Goal: Task Accomplishment & Management: Manage account settings

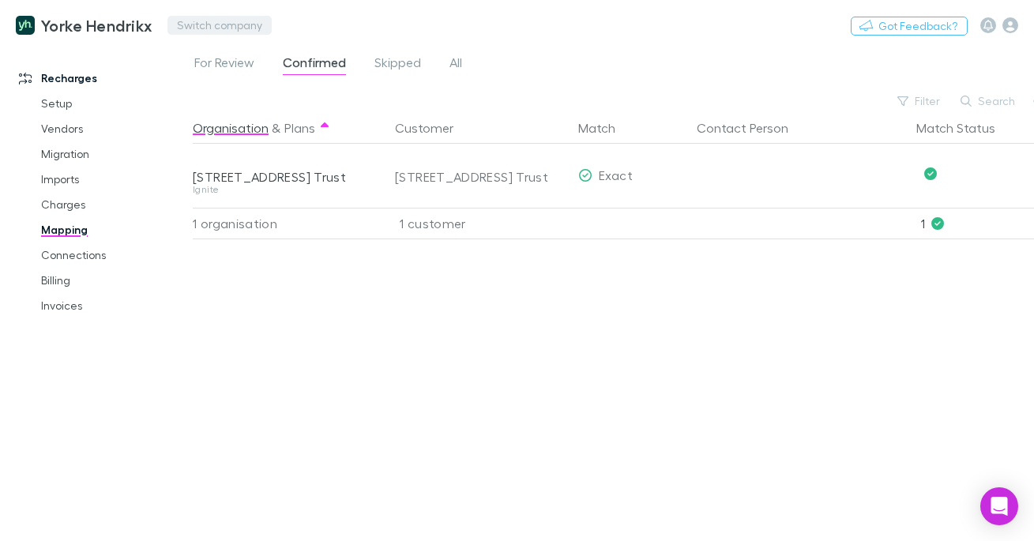
drag, startPoint x: 0, startPoint y: 0, endPoint x: 226, endPoint y: 27, distance: 227.6
click at [226, 27] on button "Switch company" at bounding box center [219, 25] width 104 height 19
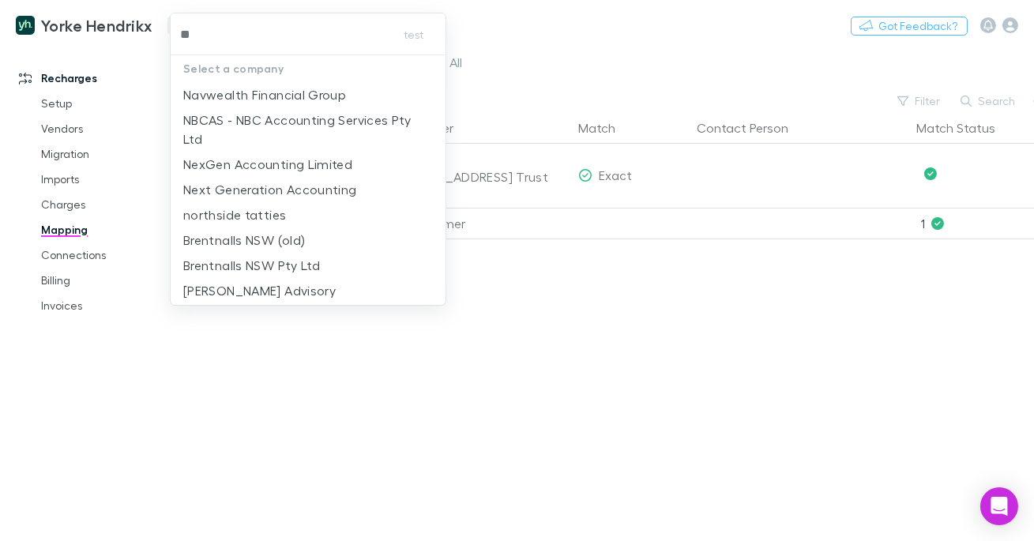
type input "***"
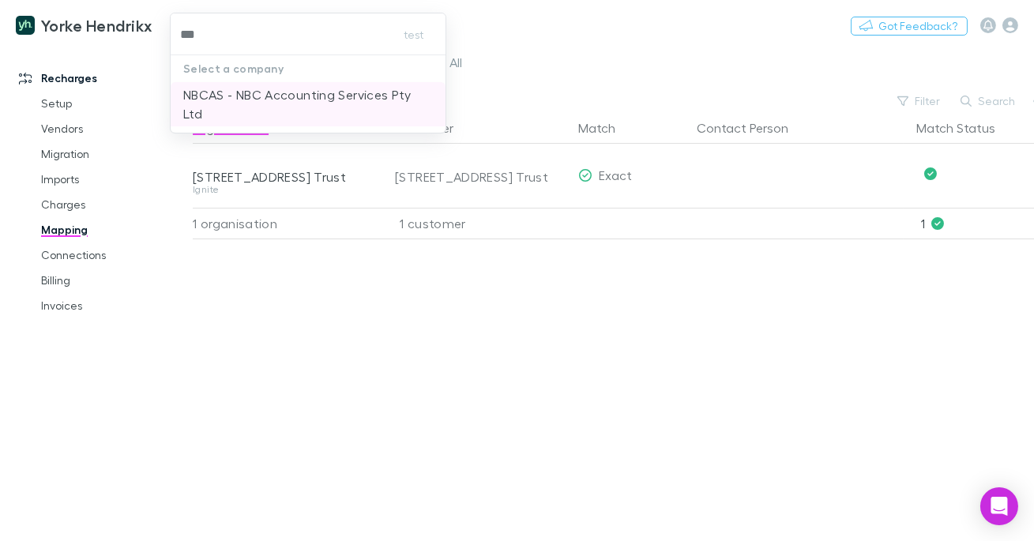
click at [312, 100] on p "NBCAS - NBC Accounting Services Pty Ltd" at bounding box center [308, 104] width 250 height 38
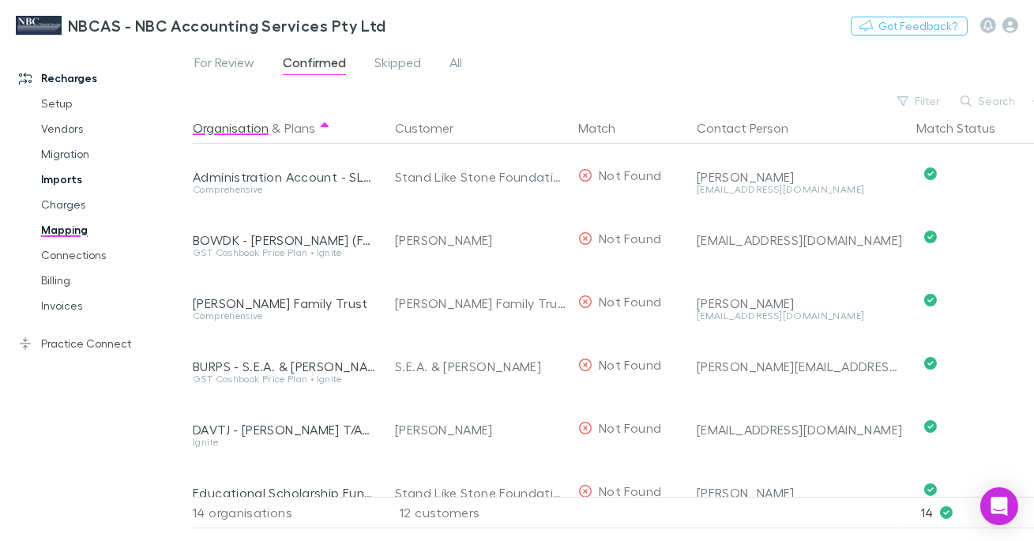
click at [66, 178] on link "Imports" at bounding box center [107, 179] width 164 height 25
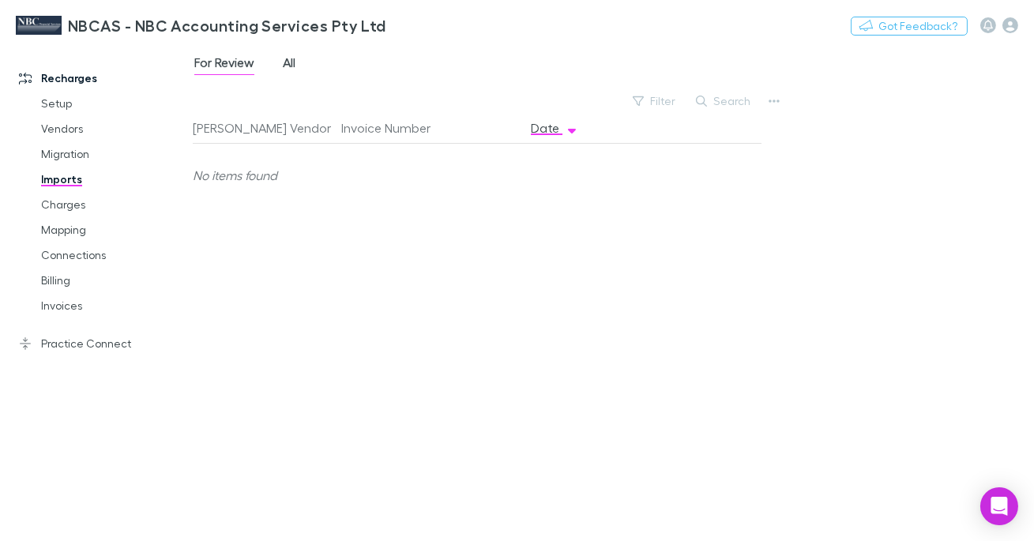
click at [288, 66] on span "All" at bounding box center [289, 65] width 13 height 21
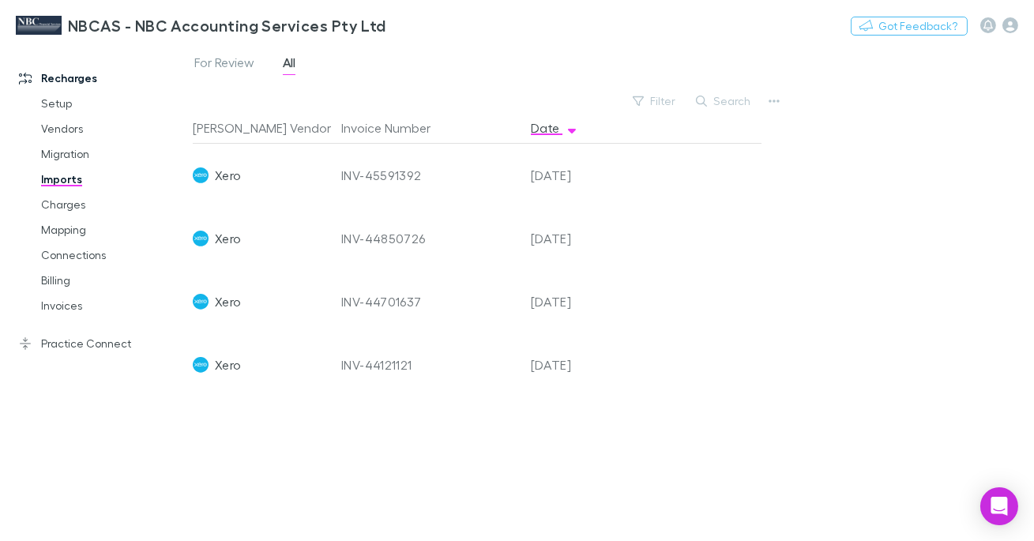
click at [365, 300] on div "INV-44701637" at bounding box center [429, 301] width 177 height 63
copy div "INV-44701637"
click at [75, 209] on link "Charges" at bounding box center [107, 204] width 164 height 25
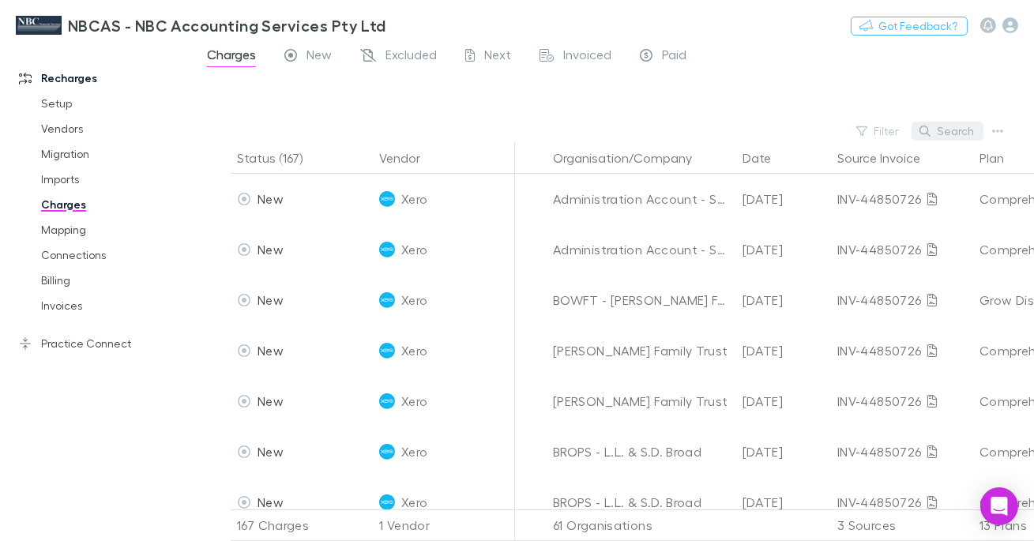
click at [950, 127] on button "Search" at bounding box center [948, 131] width 72 height 19
paste input "**********"
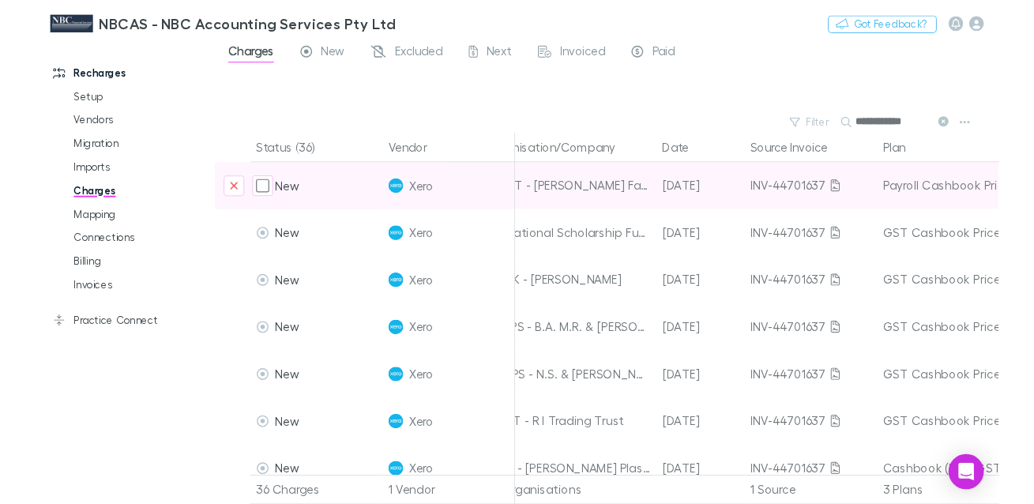
scroll to position [0, 95]
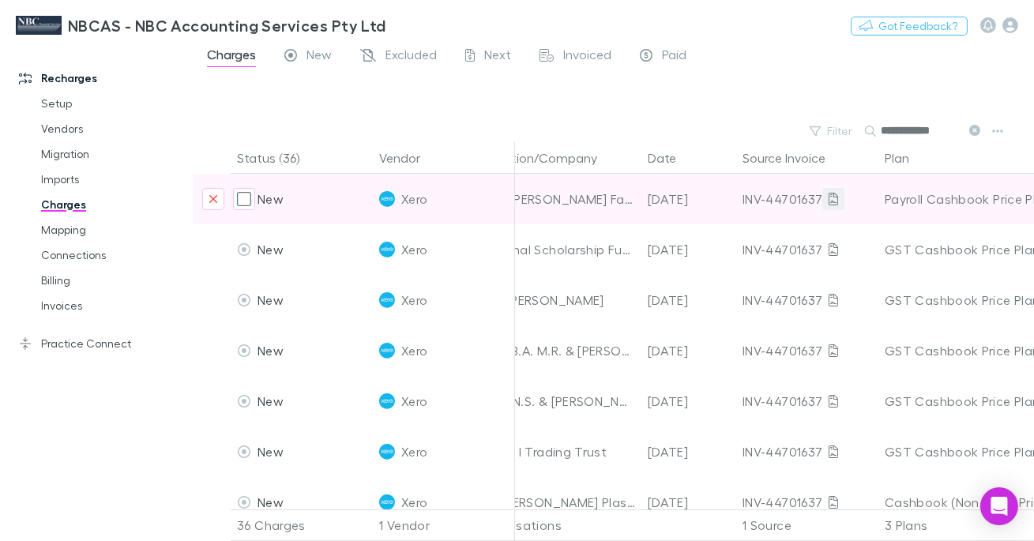
type input "**********"
click at [829, 202] on icon at bounding box center [833, 199] width 9 height 13
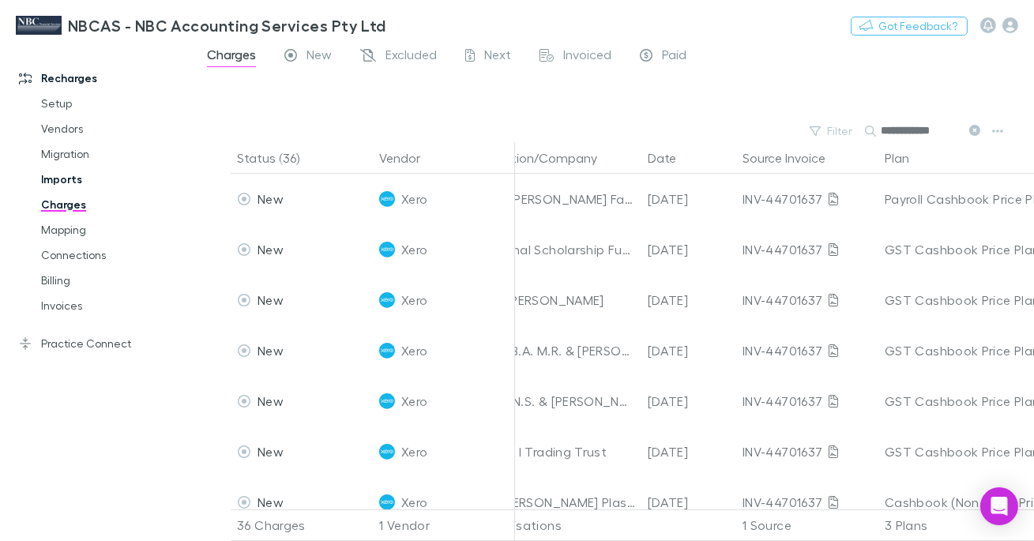
click at [70, 180] on link "Imports" at bounding box center [107, 179] width 164 height 25
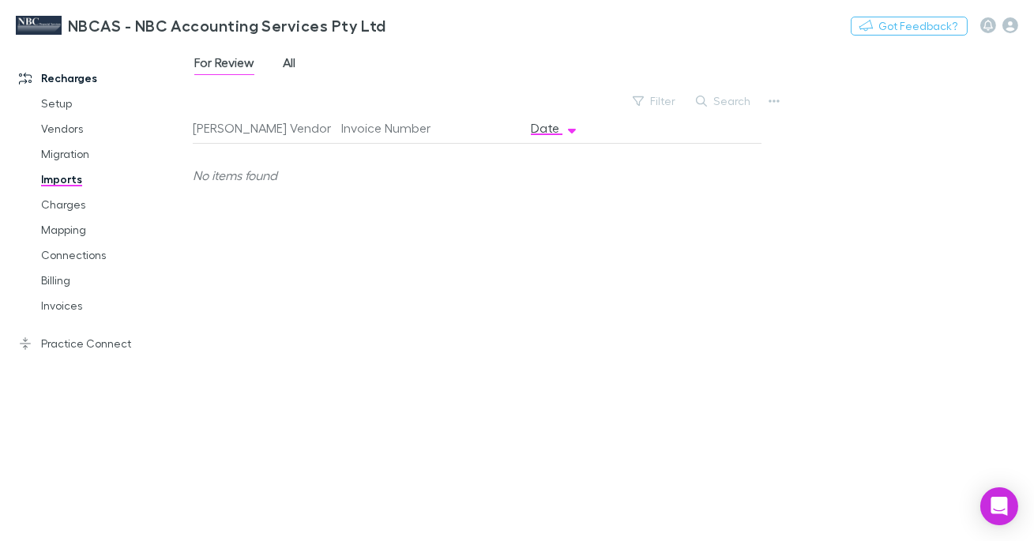
click at [287, 58] on span "All" at bounding box center [289, 65] width 13 height 21
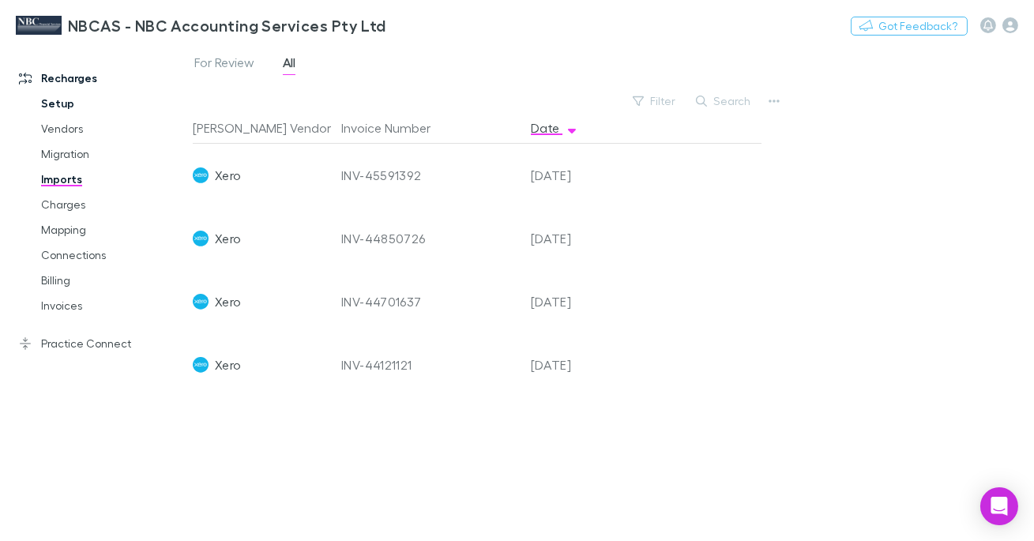
drag, startPoint x: 78, startPoint y: 100, endPoint x: 105, endPoint y: 98, distance: 26.9
click at [78, 100] on link "Setup" at bounding box center [107, 103] width 164 height 25
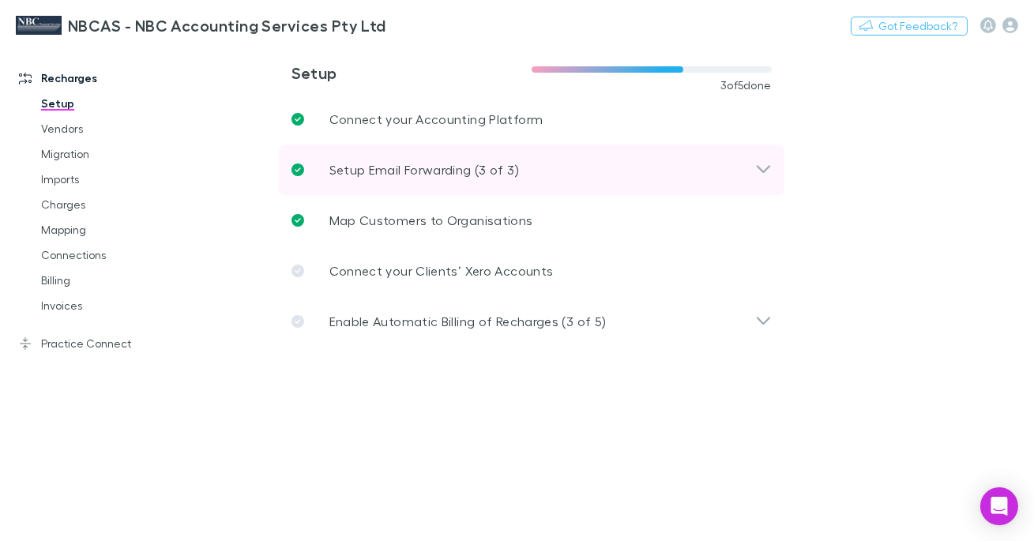
click at [415, 169] on p "Setup Email Forwarding (3 of 3)" at bounding box center [424, 169] width 190 height 19
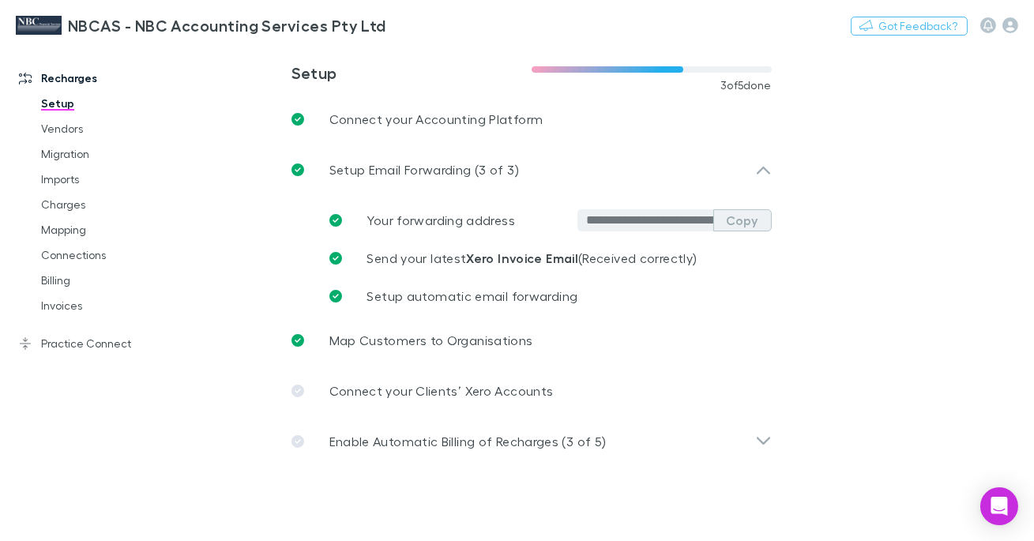
click at [734, 219] on button "Copy" at bounding box center [742, 220] width 58 height 22
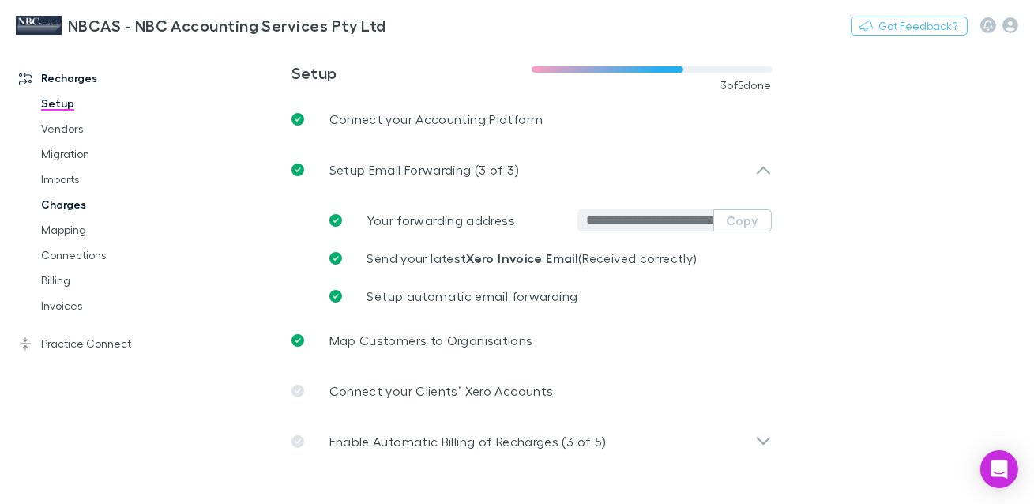
click at [66, 209] on link "Charges" at bounding box center [107, 204] width 164 height 25
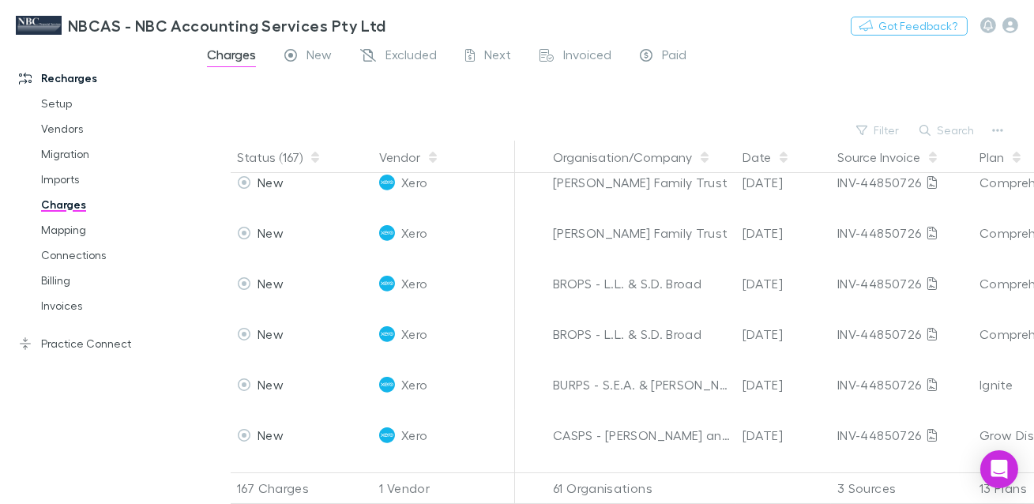
scroll to position [170, 0]
click at [754, 157] on button "Date" at bounding box center [766, 157] width 47 height 32
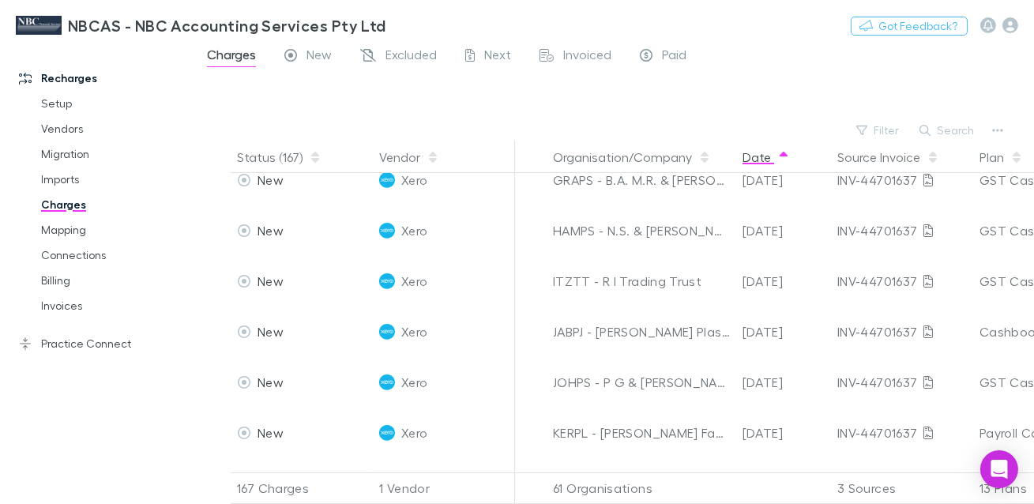
click at [757, 160] on button "Date" at bounding box center [766, 157] width 47 height 32
click at [63, 228] on link "Mapping" at bounding box center [107, 229] width 164 height 25
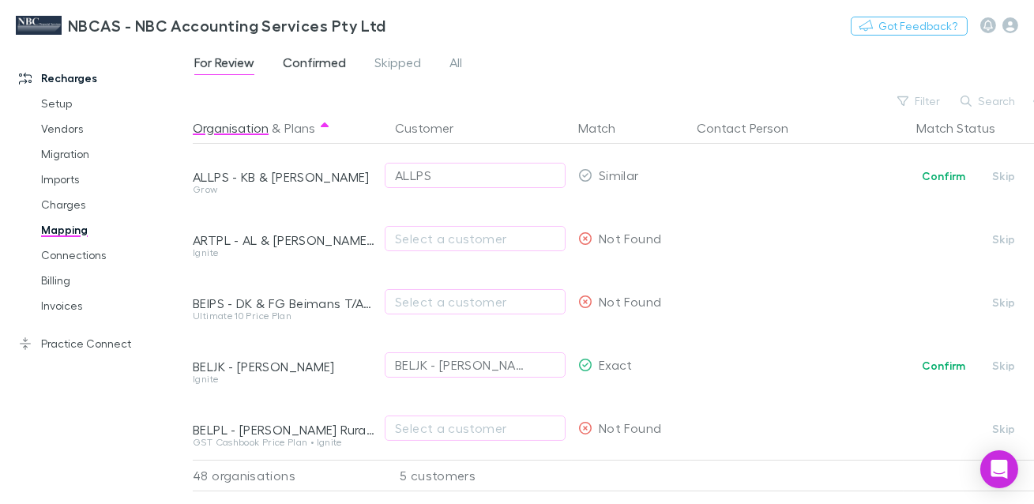
click at [326, 64] on span "Confirmed" at bounding box center [314, 65] width 63 height 21
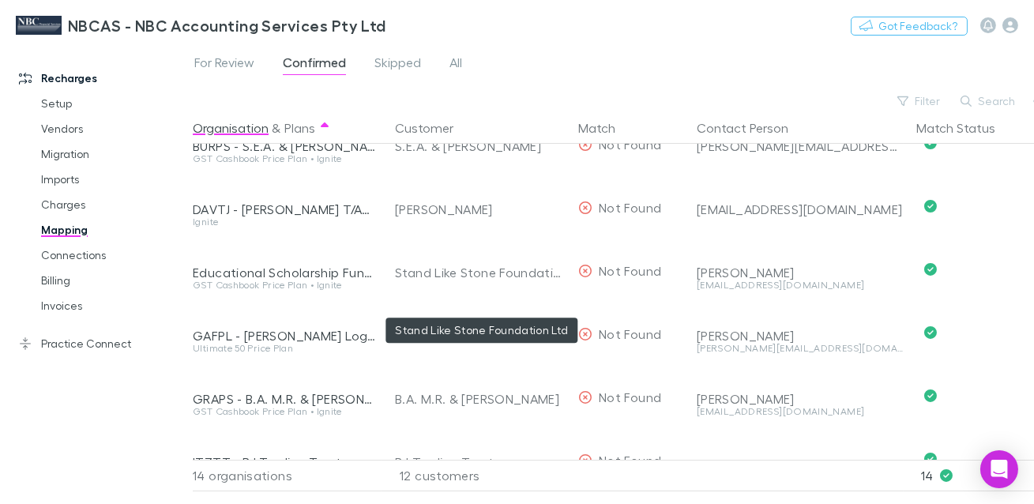
scroll to position [581, 0]
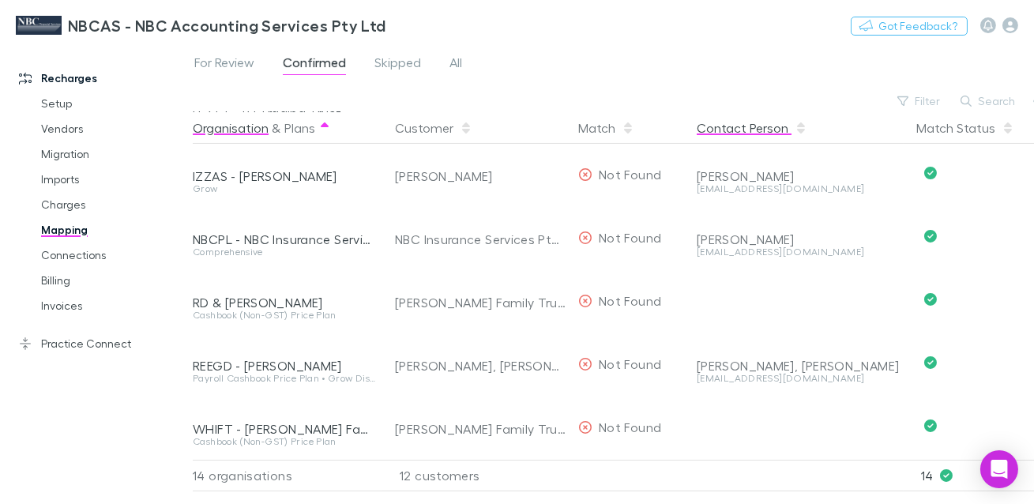
click at [728, 126] on button "Contact Person" at bounding box center [752, 128] width 111 height 32
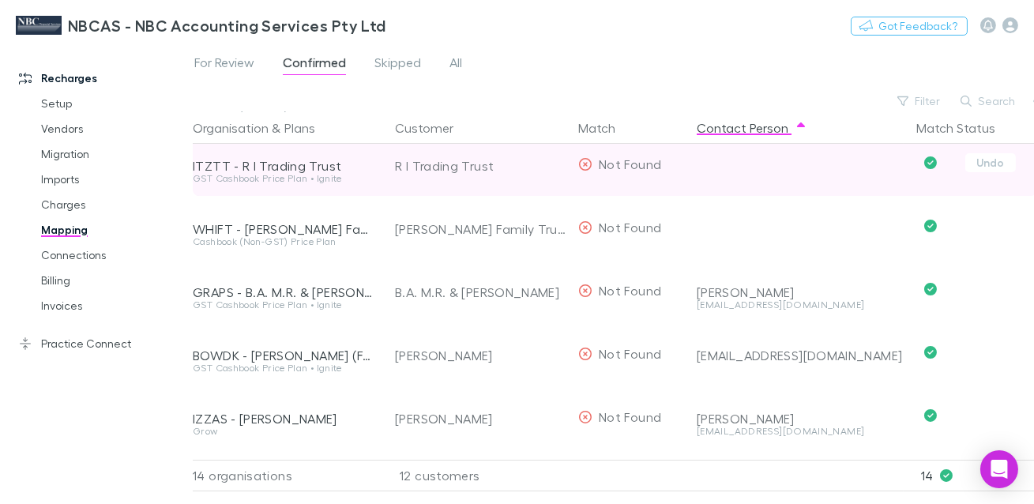
scroll to position [0, 0]
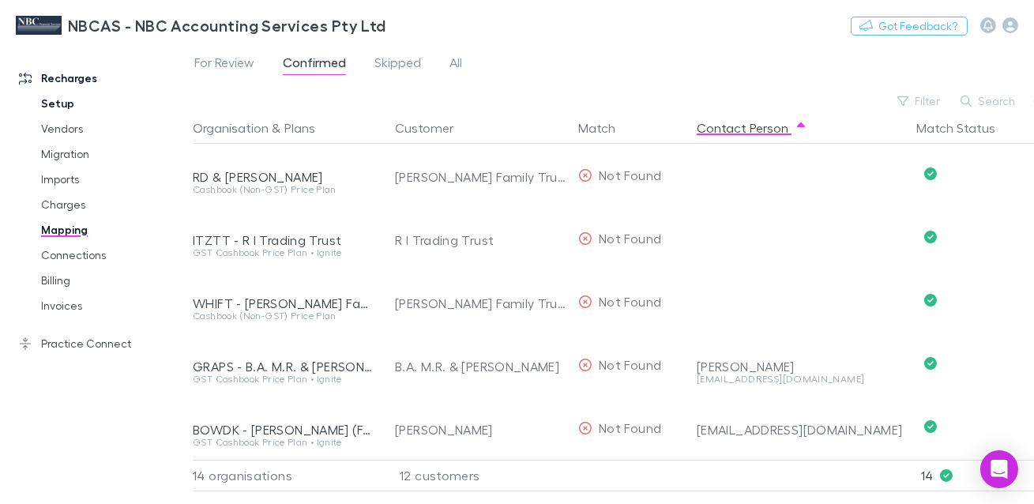
drag, startPoint x: 60, startPoint y: 104, endPoint x: 71, endPoint y: 113, distance: 14.6
click at [60, 104] on link "Setup" at bounding box center [107, 103] width 164 height 25
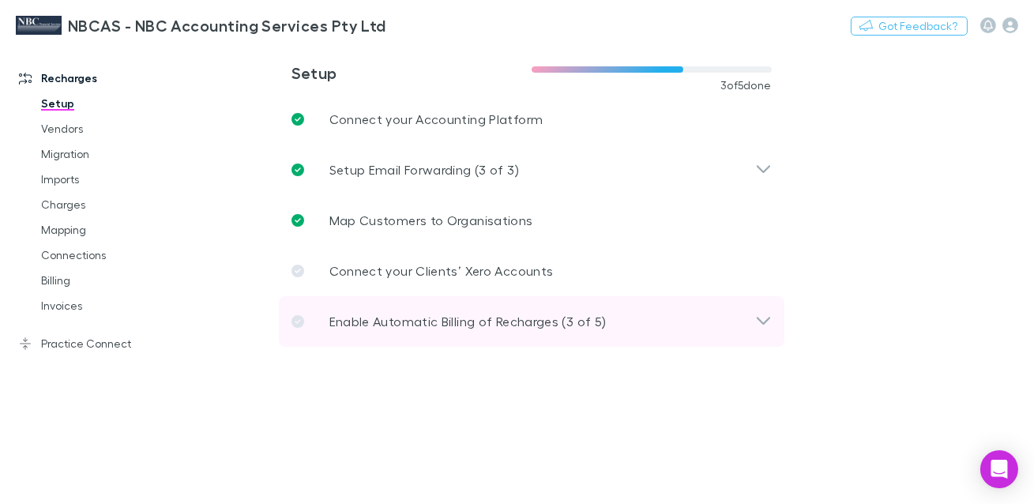
click at [534, 329] on p "Enable Automatic Billing of Recharges (3 of 5)" at bounding box center [467, 321] width 277 height 19
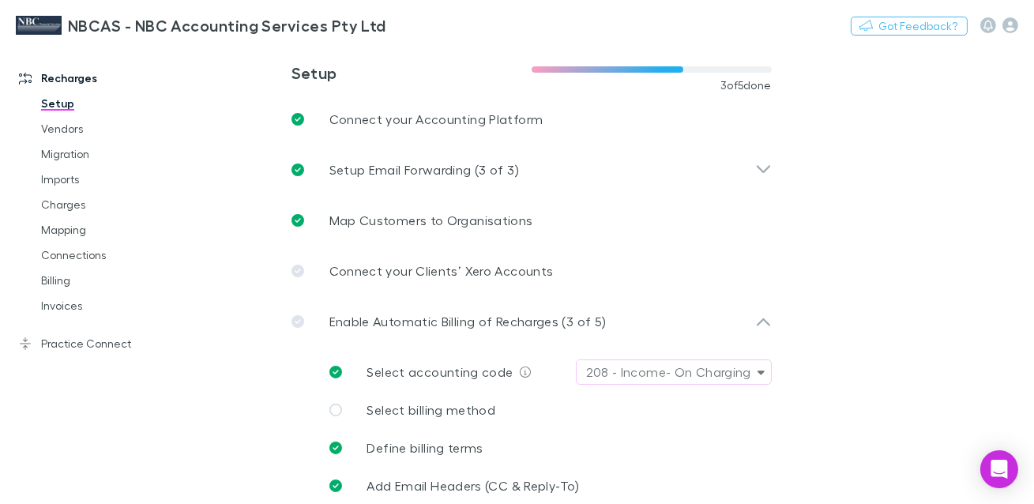
scroll to position [63, 0]
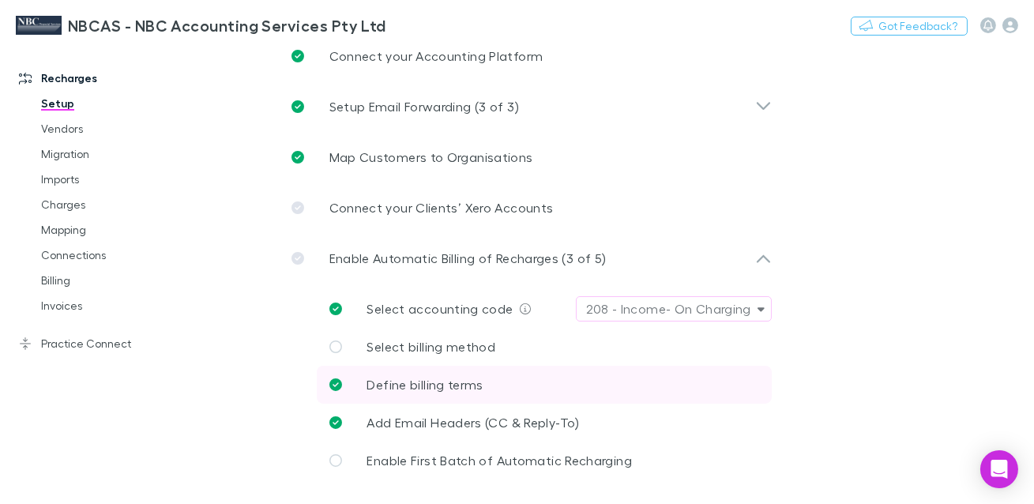
click at [475, 371] on link "Define billing terms" at bounding box center [544, 385] width 455 height 38
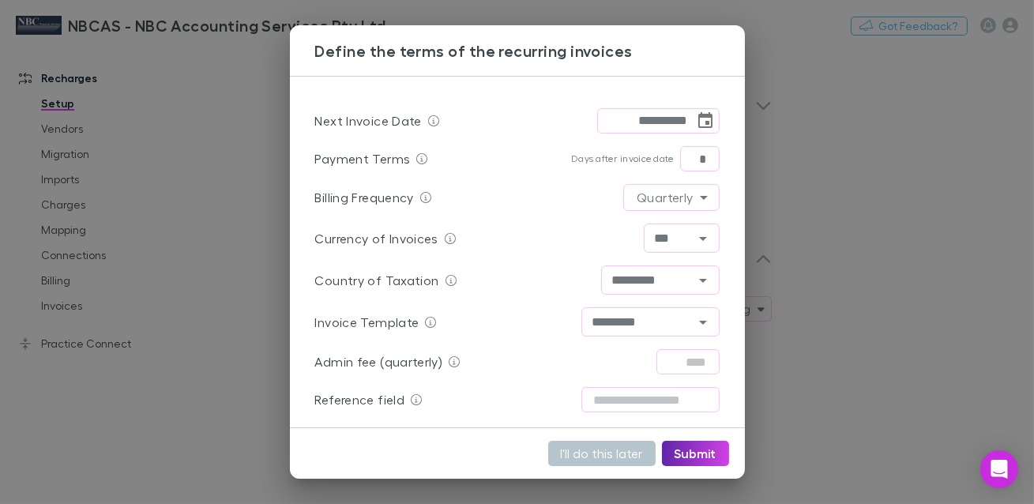
click at [868, 227] on div "**********" at bounding box center [517, 252] width 1034 height 504
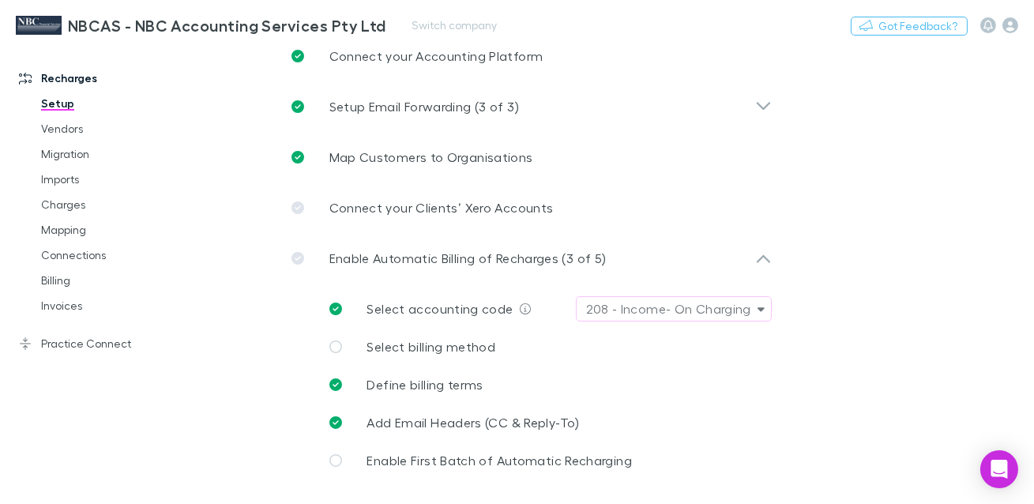
click at [1002, 22] on div at bounding box center [1000, 25] width 38 height 16
click at [1007, 23] on icon "button" at bounding box center [1011, 25] width 16 height 16
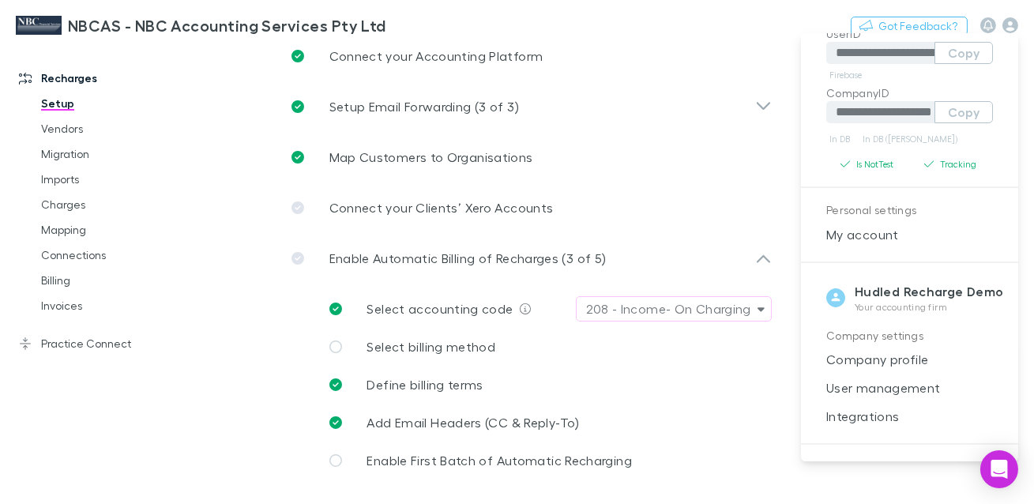
scroll to position [109, 0]
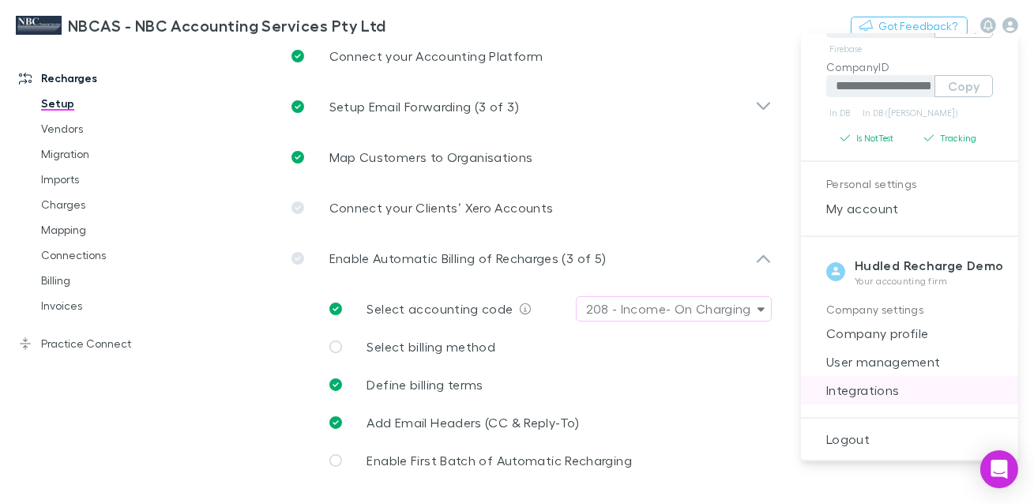
click at [893, 387] on span "Integrations" at bounding box center [910, 390] width 192 height 19
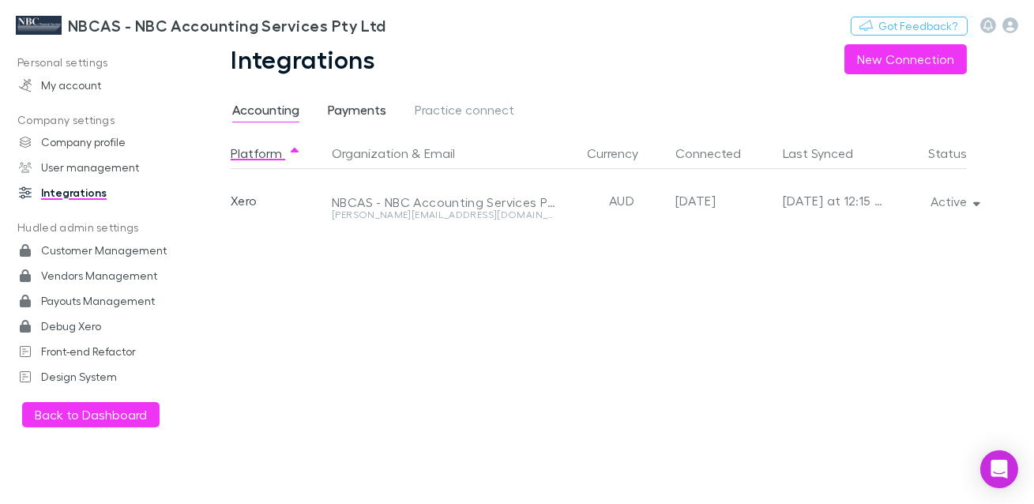
drag, startPoint x: 359, startPoint y: 111, endPoint x: 380, endPoint y: 121, distance: 23.0
click at [359, 111] on span "Payments" at bounding box center [357, 112] width 58 height 21
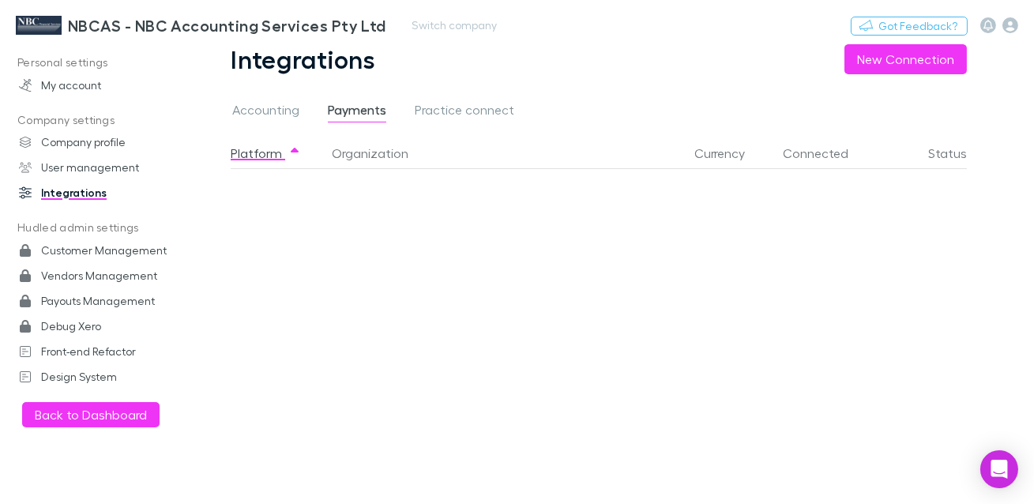
click at [120, 26] on h3 "NBCAS - NBC Accounting Services Pty Ltd" at bounding box center [227, 25] width 318 height 19
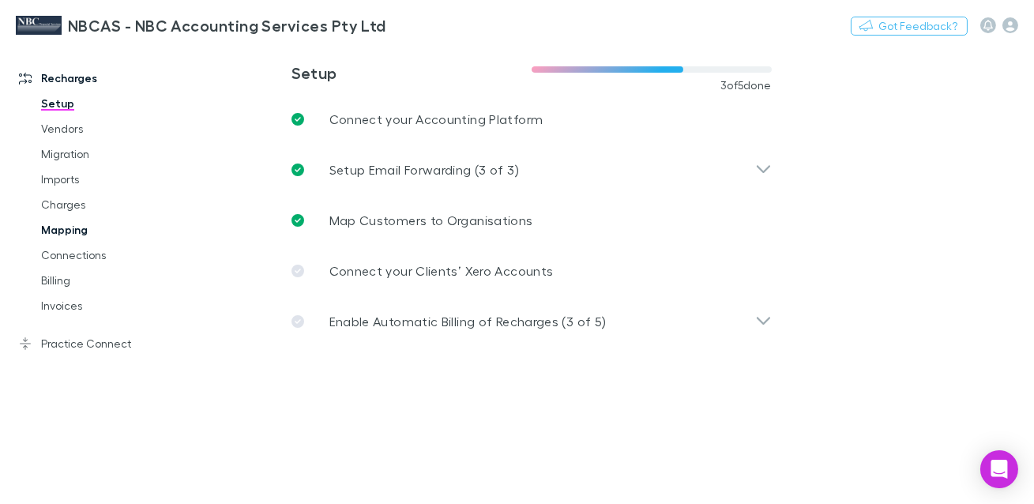
click at [84, 232] on link "Mapping" at bounding box center [107, 229] width 164 height 25
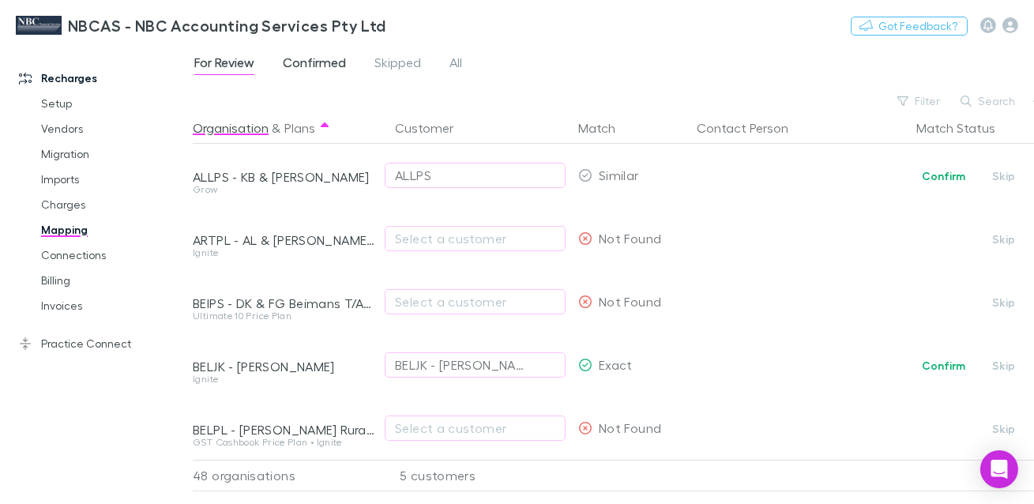
click at [305, 73] on span "Confirmed" at bounding box center [314, 65] width 63 height 21
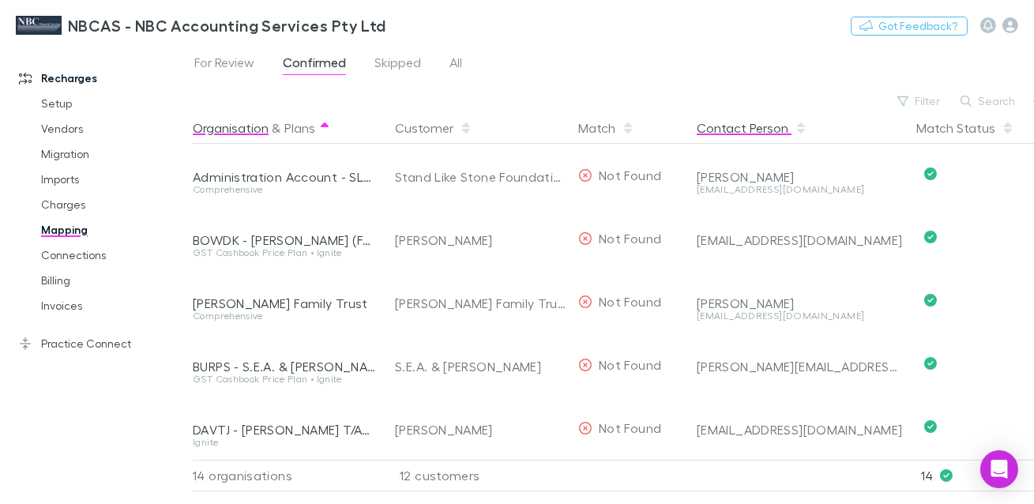
click at [729, 126] on button "Contact Person" at bounding box center [752, 128] width 111 height 32
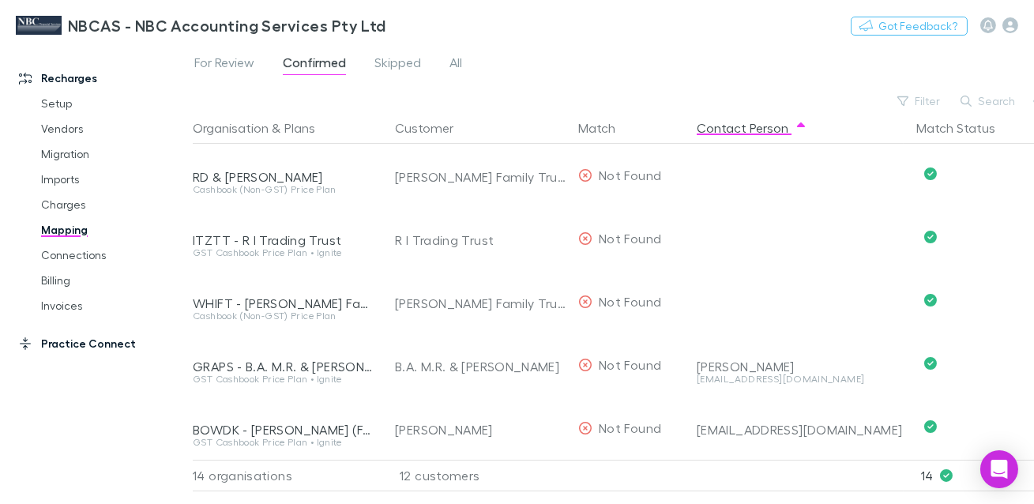
click at [95, 339] on link "Practice Connect" at bounding box center [96, 343] width 186 height 25
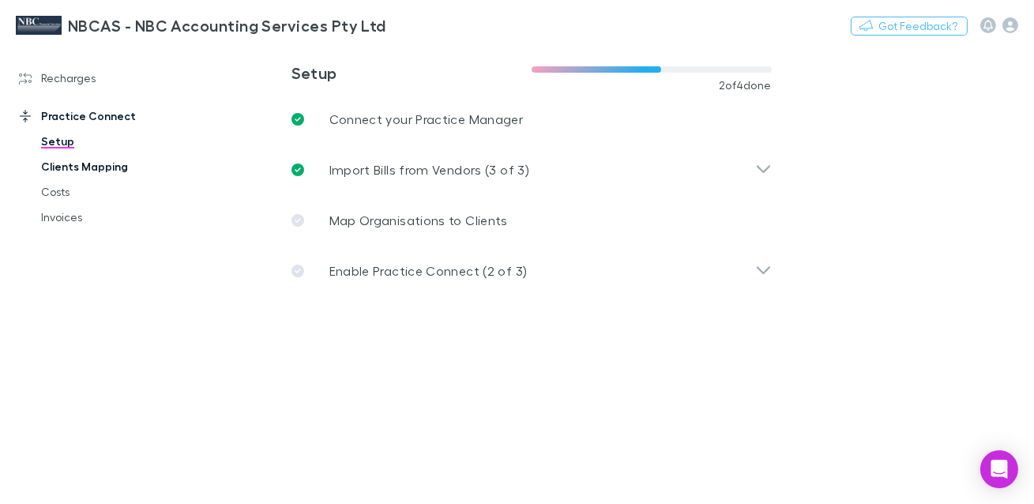
click at [106, 171] on link "Clients Mapping" at bounding box center [107, 166] width 164 height 25
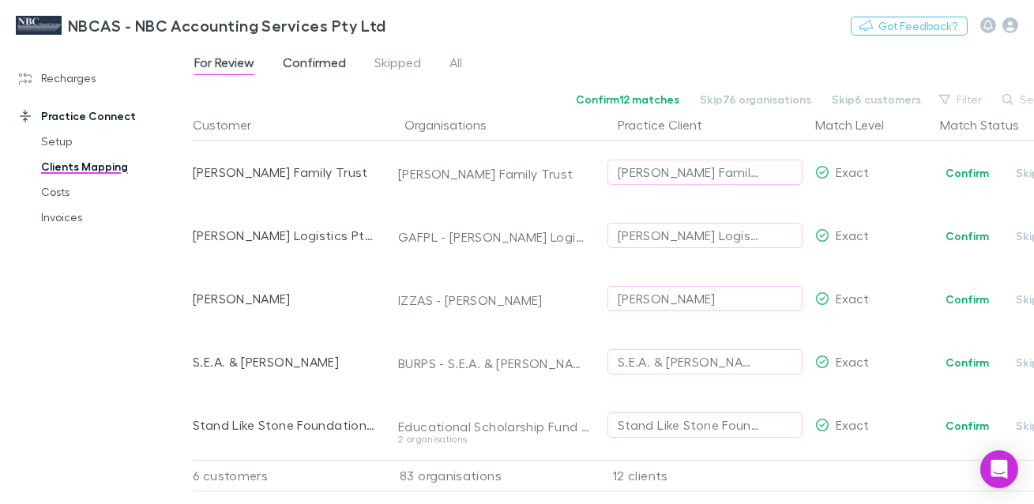
click at [326, 70] on span "Confirmed" at bounding box center [314, 65] width 63 height 21
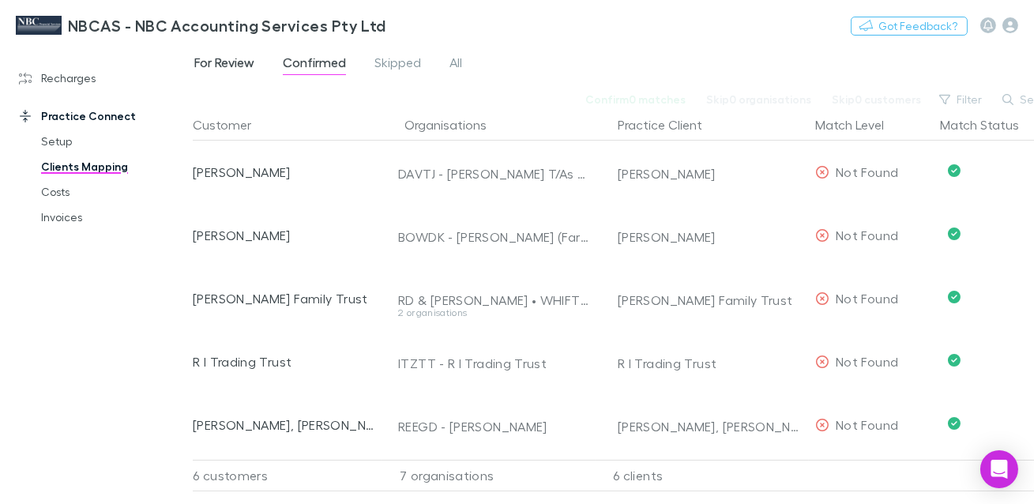
click at [235, 62] on span "For Review" at bounding box center [224, 65] width 60 height 21
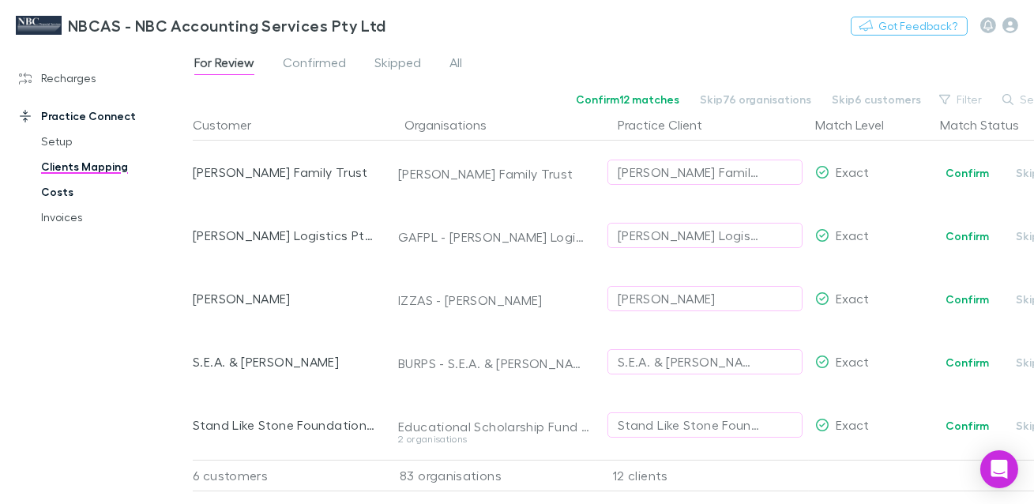
click at [51, 189] on link "Costs" at bounding box center [107, 191] width 164 height 25
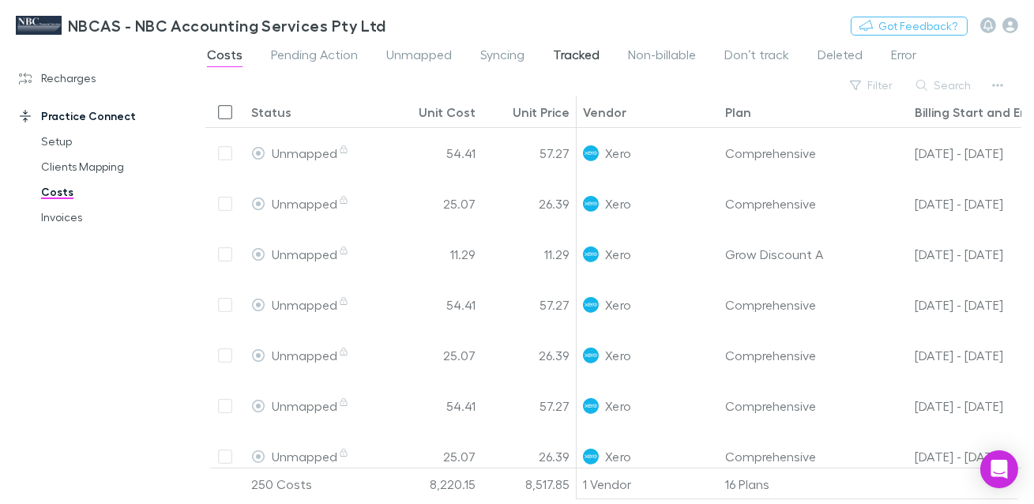
click at [583, 57] on span "Tracked" at bounding box center [576, 57] width 47 height 21
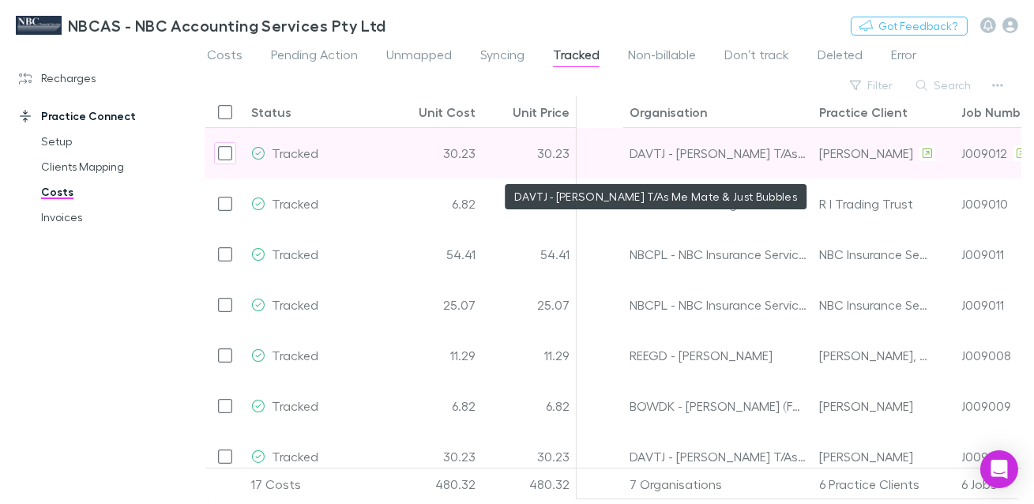
scroll to position [0, 621]
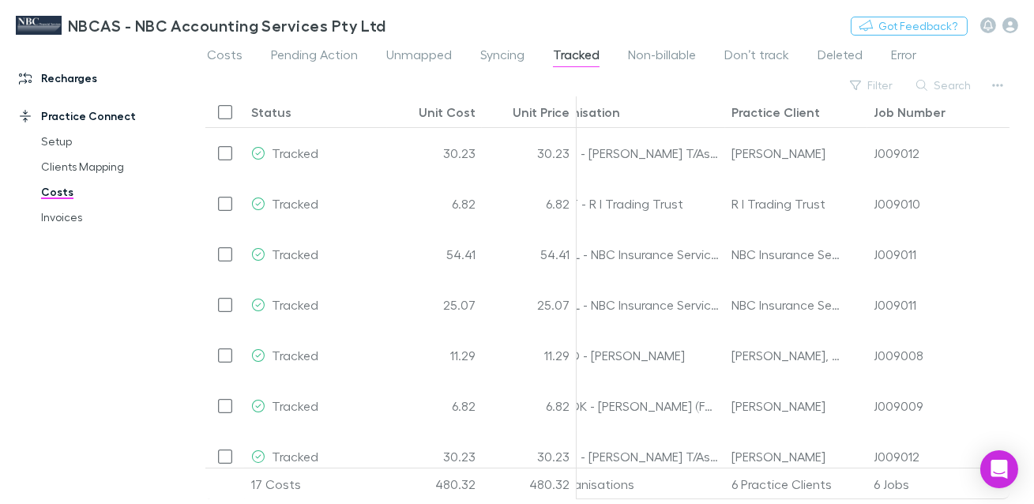
click at [90, 77] on link "Recharges" at bounding box center [96, 78] width 186 height 25
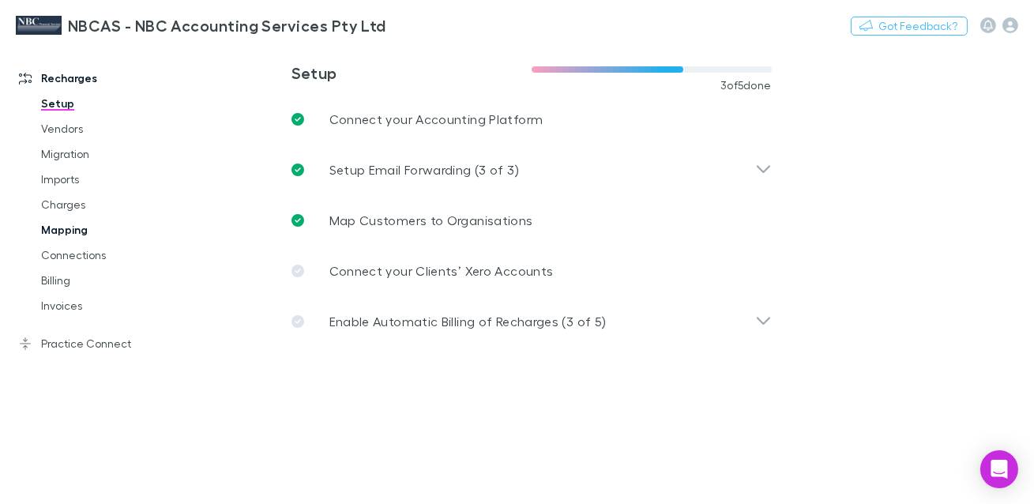
click at [67, 231] on link "Mapping" at bounding box center [107, 229] width 164 height 25
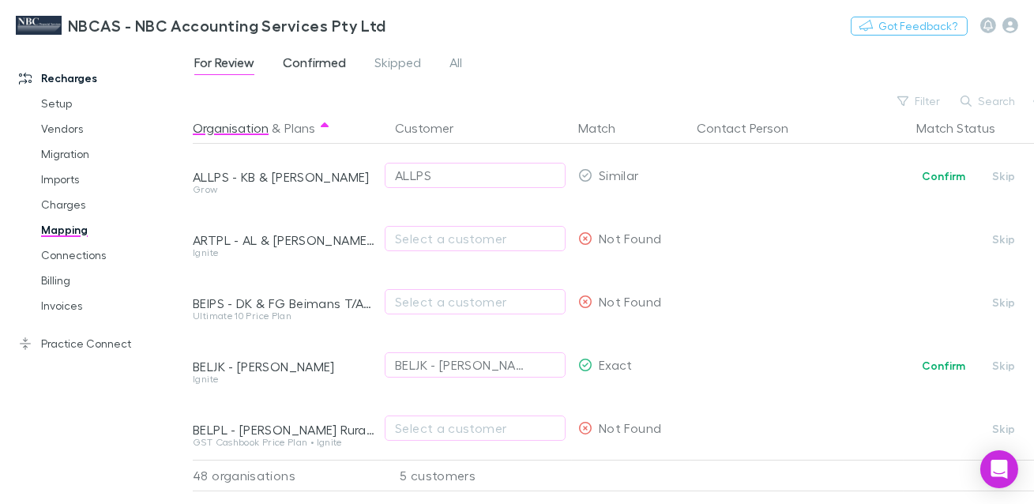
click at [303, 62] on span "Confirmed" at bounding box center [314, 65] width 63 height 21
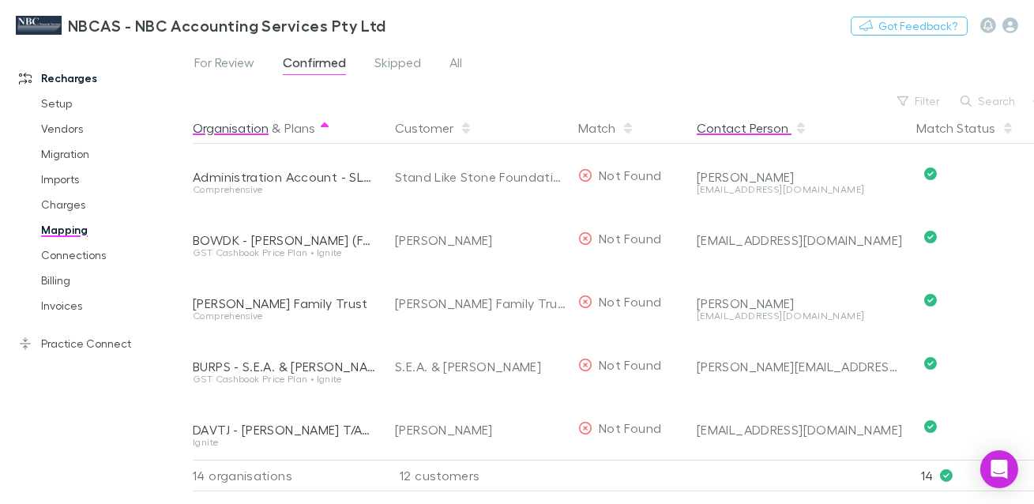
click at [713, 122] on button "Contact Person" at bounding box center [752, 128] width 111 height 32
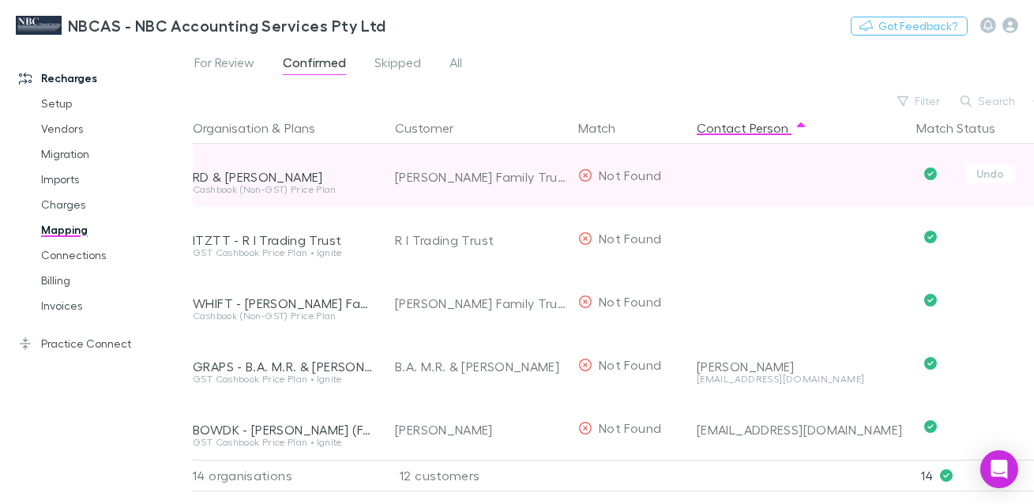
click at [417, 175] on div "[PERSON_NAME] Family Trust" at bounding box center [480, 176] width 171 height 63
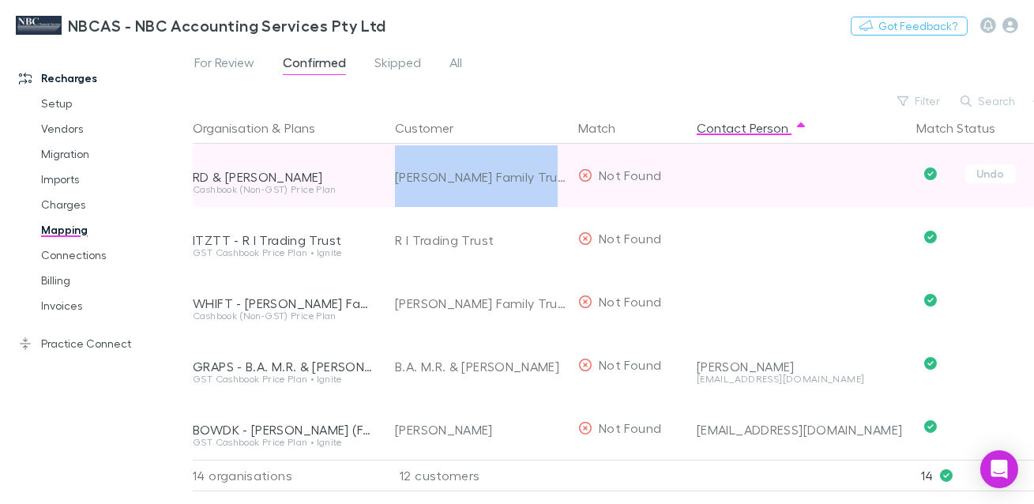
click at [417, 175] on div "[PERSON_NAME] Family Trust" at bounding box center [480, 176] width 171 height 63
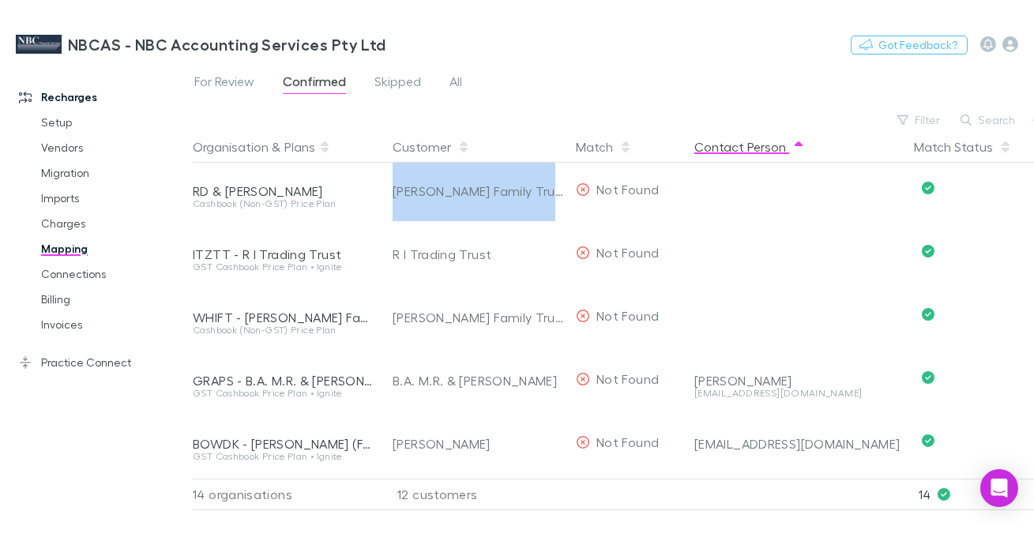
scroll to position [0, 16]
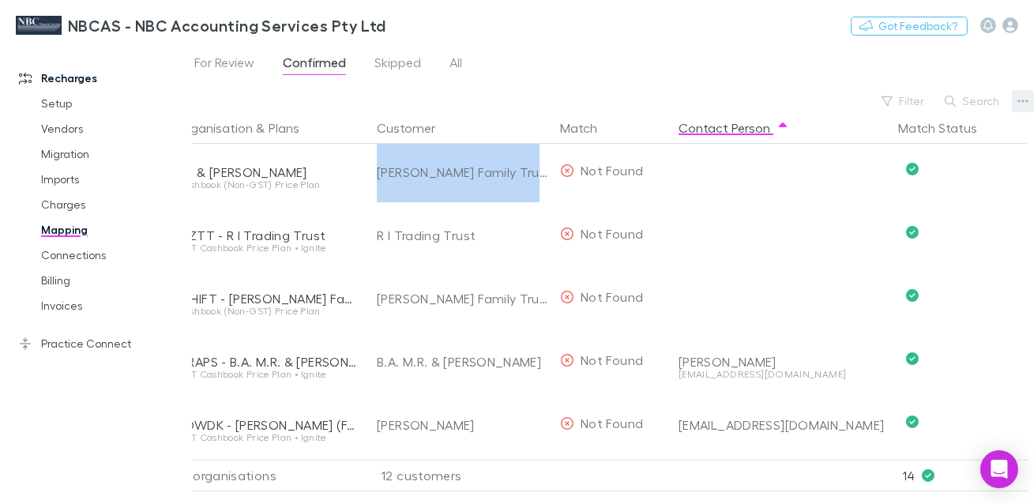
click at [1015, 101] on button "button" at bounding box center [1023, 101] width 22 height 22
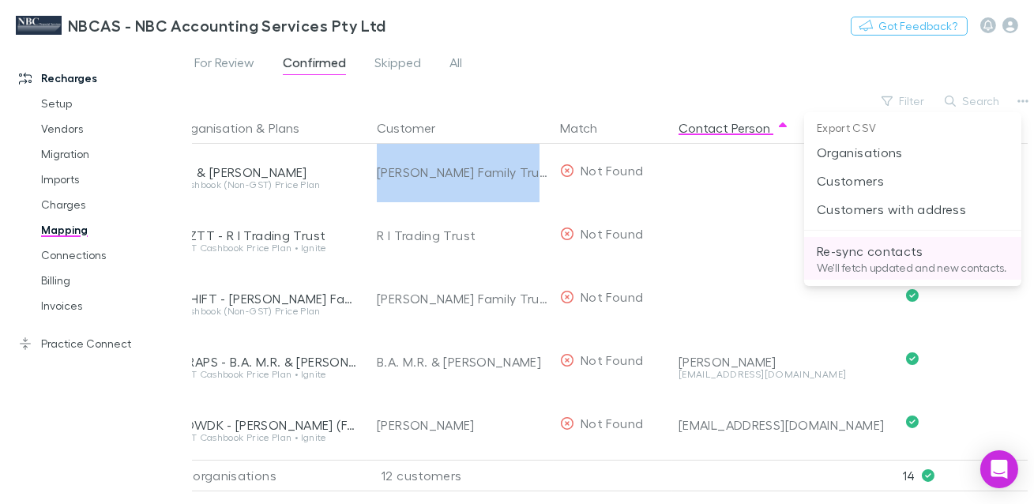
click at [869, 254] on p "Re-sync contacts" at bounding box center [913, 251] width 192 height 19
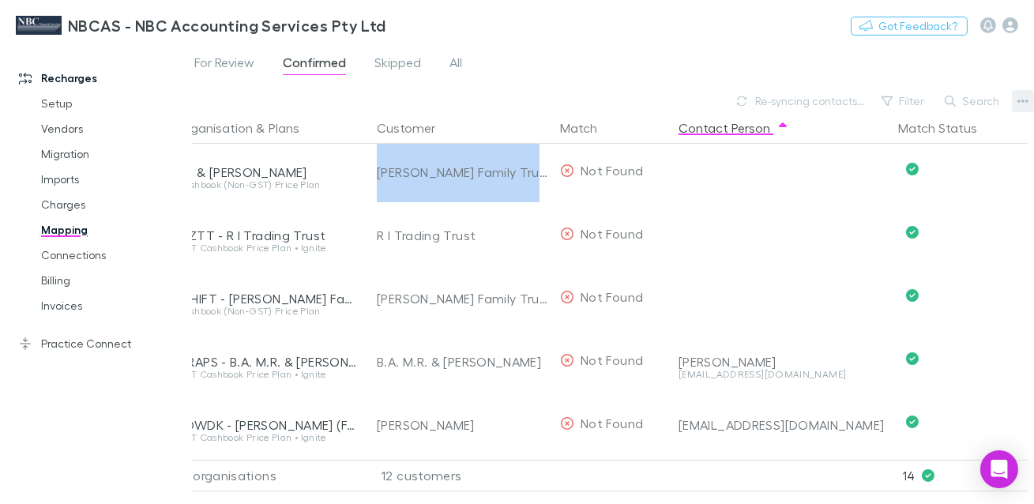
click at [1029, 102] on button "button" at bounding box center [1023, 101] width 22 height 22
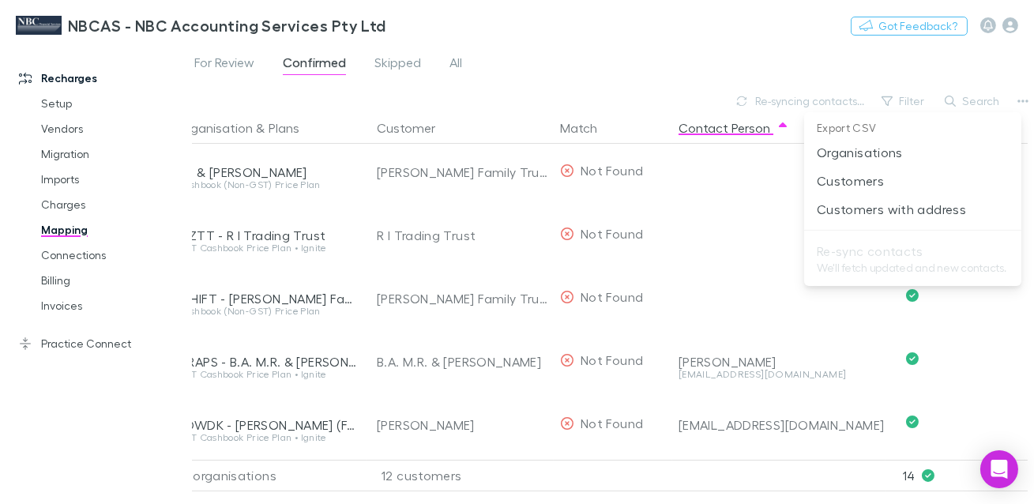
click at [671, 61] on div at bounding box center [517, 252] width 1034 height 504
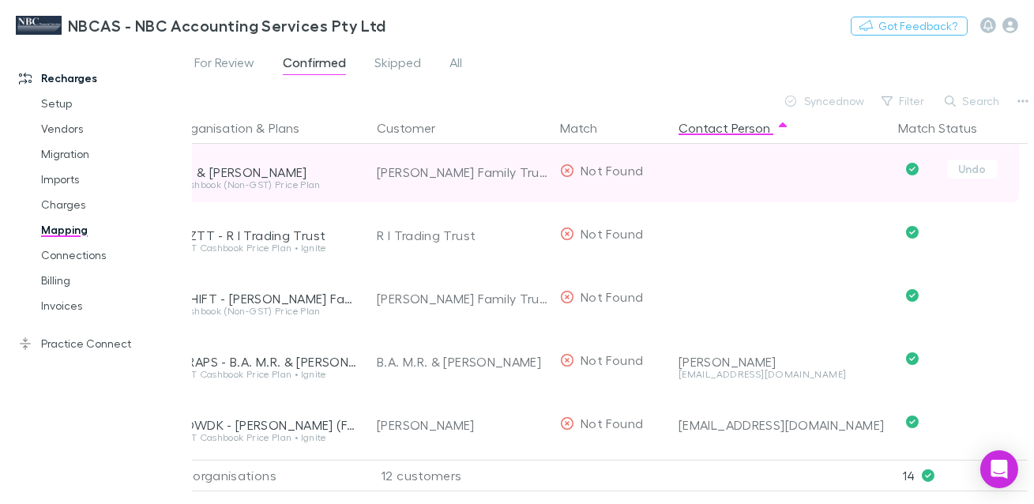
click at [471, 175] on div "[PERSON_NAME] Family Trust" at bounding box center [462, 172] width 171 height 63
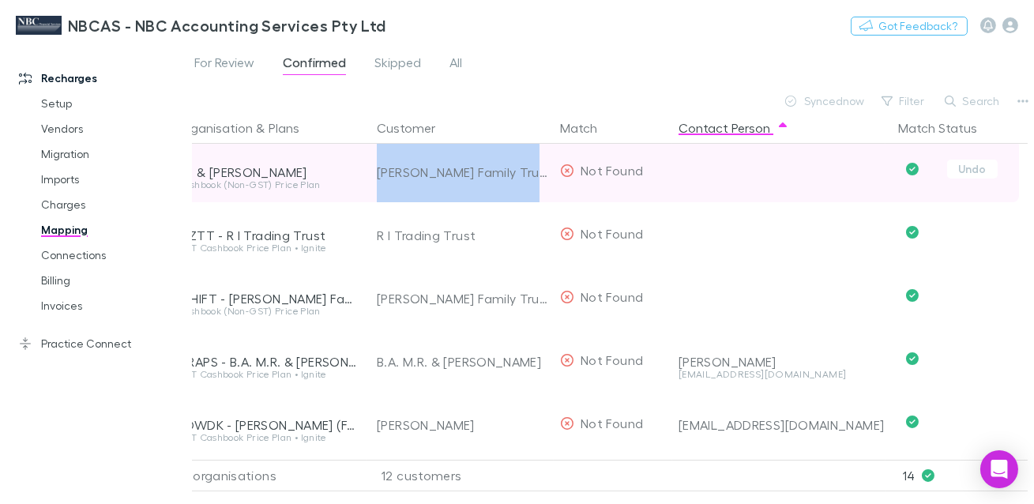
click at [471, 175] on div "[PERSON_NAME] Family Trust" at bounding box center [462, 172] width 171 height 63
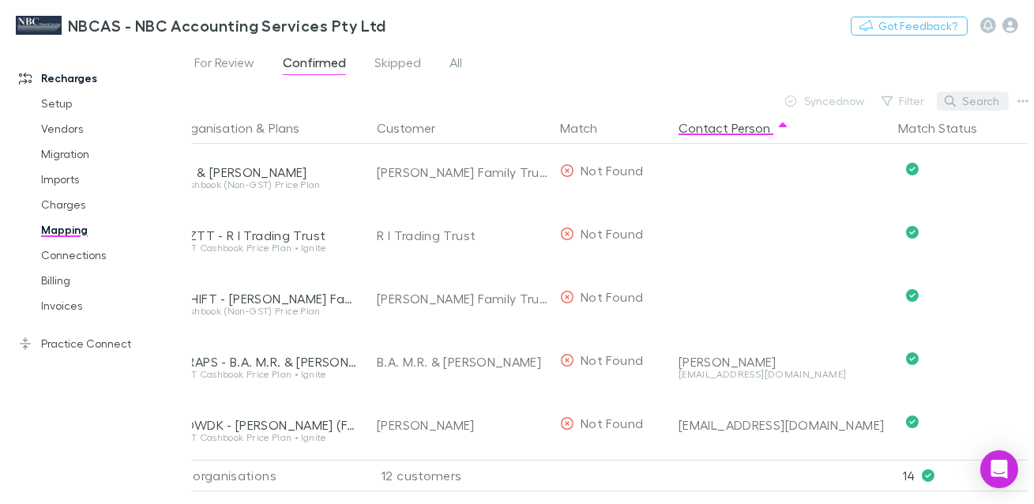
drag, startPoint x: 776, startPoint y: 81, endPoint x: 941, endPoint y: 102, distance: 166.5
click at [777, 81] on div "For Review Confirmed Skipped All" at bounding box center [597, 67] width 841 height 30
click at [1013, 100] on button "button" at bounding box center [1023, 101] width 22 height 22
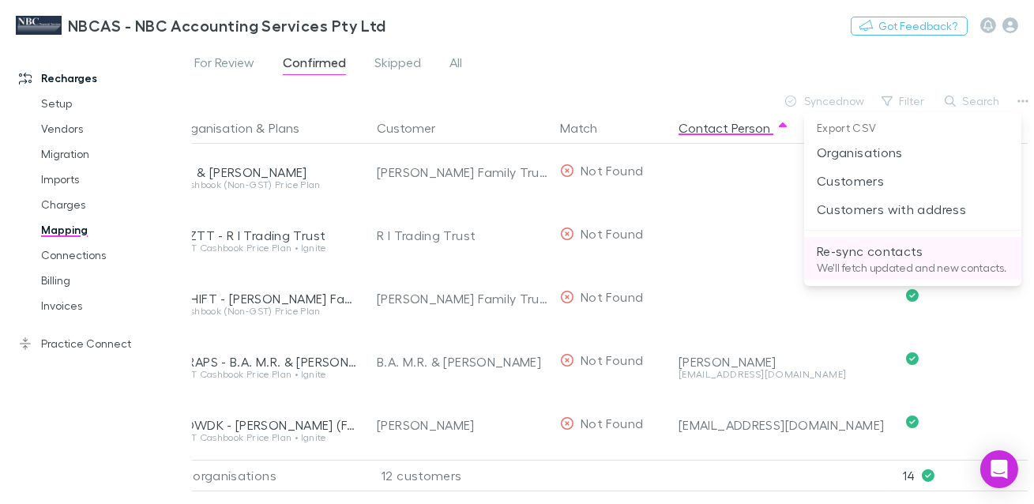
click at [869, 252] on p "Re-sync contacts" at bounding box center [913, 251] width 192 height 19
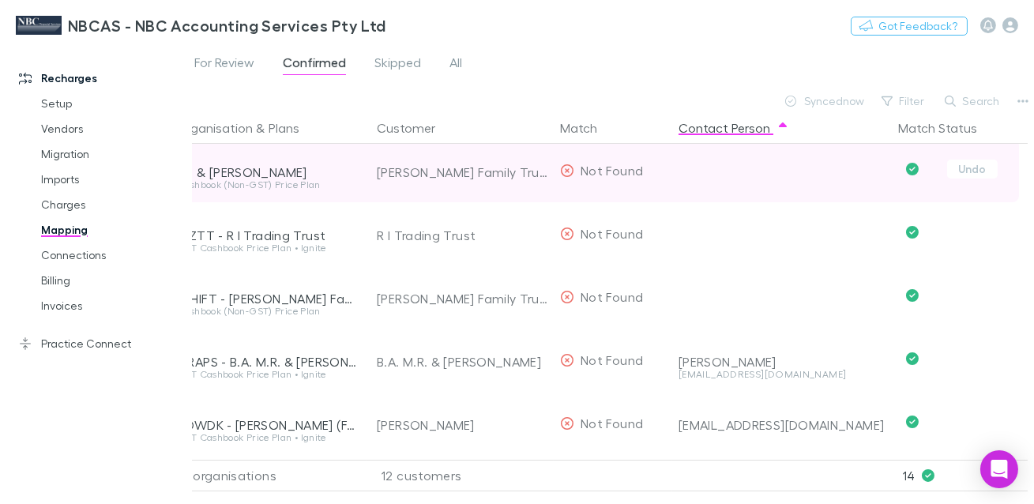
click at [443, 169] on div "[PERSON_NAME] Family Trust" at bounding box center [462, 172] width 171 height 63
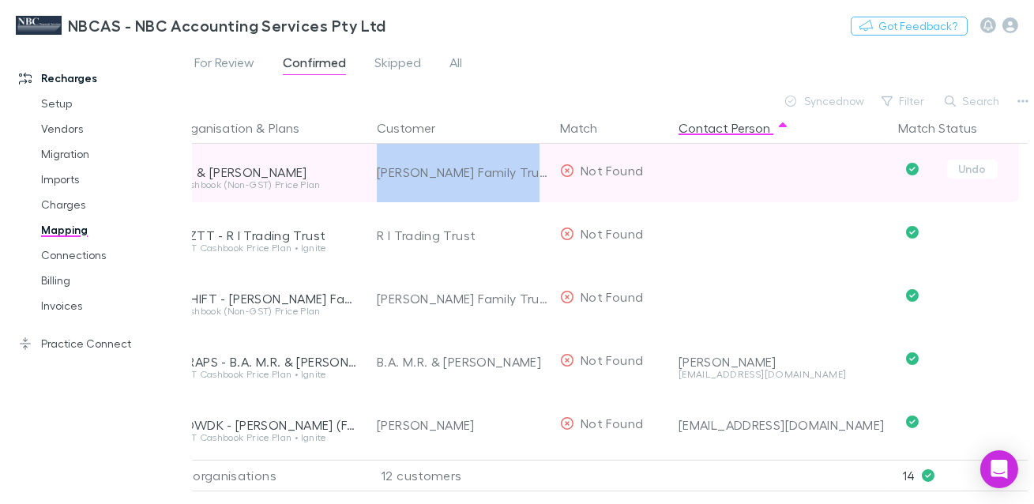
click at [443, 169] on div "[PERSON_NAME] Family Trust" at bounding box center [462, 172] width 171 height 63
click at [439, 173] on div "[PERSON_NAME] Family Trust" at bounding box center [462, 172] width 171 height 63
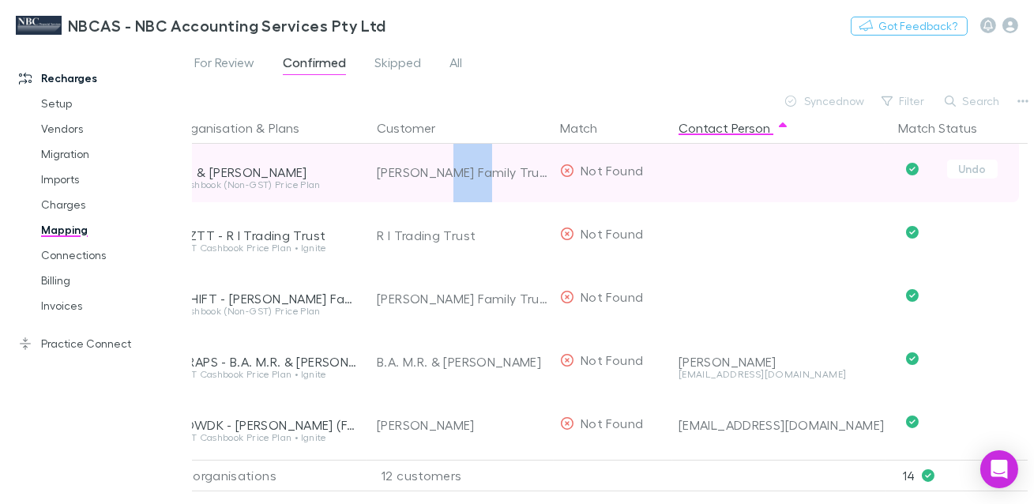
click at [439, 173] on div "[PERSON_NAME] Family Trust" at bounding box center [462, 172] width 171 height 63
click at [441, 173] on div "[PERSON_NAME] Family Trust" at bounding box center [462, 172] width 171 height 63
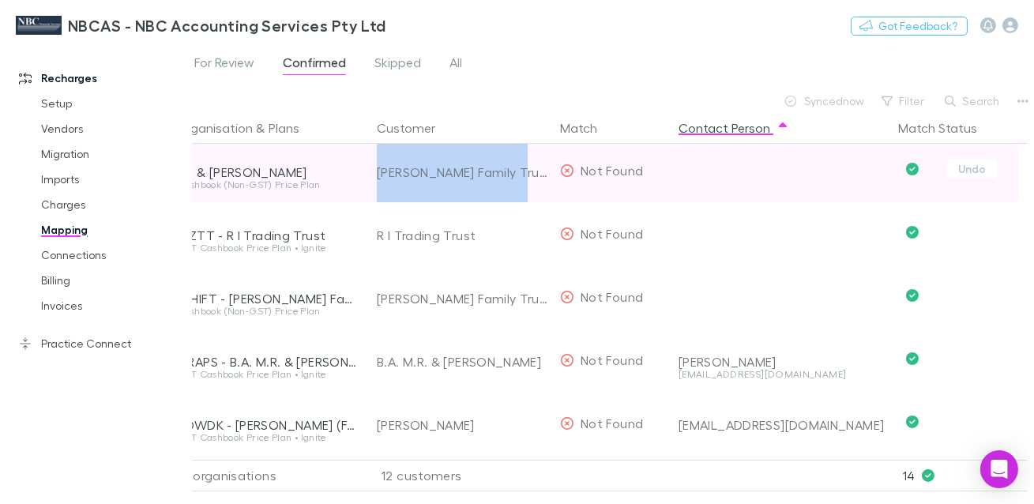
drag, startPoint x: 377, startPoint y: 174, endPoint x: 510, endPoint y: 178, distance: 133.6
click at [512, 178] on div "[PERSON_NAME] Family Trust" at bounding box center [462, 172] width 171 height 63
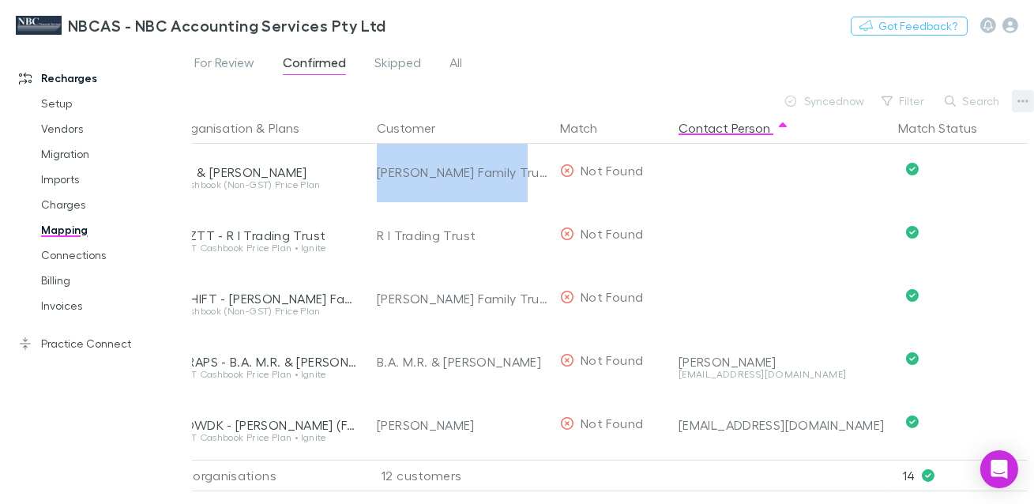
click at [1014, 104] on button "button" at bounding box center [1023, 101] width 22 height 22
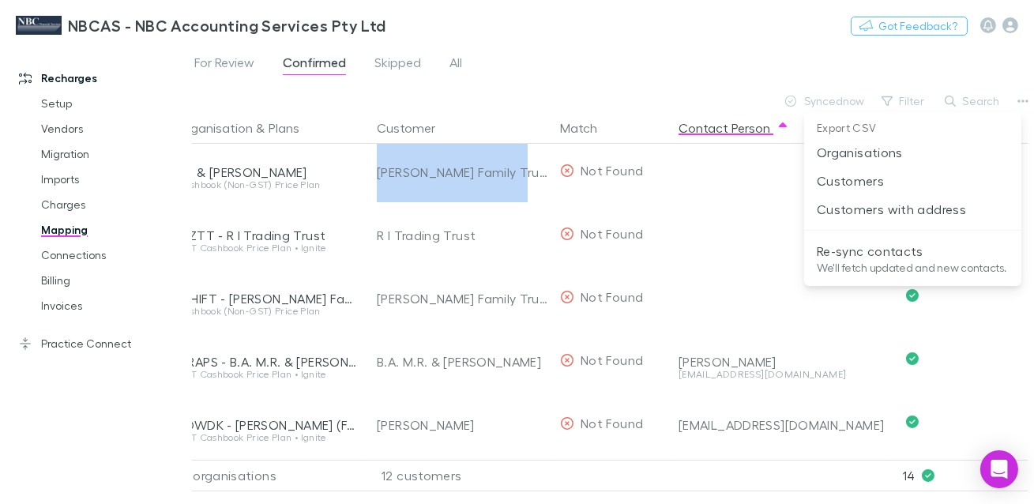
click at [898, 250] on p "Re-sync contacts" at bounding box center [913, 251] width 192 height 19
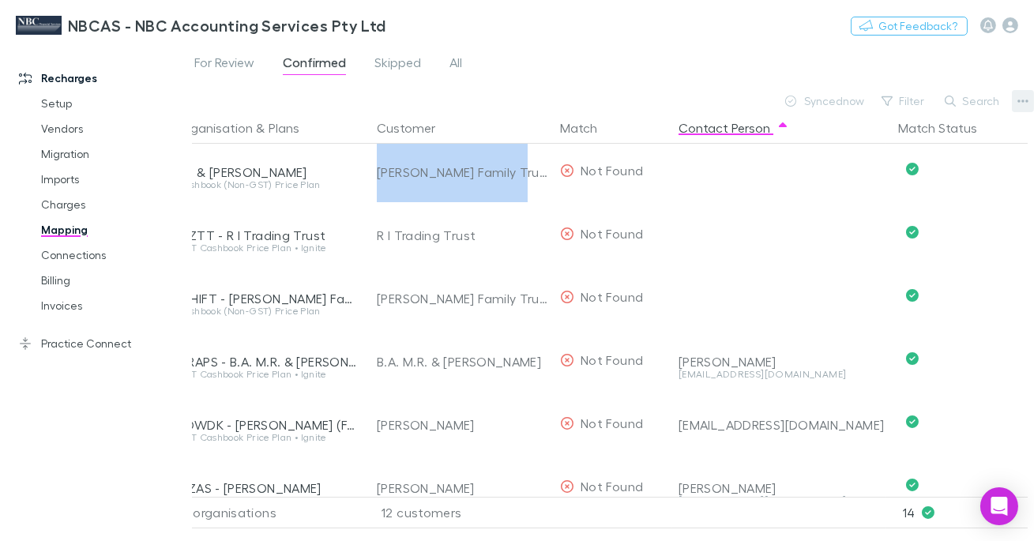
click at [1018, 102] on icon "button" at bounding box center [1023, 101] width 11 height 13
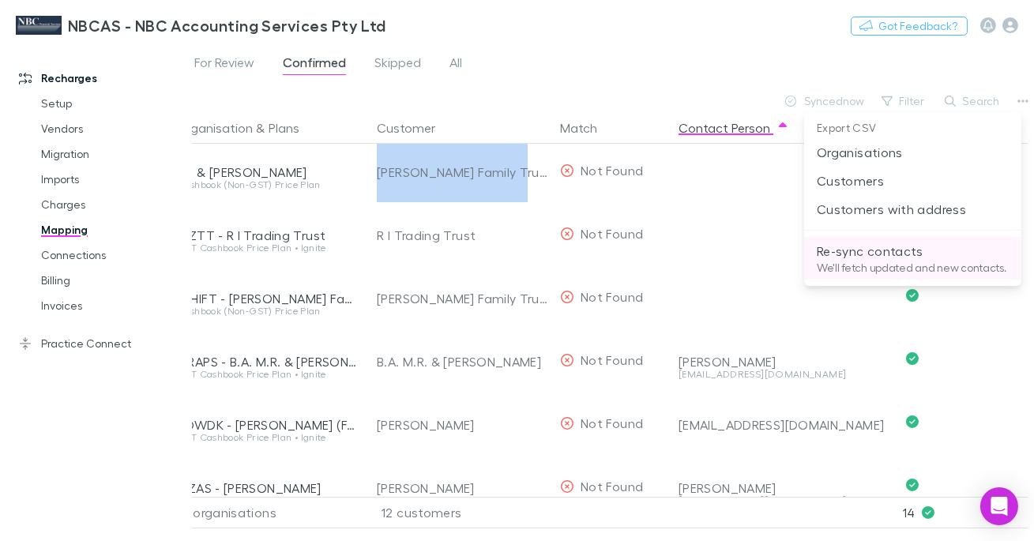
click at [892, 243] on p "Re-sync contacts" at bounding box center [913, 251] width 192 height 19
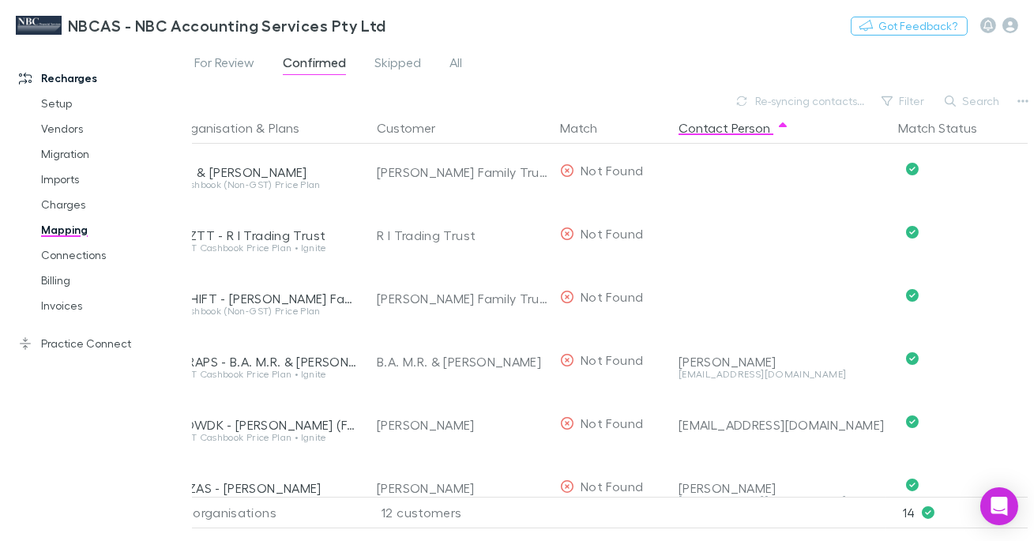
click at [590, 76] on div "For Review Confirmed Skipped All" at bounding box center [597, 67] width 841 height 30
click at [462, 68] on link "All" at bounding box center [456, 64] width 16 height 25
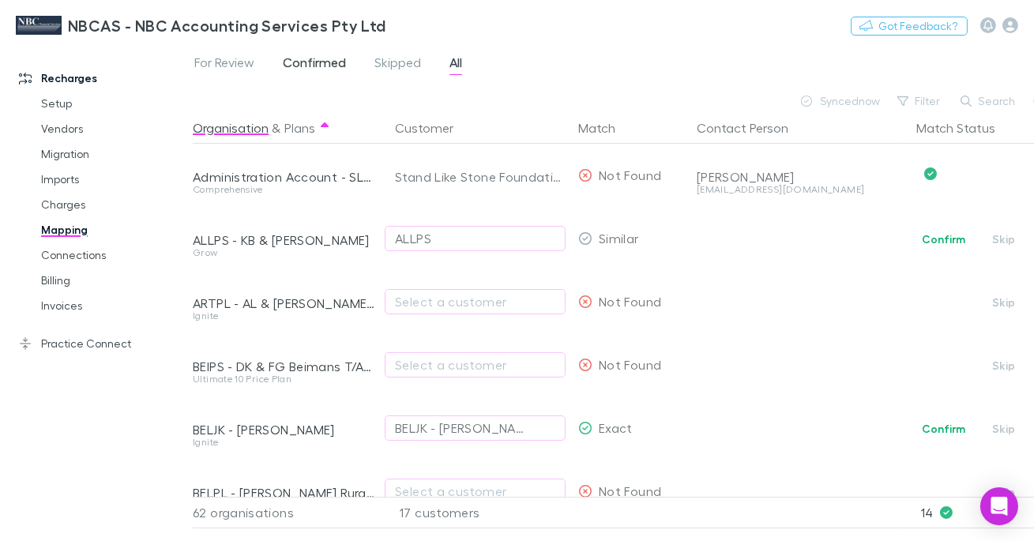
click at [320, 58] on span "Confirmed" at bounding box center [314, 65] width 63 height 21
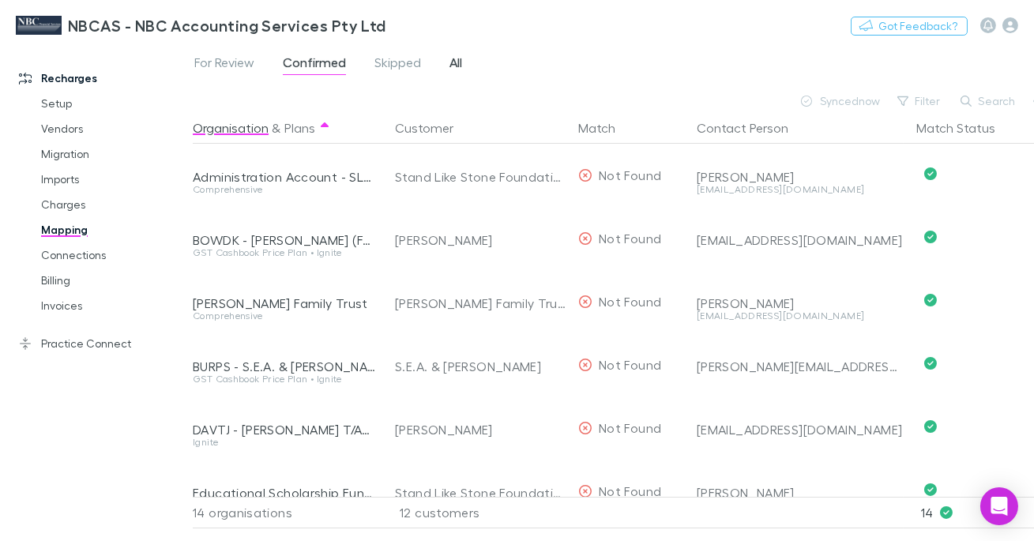
click at [457, 63] on span "All" at bounding box center [456, 65] width 13 height 21
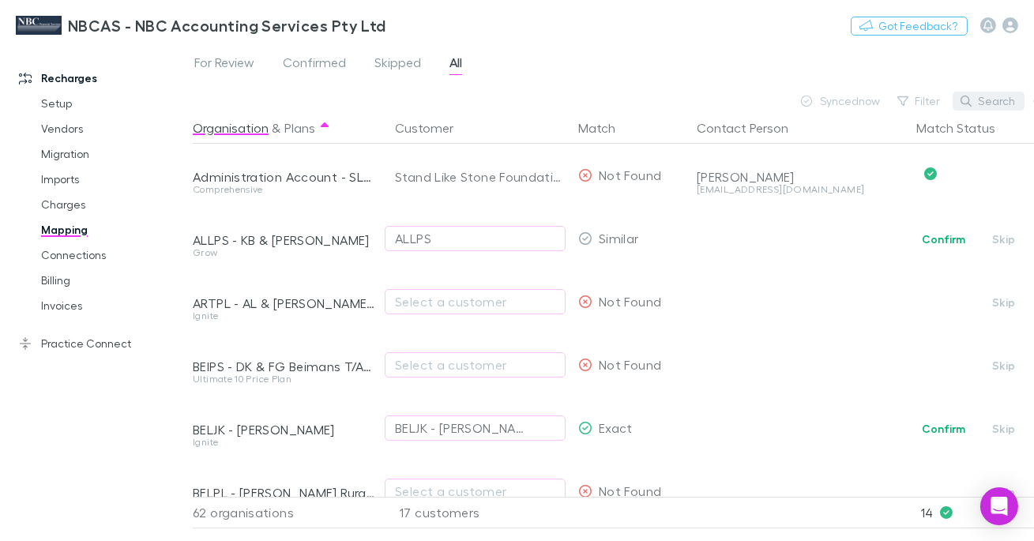
click at [991, 100] on button "Search" at bounding box center [989, 101] width 72 height 19
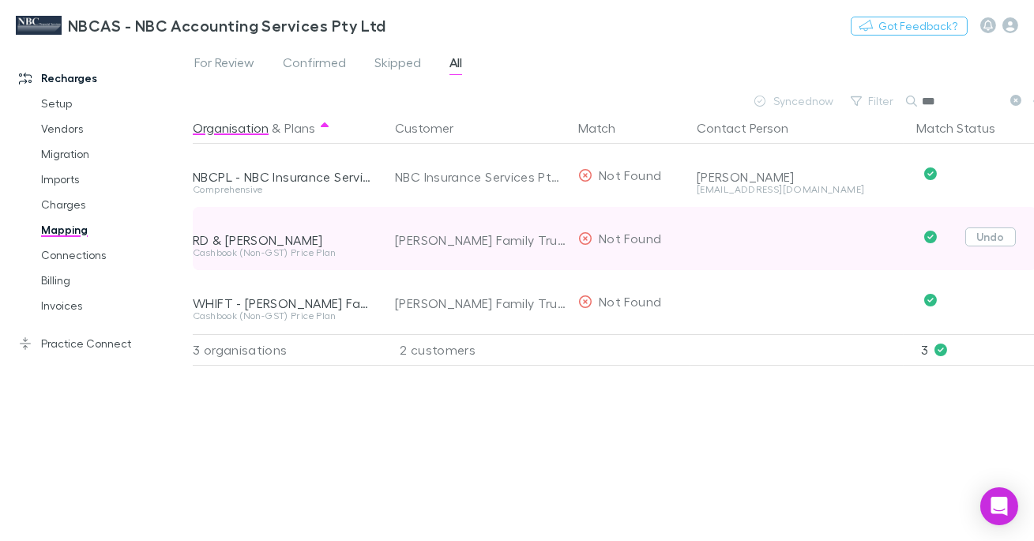
type input "***"
click at [985, 234] on button "Undo" at bounding box center [990, 237] width 51 height 19
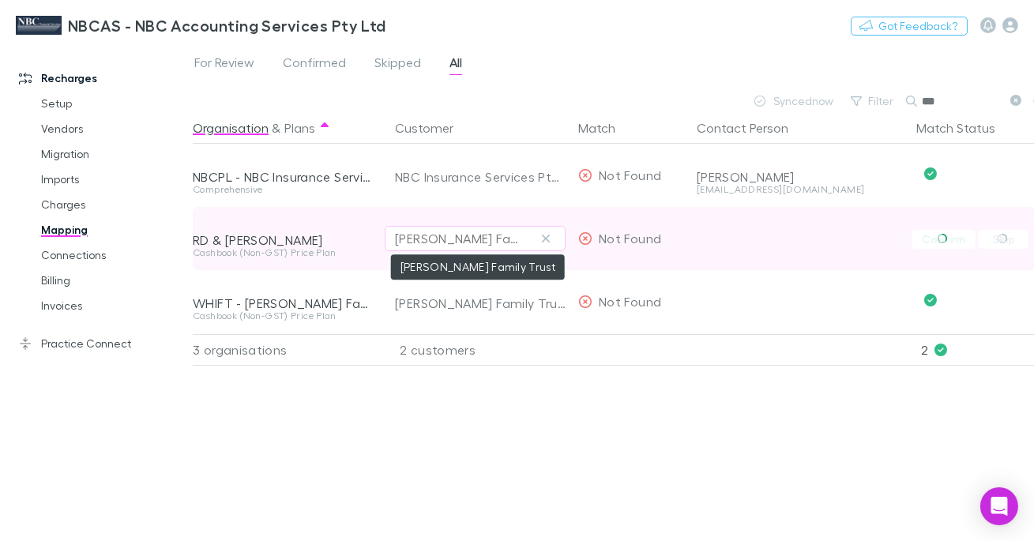
click at [485, 243] on div "[PERSON_NAME] Family Trust" at bounding box center [459, 238] width 129 height 19
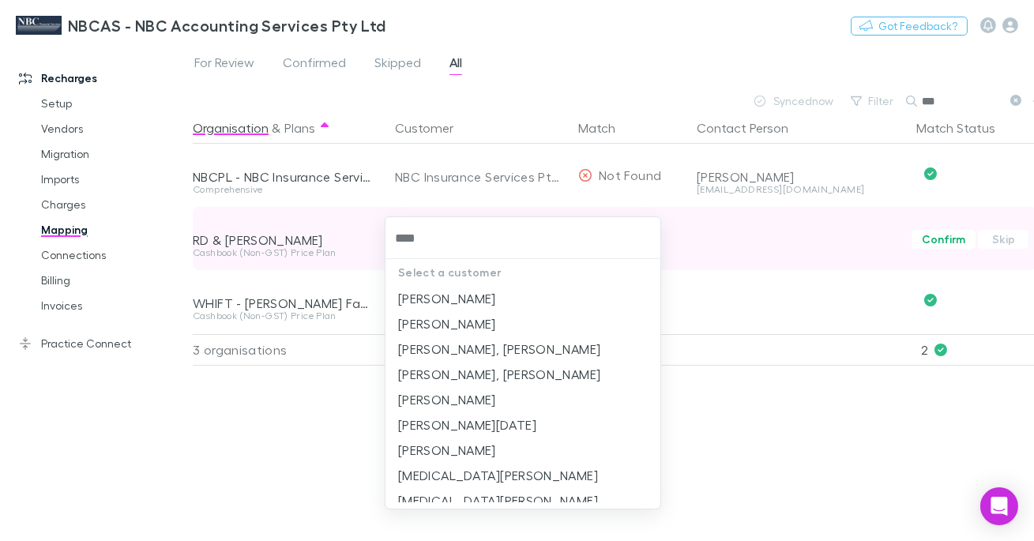
type input "****"
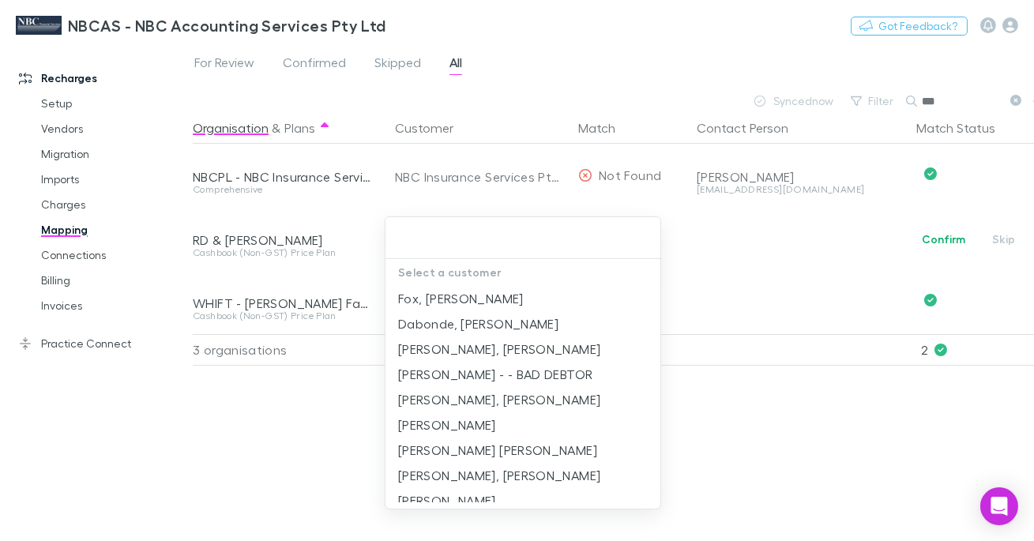
click at [468, 243] on input "text" at bounding box center [523, 238] width 262 height 29
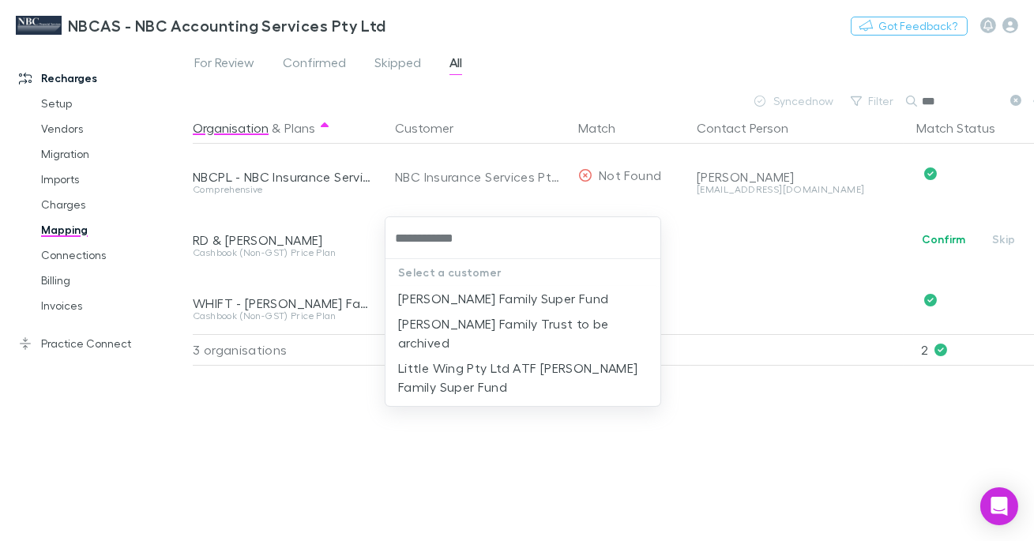
type input "**********"
click at [651, 469] on div "Select a customer [PERSON_NAME] Family Super Fund [PERSON_NAME] Family Trust to…" at bounding box center [517, 270] width 1034 height 541
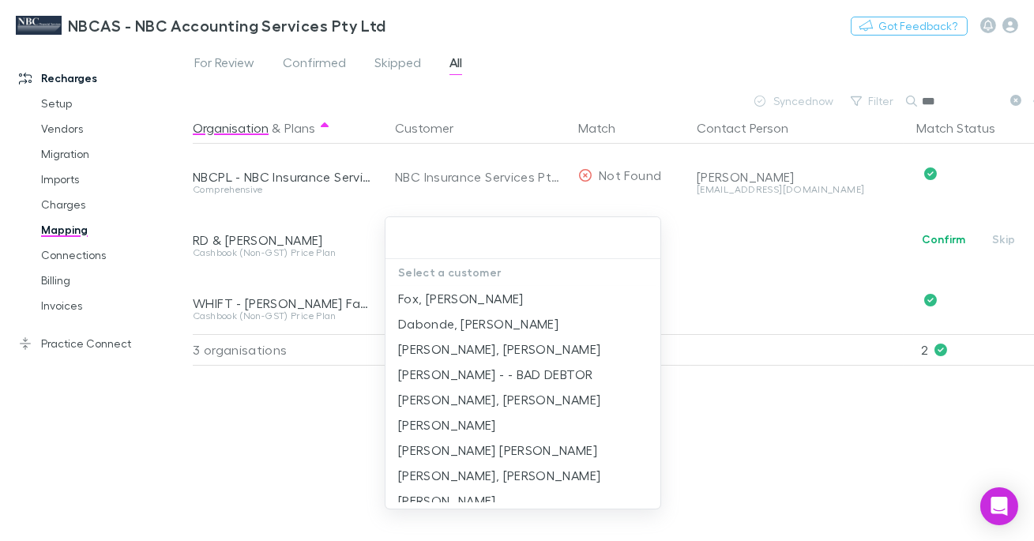
click at [784, 409] on div at bounding box center [517, 270] width 1034 height 541
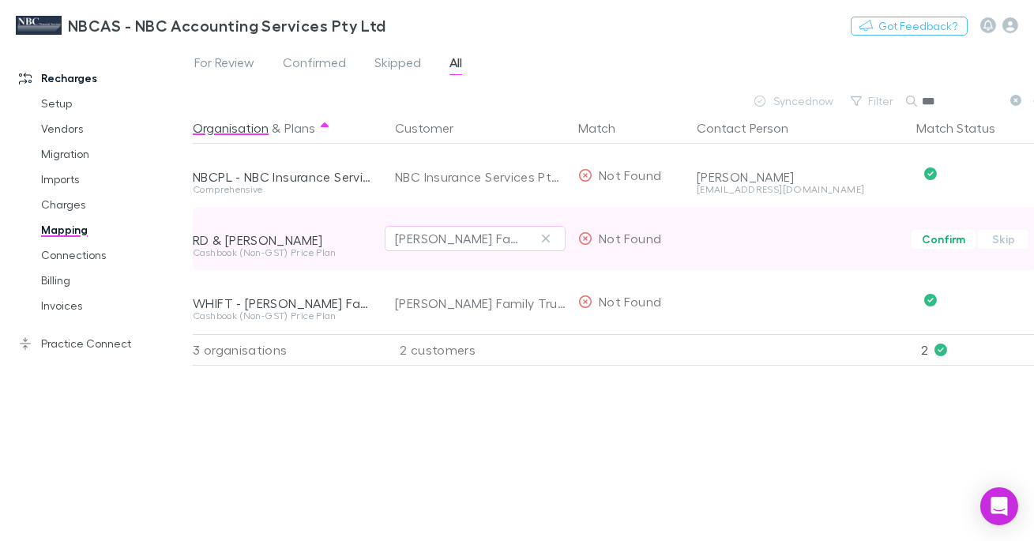
click at [944, 243] on button "Confirm" at bounding box center [944, 239] width 64 height 19
click at [447, 240] on div "[PERSON_NAME] Family Trust" at bounding box center [480, 240] width 171 height 63
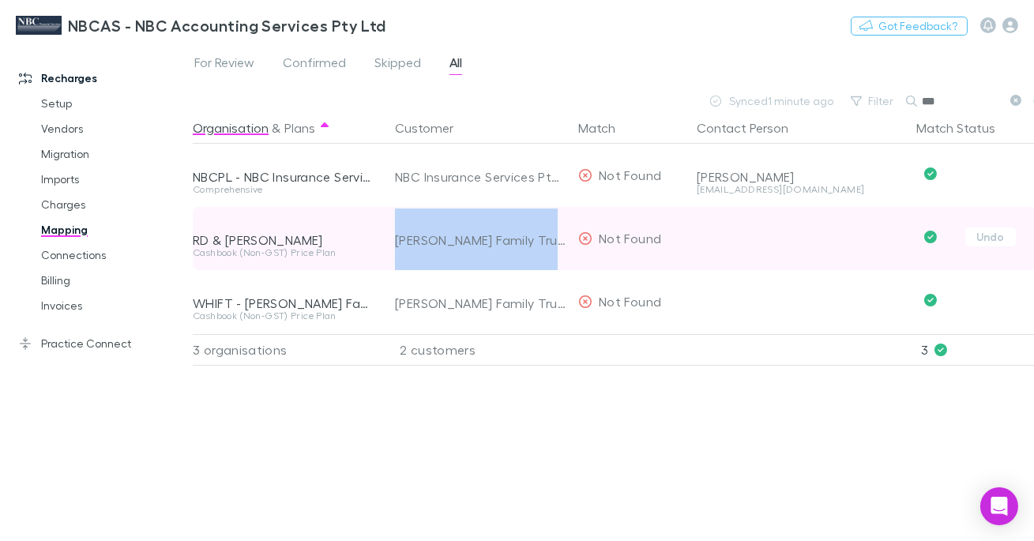
click at [447, 240] on div "[PERSON_NAME] Family Trust" at bounding box center [480, 240] width 171 height 63
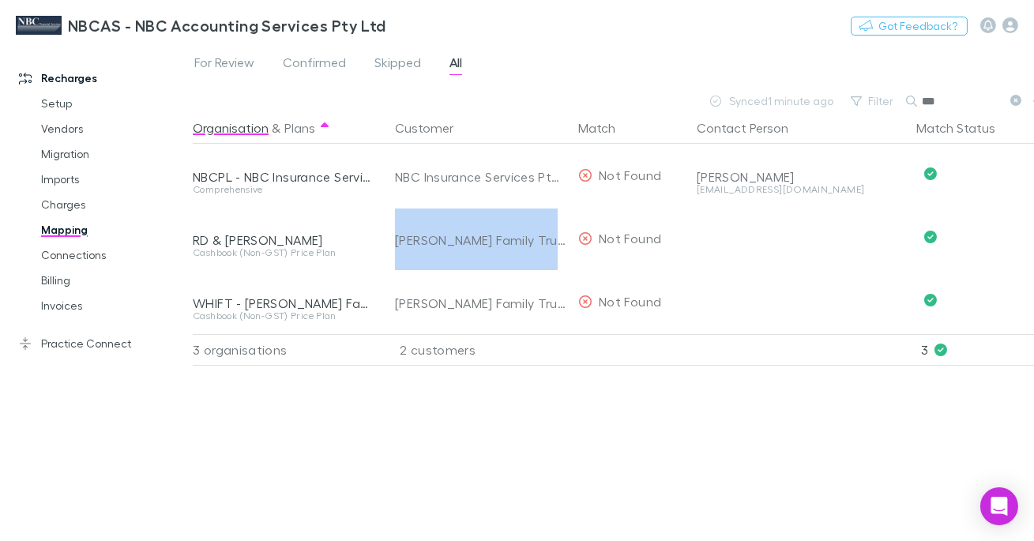
scroll to position [0, 16]
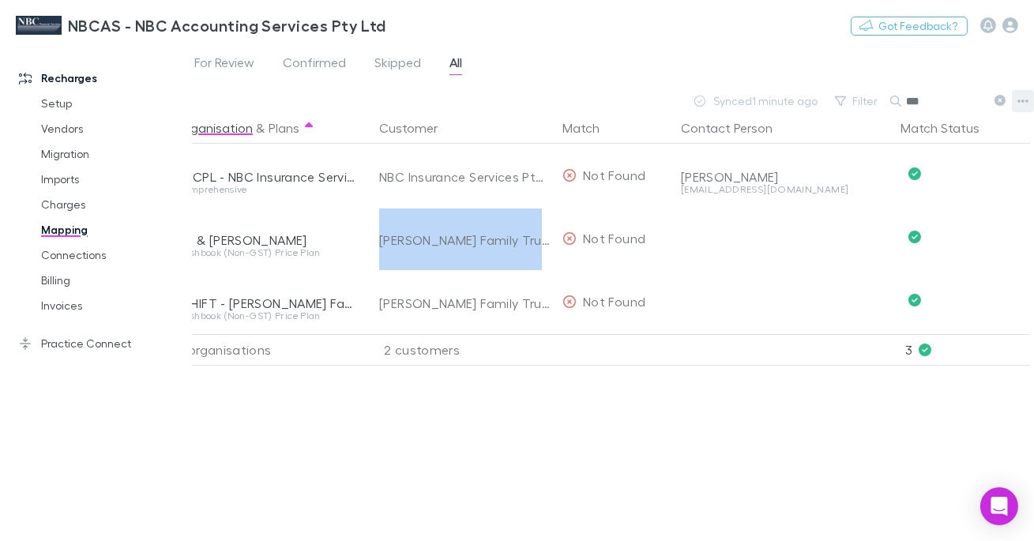
click at [1018, 96] on icon "button" at bounding box center [1023, 101] width 11 height 13
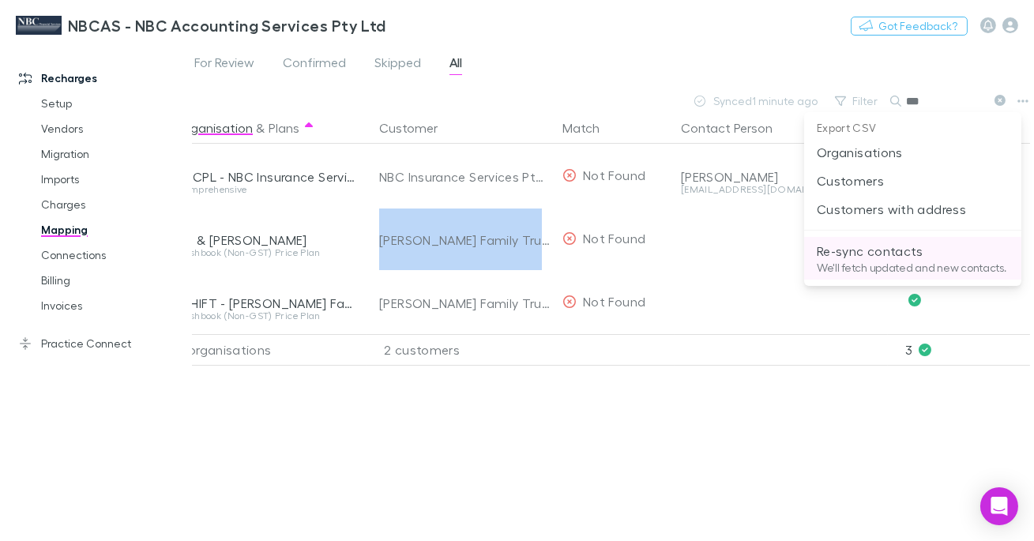
click at [915, 259] on p "Re-sync contacts" at bounding box center [913, 251] width 192 height 19
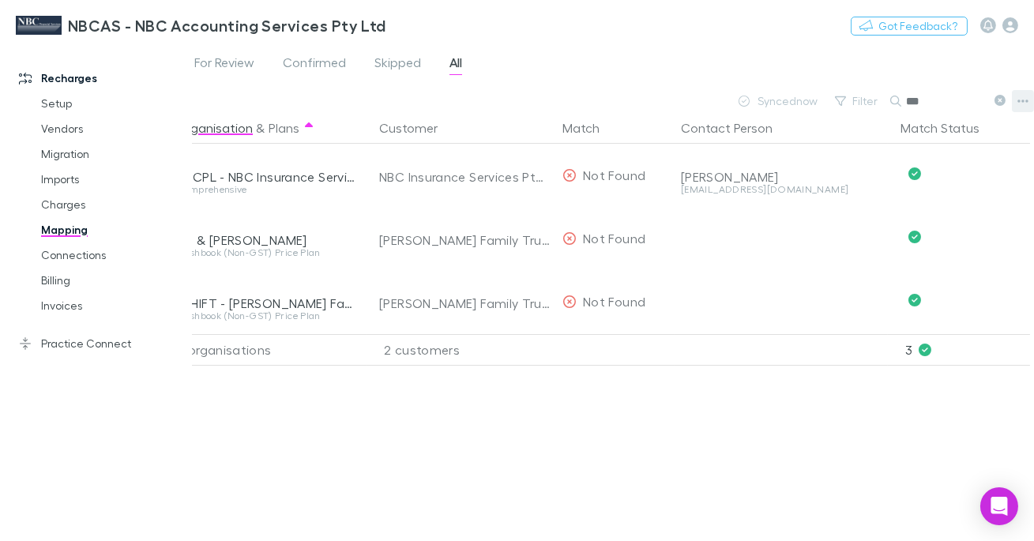
click at [1025, 100] on icon "button" at bounding box center [1023, 101] width 11 height 13
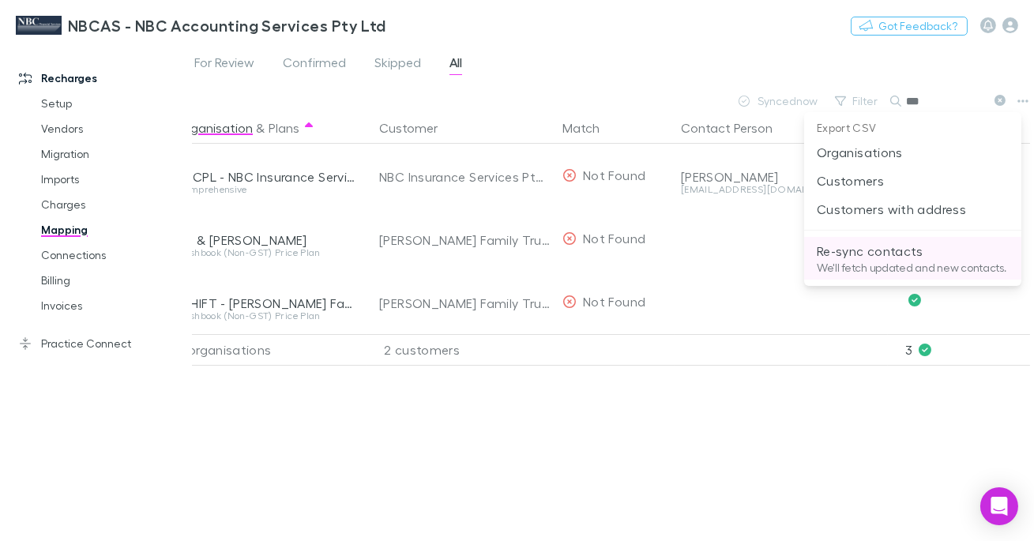
click at [904, 247] on p "Re-sync contacts" at bounding box center [913, 251] width 192 height 19
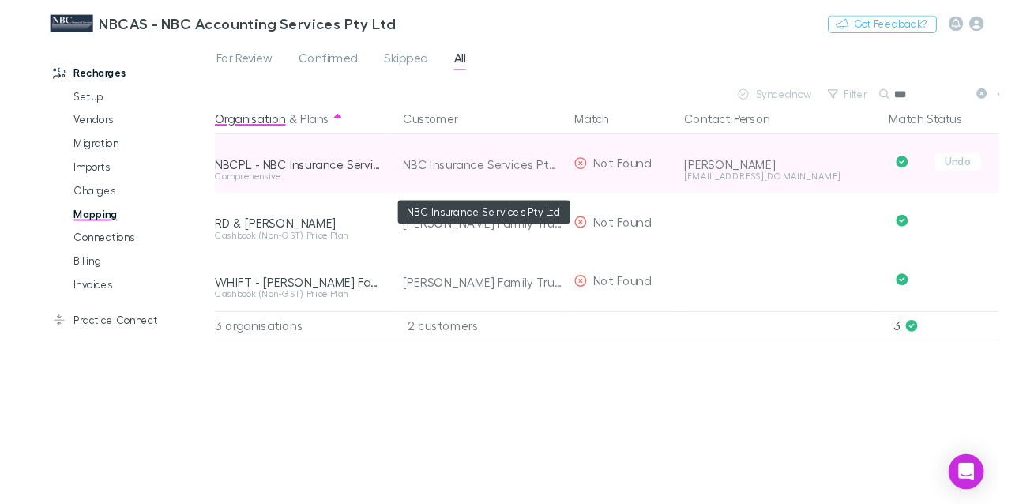
scroll to position [0, 2]
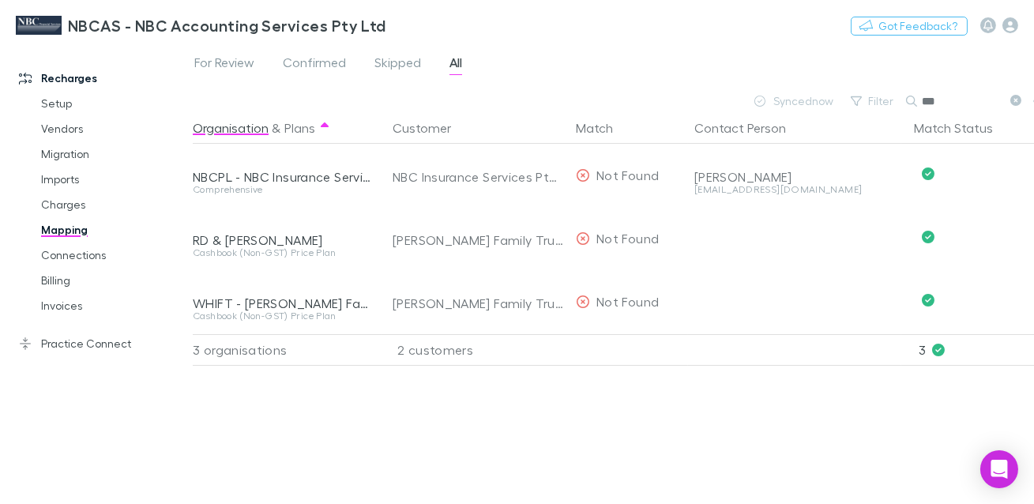
click at [935, 100] on input "***" at bounding box center [961, 101] width 79 height 22
click at [70, 303] on link "Invoices" at bounding box center [107, 305] width 164 height 25
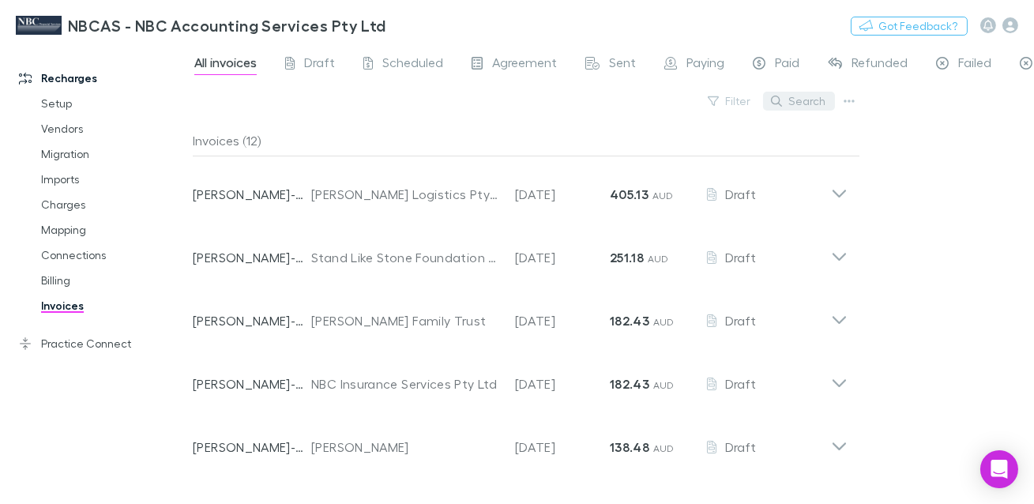
click at [787, 101] on button "Search" at bounding box center [799, 101] width 72 height 19
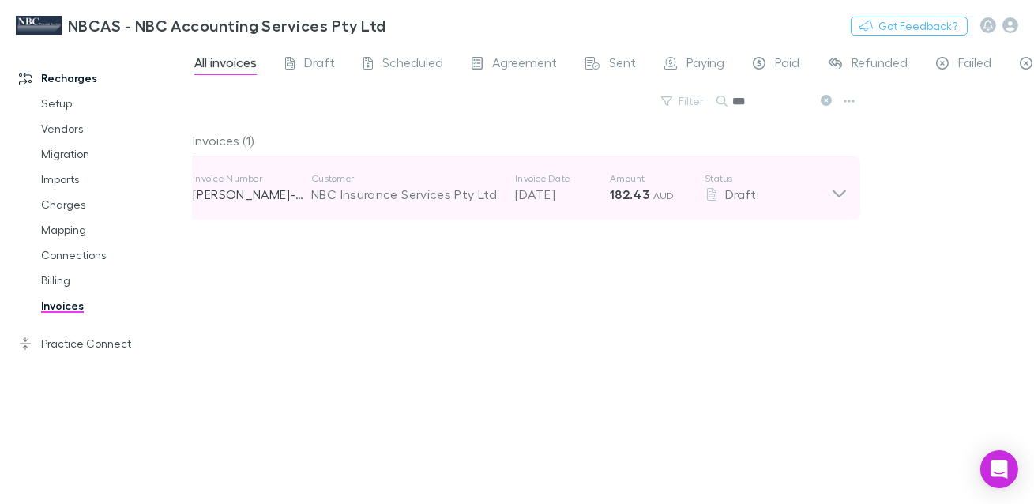
type input "***"
click at [516, 193] on p "[DATE]" at bounding box center [562, 194] width 95 height 19
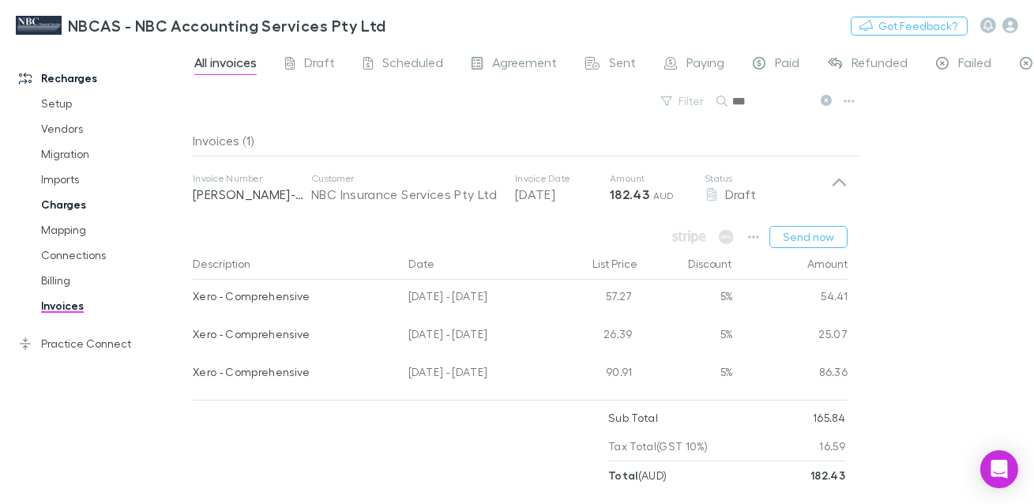
click at [62, 212] on link "Charges" at bounding box center [107, 204] width 164 height 25
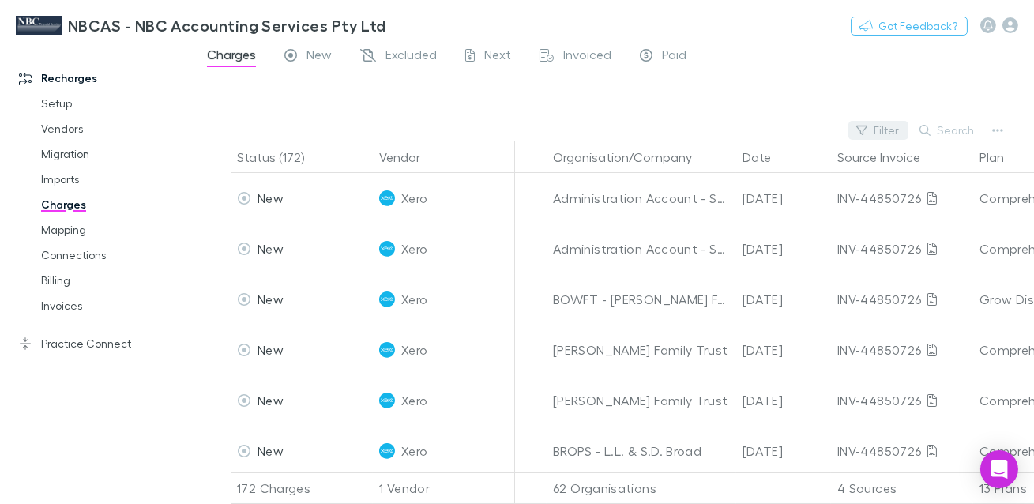
scroll to position [0, 337]
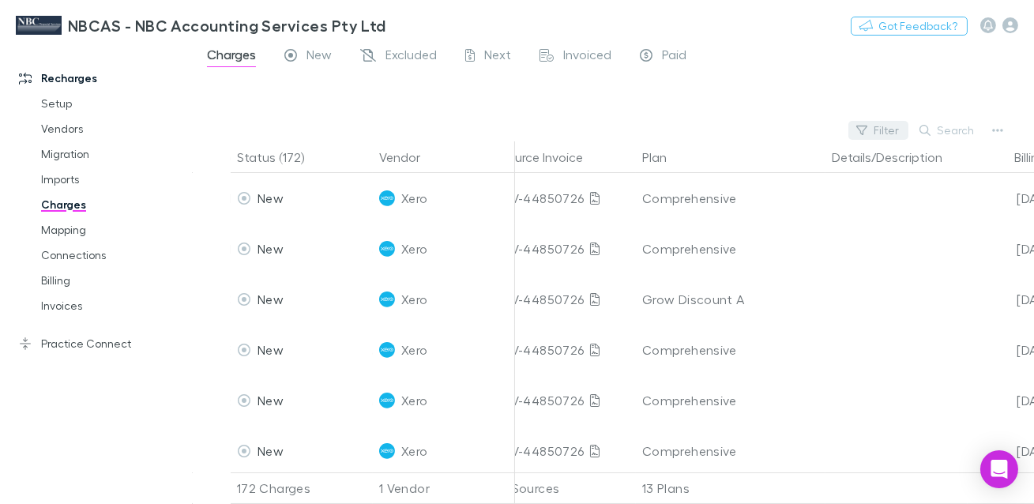
click at [878, 129] on button "Filter" at bounding box center [879, 130] width 60 height 19
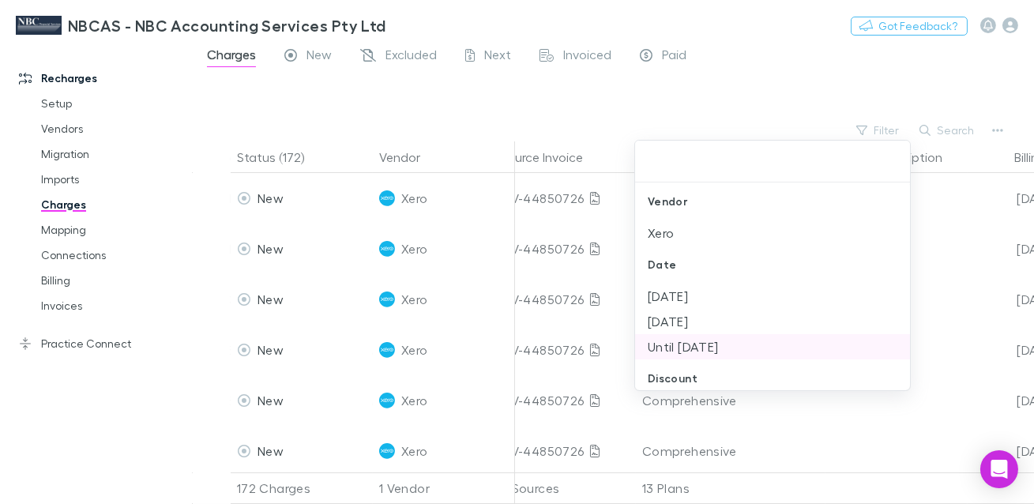
click at [742, 343] on li "Until [DATE]" at bounding box center [772, 346] width 275 height 25
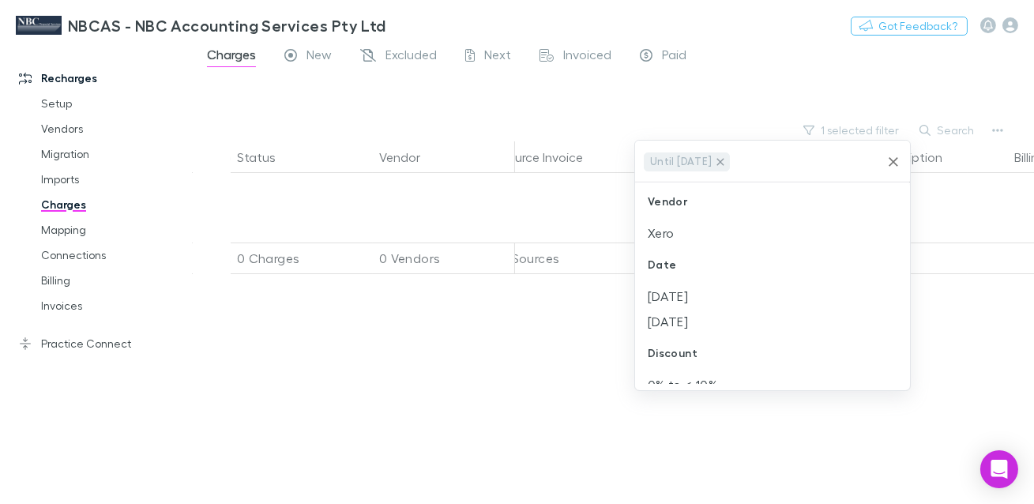
click at [725, 162] on icon at bounding box center [720, 161] width 7 height 7
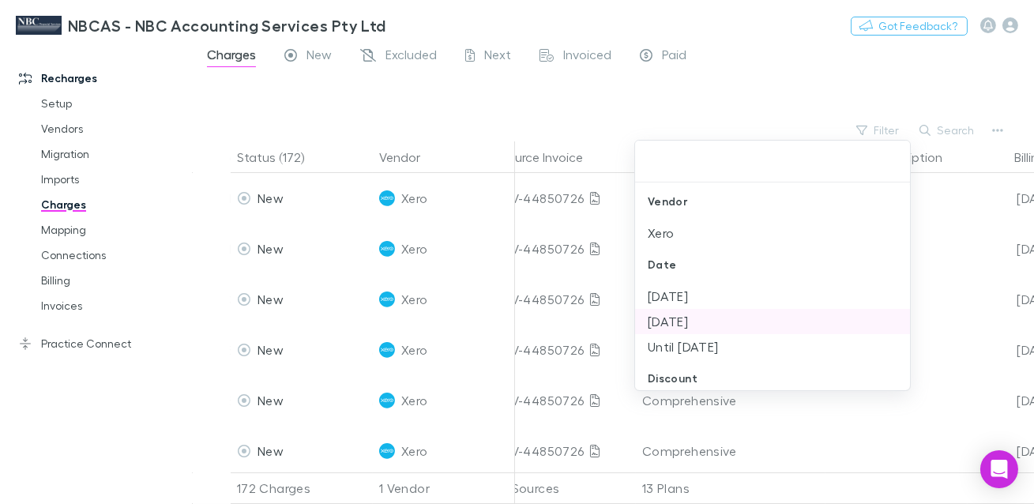
click at [706, 325] on li "[DATE]" at bounding box center [772, 321] width 275 height 25
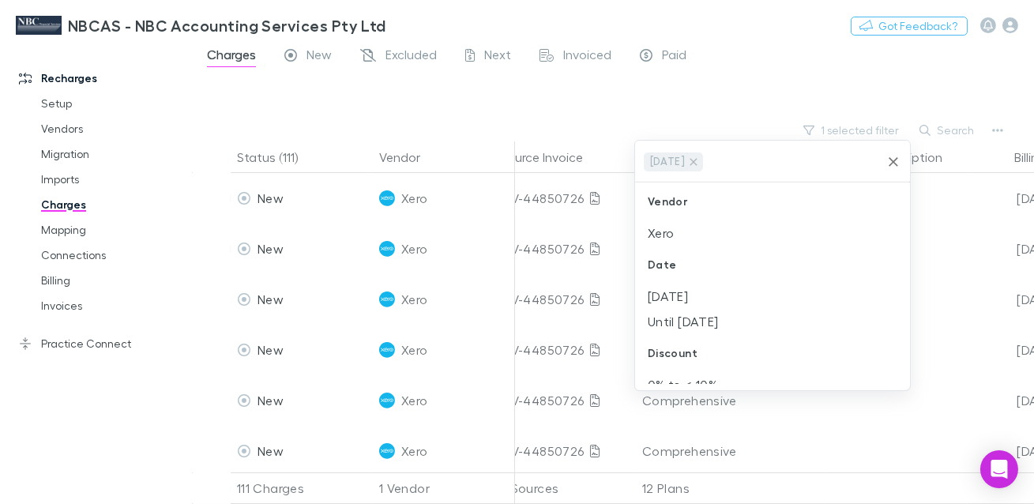
click at [628, 128] on div at bounding box center [517, 252] width 1034 height 504
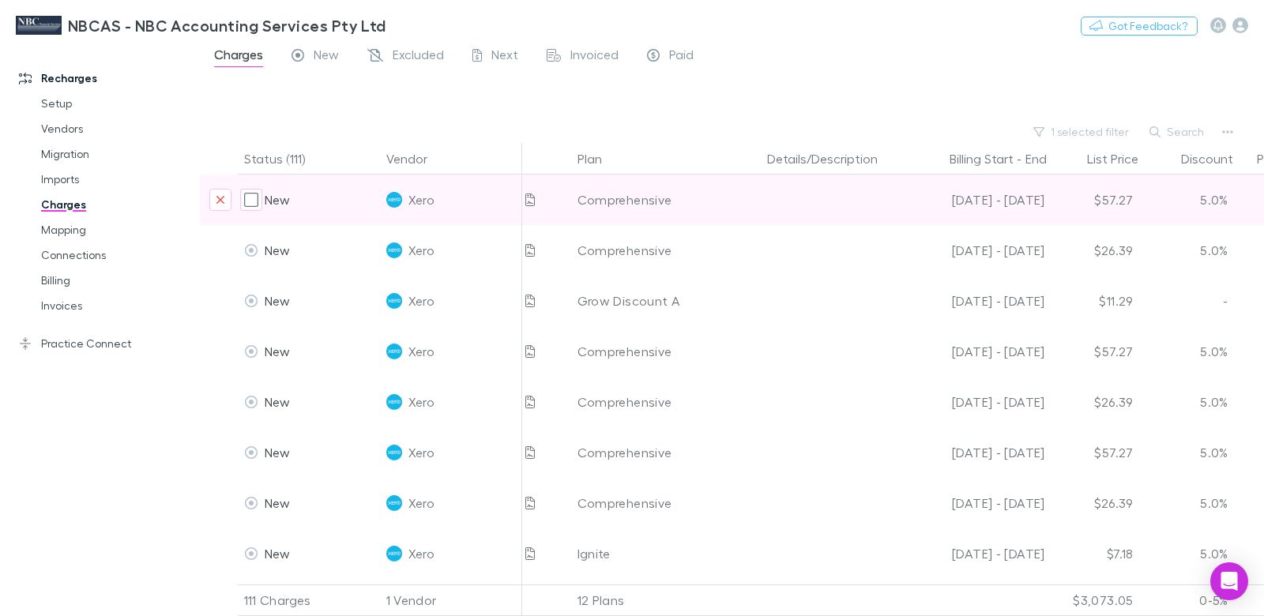
scroll to position [0, 475]
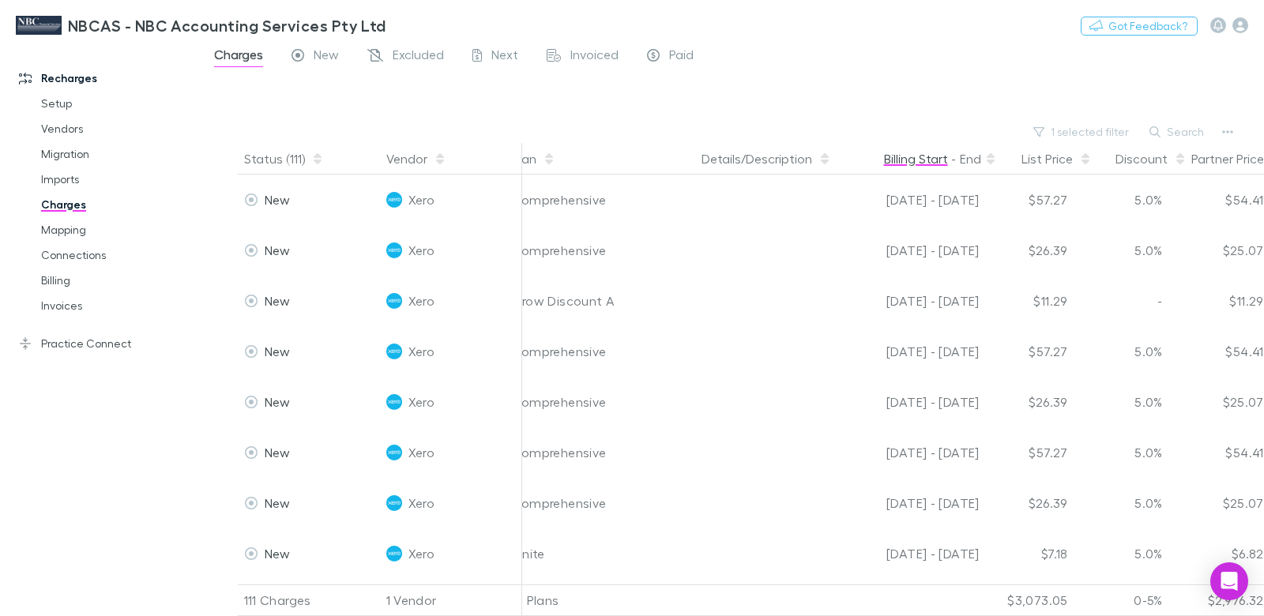
click at [932, 155] on button "Billing Start" at bounding box center [916, 159] width 64 height 32
click at [932, 159] on button "Billing Start" at bounding box center [916, 159] width 64 height 32
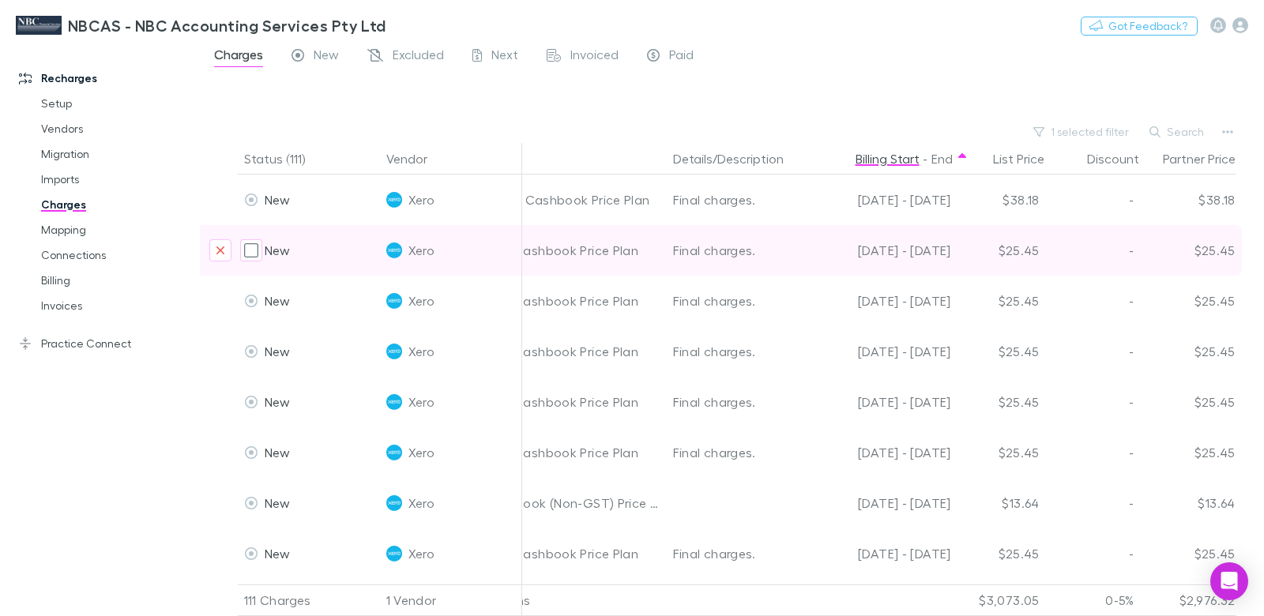
scroll to position [0, 510]
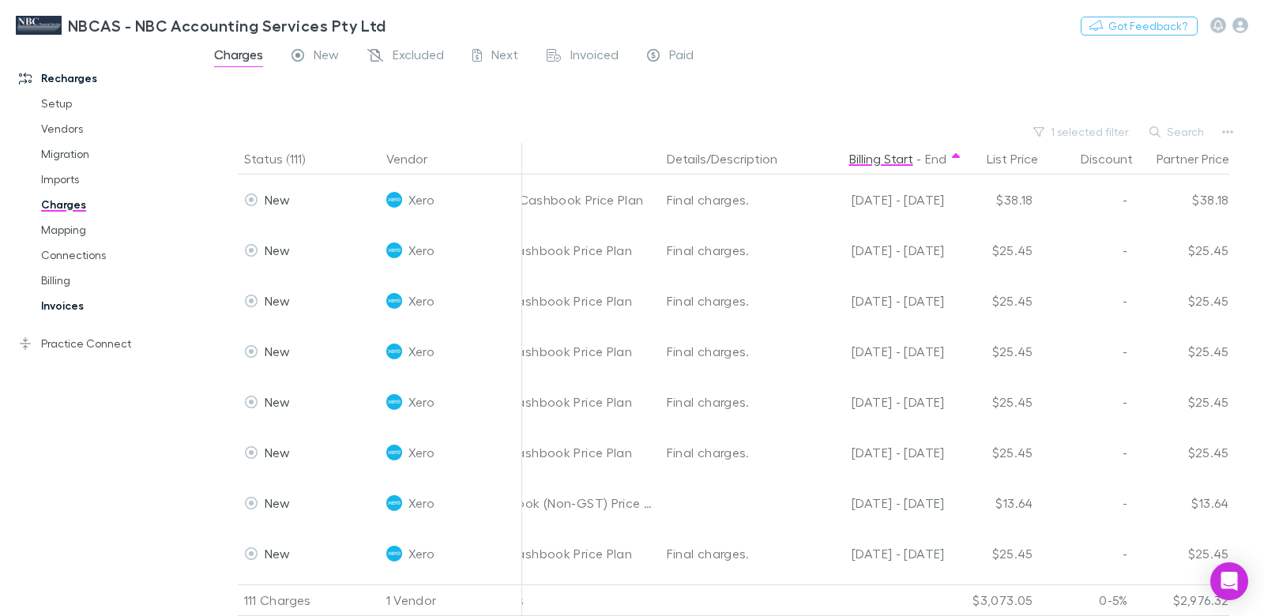
click at [77, 303] on link "Invoices" at bounding box center [110, 305] width 171 height 25
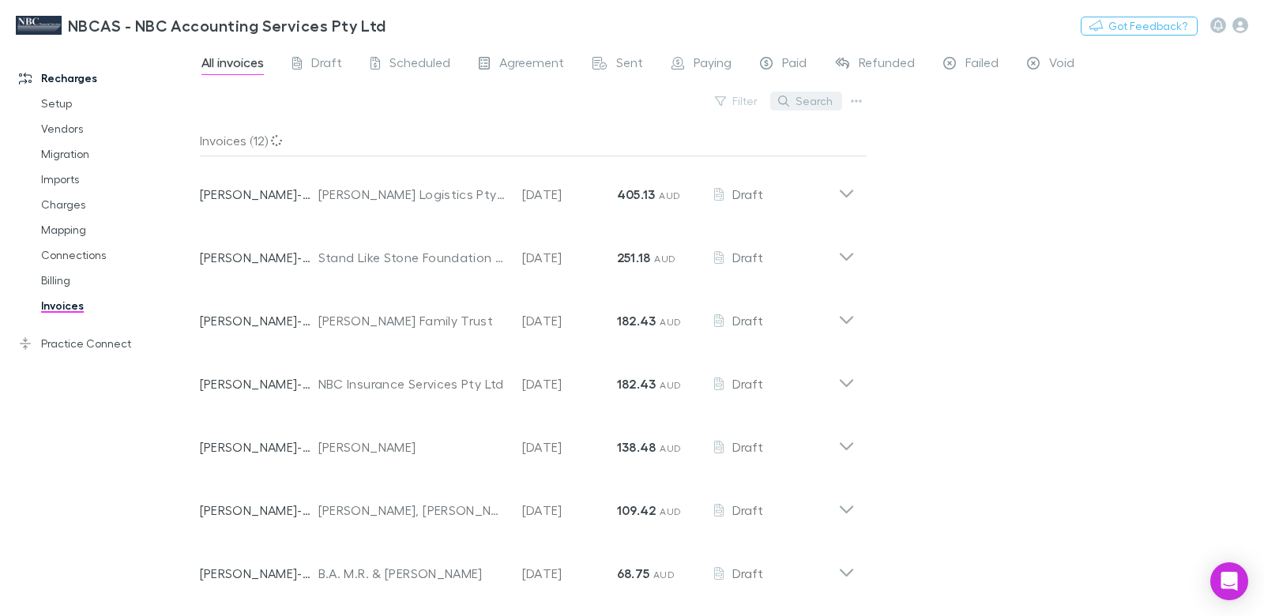
click at [817, 102] on button "Search" at bounding box center [806, 101] width 72 height 19
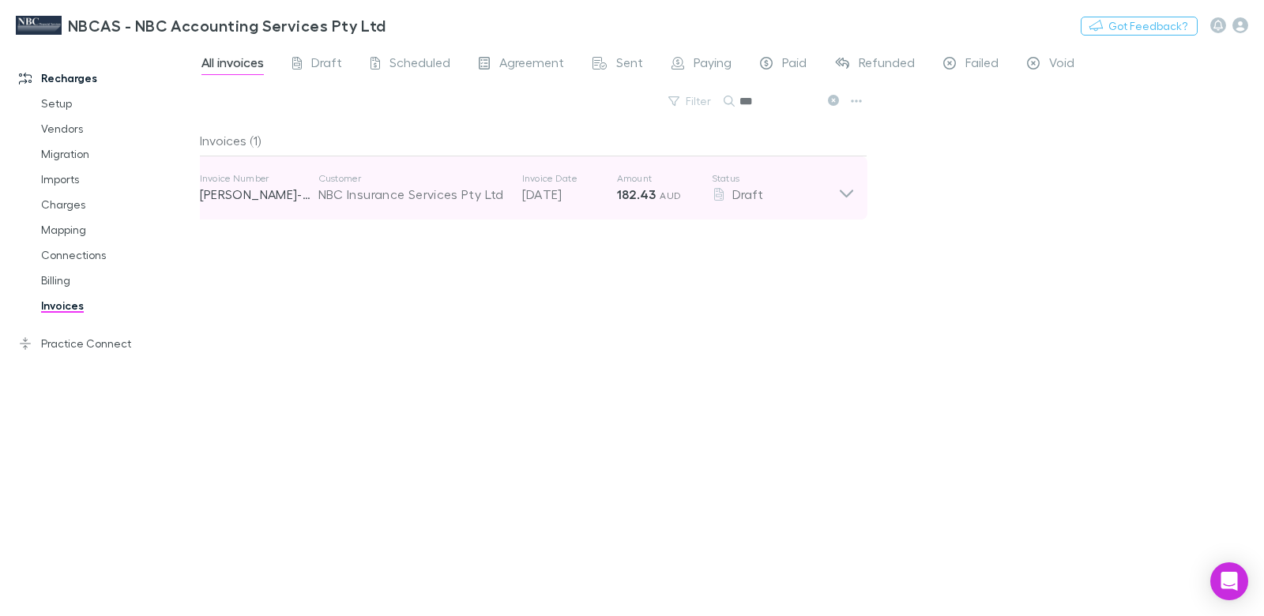
type input "***"
click at [617, 179] on p "Amount" at bounding box center [664, 178] width 95 height 13
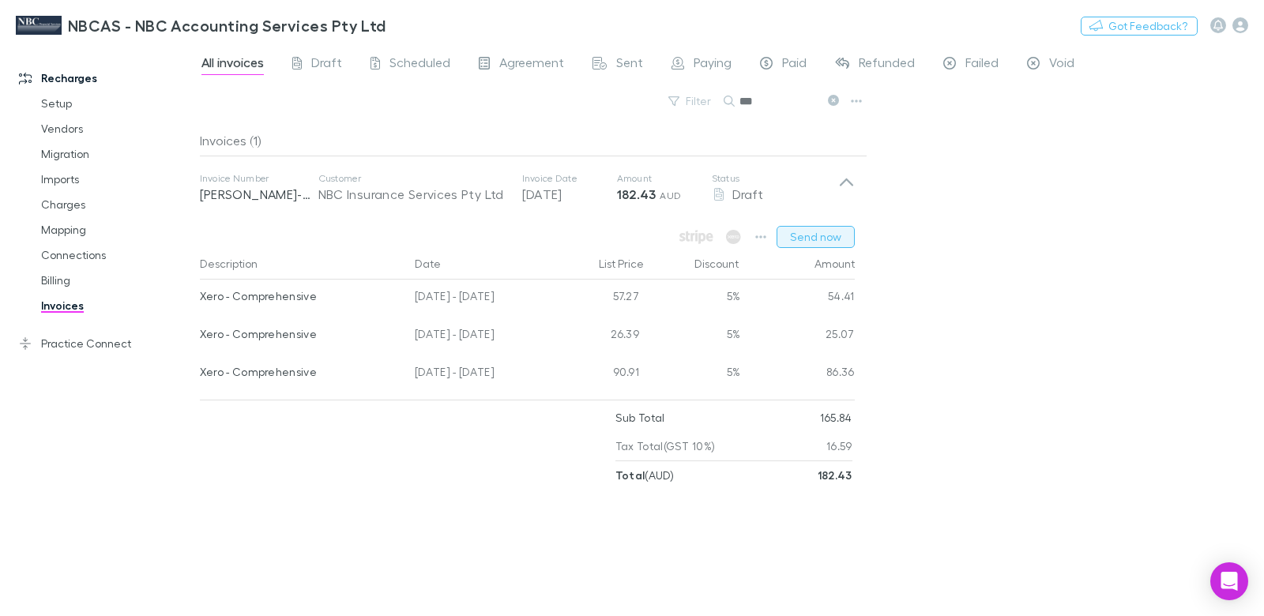
click at [805, 233] on button "Send now" at bounding box center [816, 237] width 78 height 22
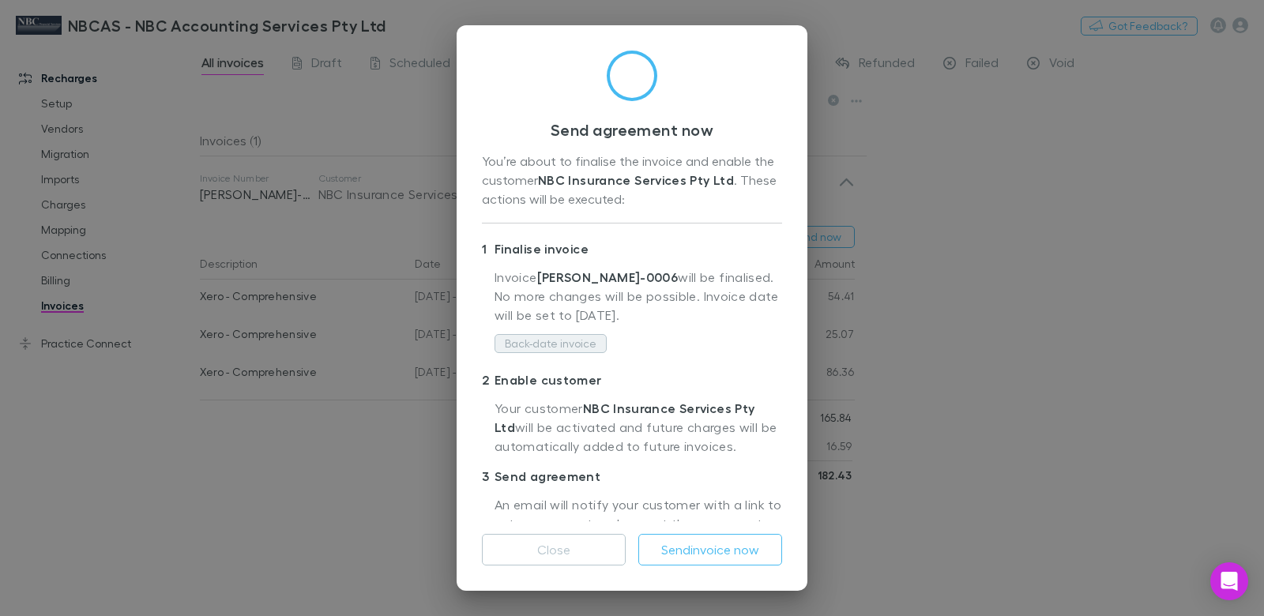
click at [576, 347] on button "Back-date invoice" at bounding box center [551, 343] width 112 height 19
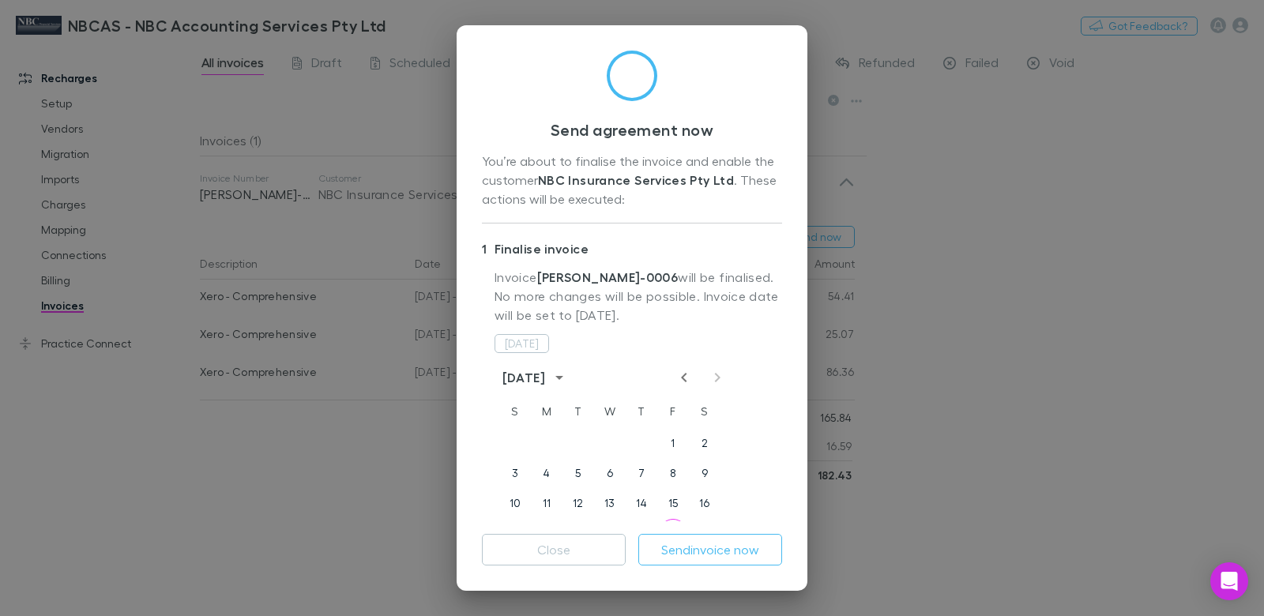
scroll to position [50, 0]
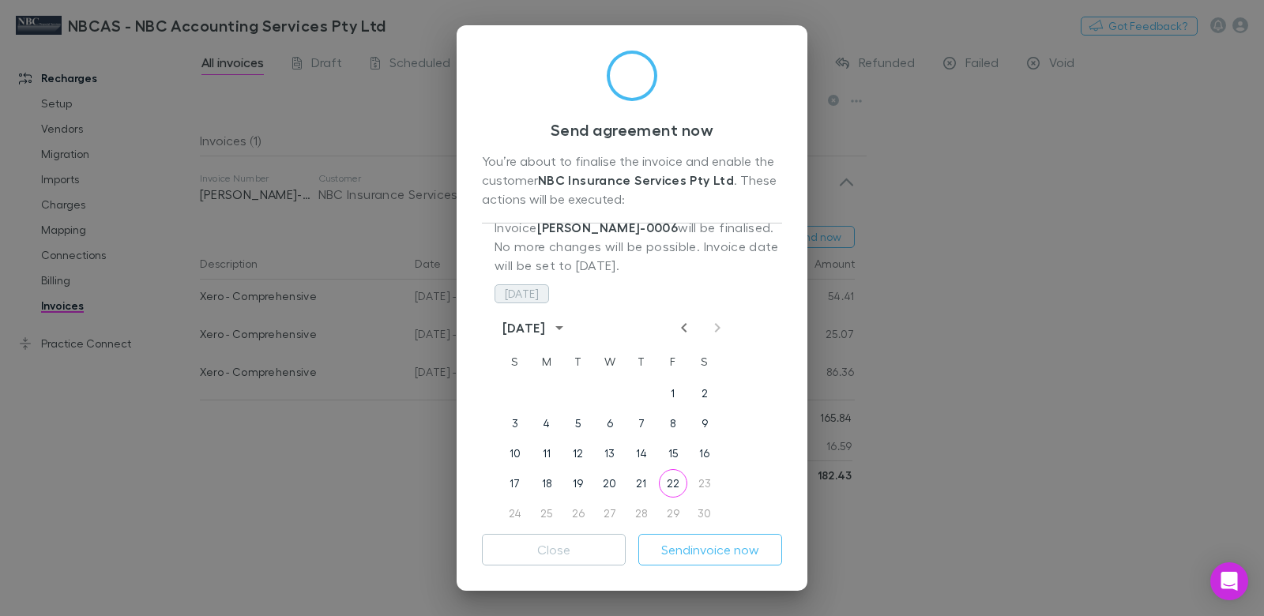
click at [531, 293] on button "[DATE]" at bounding box center [522, 293] width 55 height 19
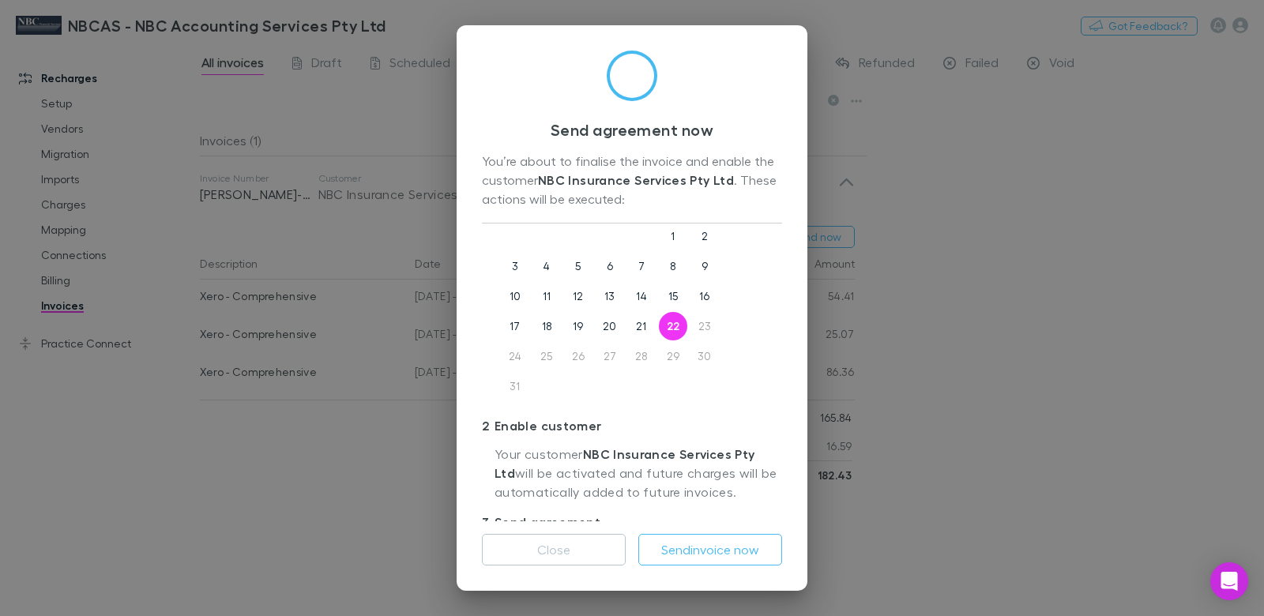
scroll to position [273, 0]
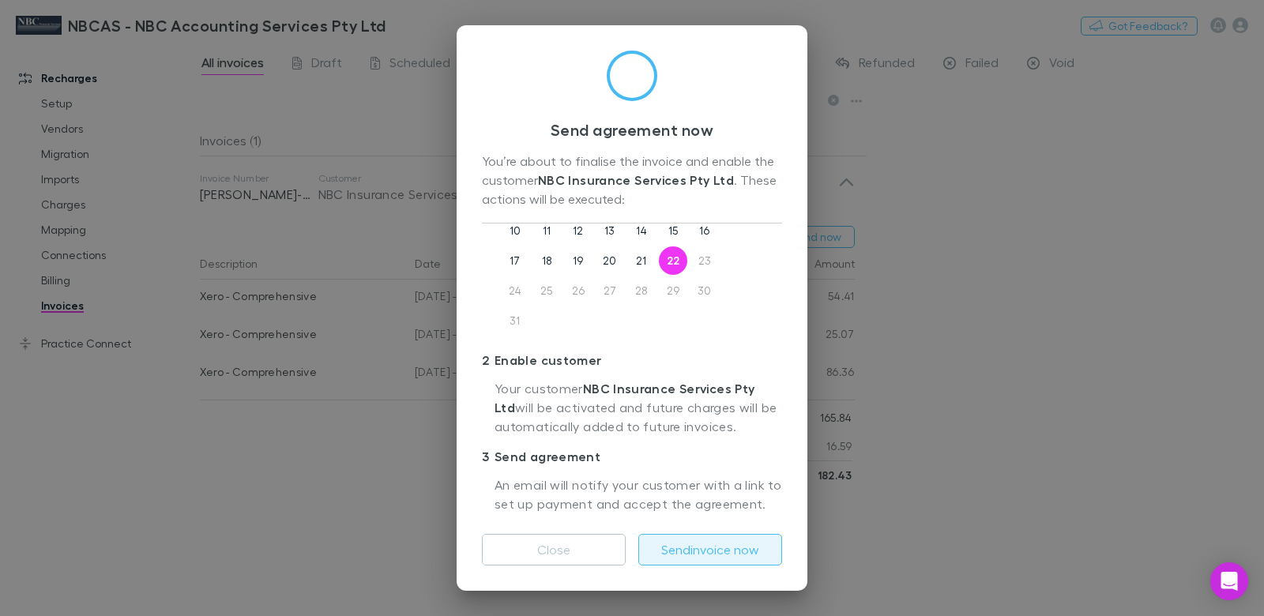
click at [725, 540] on button "Send invoice now" at bounding box center [710, 550] width 144 height 32
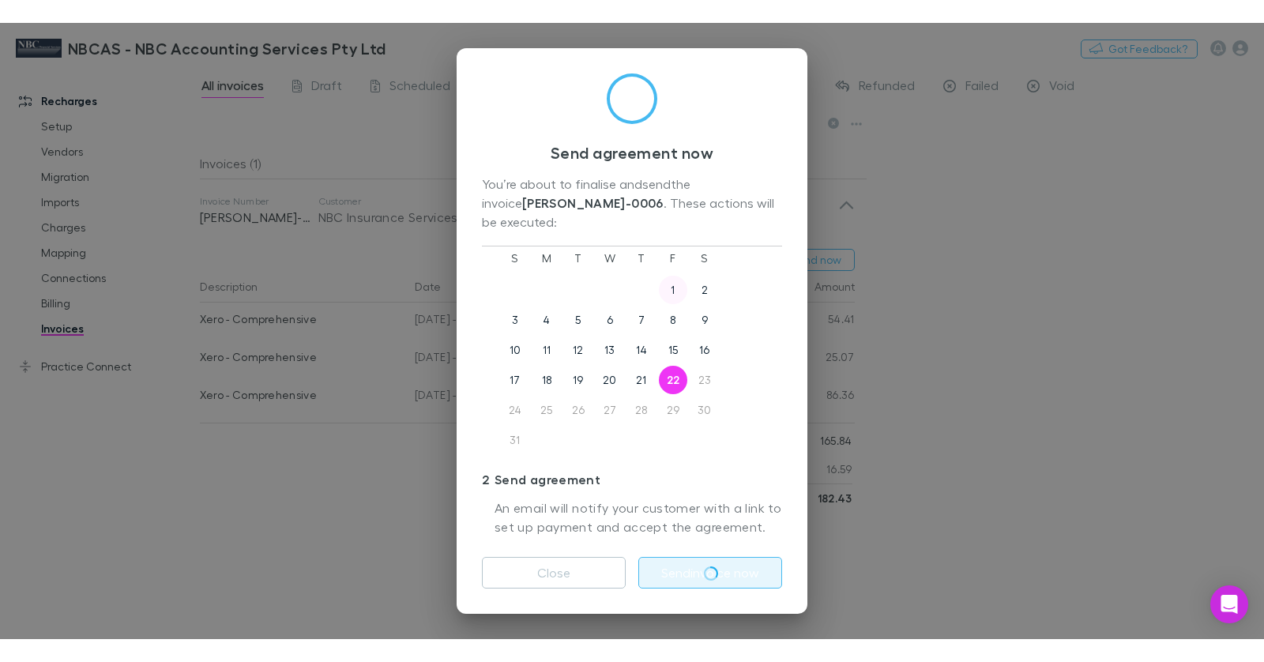
scroll to position [157, 0]
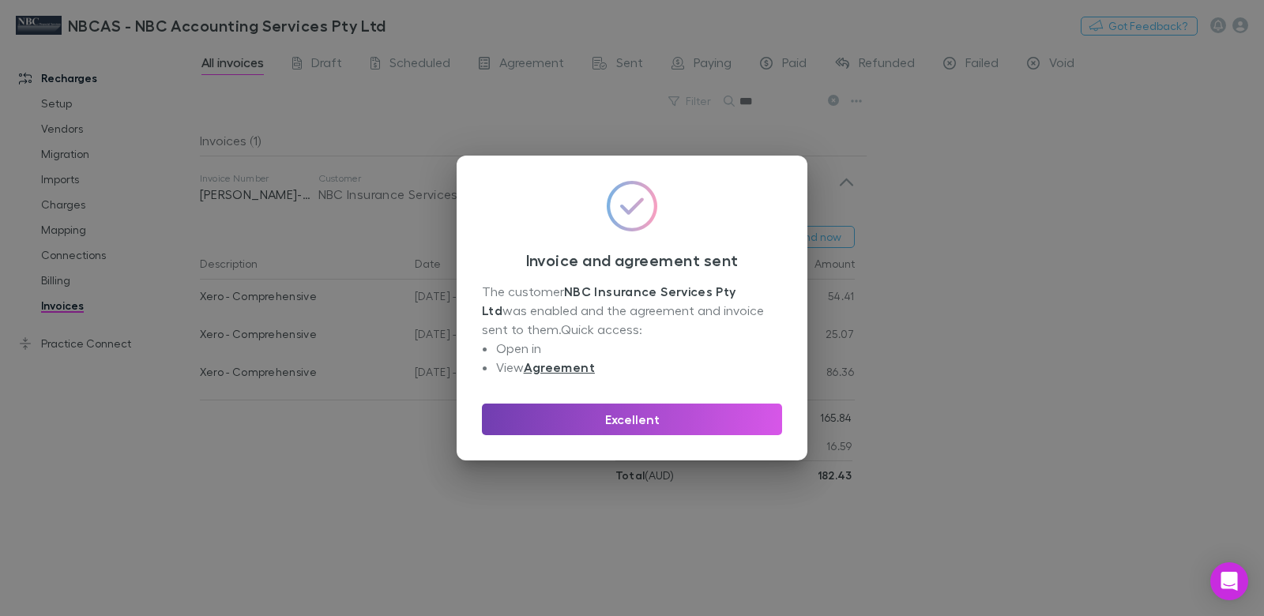
click at [663, 422] on button "Excellent" at bounding box center [632, 420] width 300 height 32
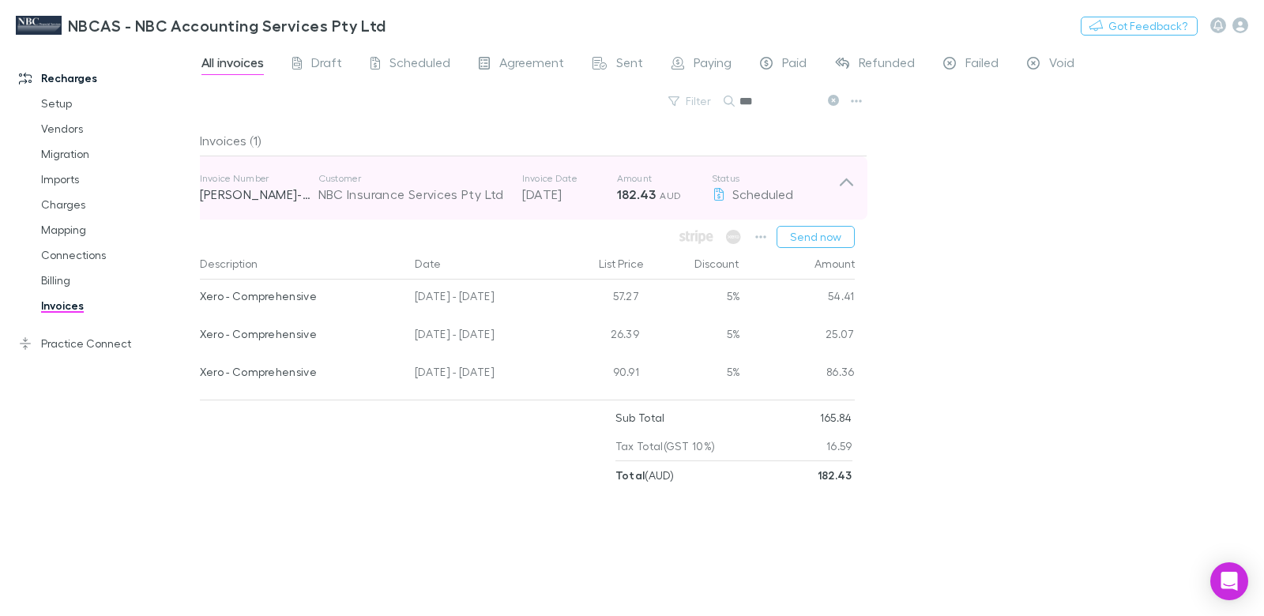
click at [607, 197] on p "[DATE]" at bounding box center [569, 194] width 95 height 19
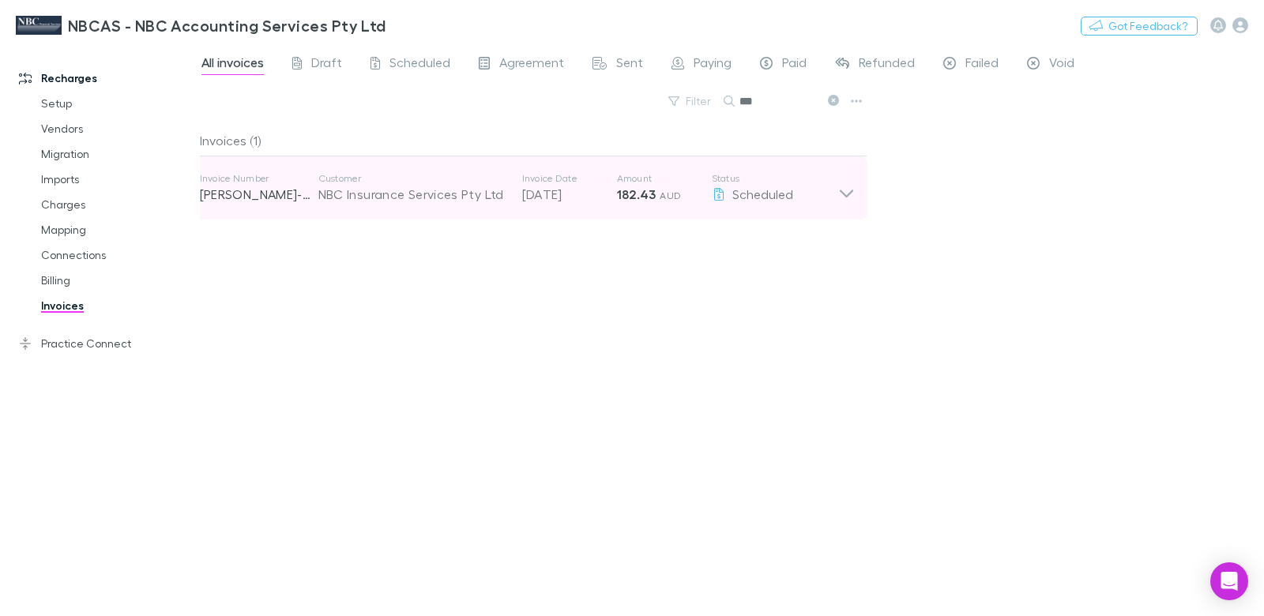
click at [607, 197] on p "[DATE]" at bounding box center [569, 194] width 95 height 19
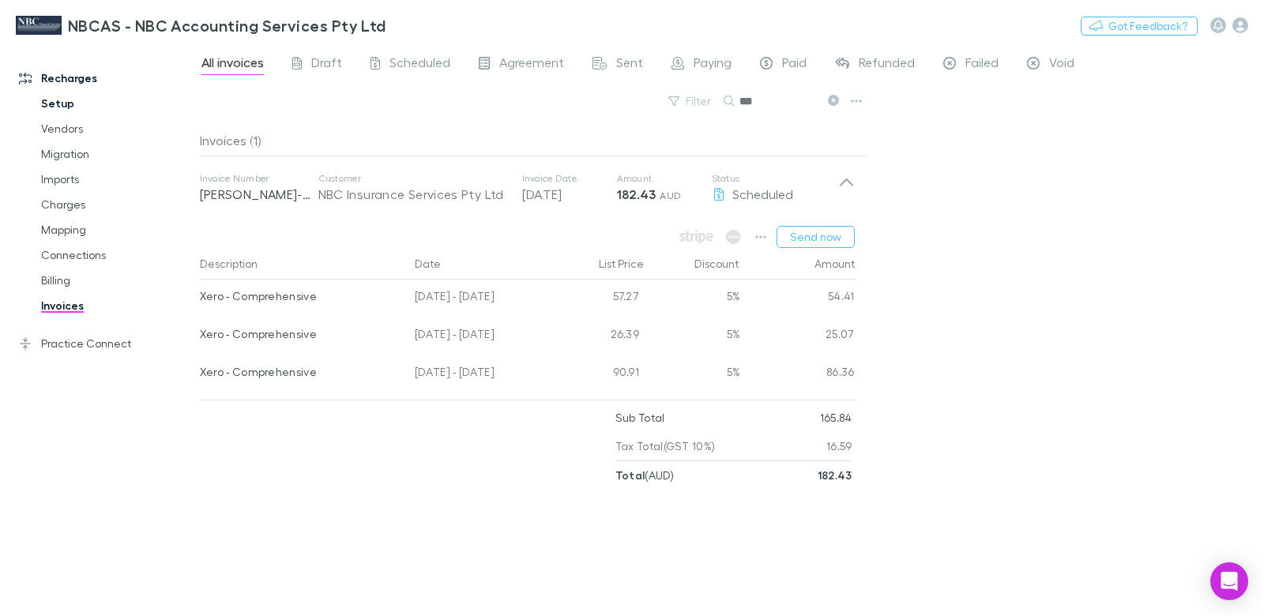
click at [65, 102] on link "Setup" at bounding box center [110, 103] width 171 height 25
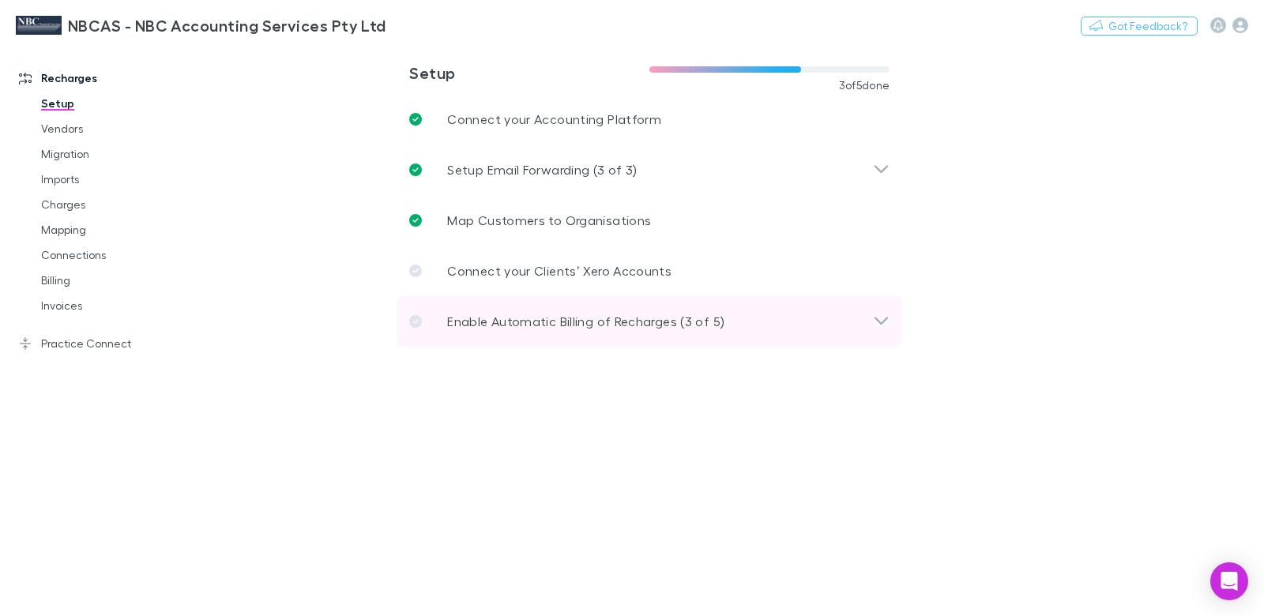
click at [590, 314] on p "Enable Automatic Billing of Recharges (3 of 5)" at bounding box center [585, 321] width 277 height 19
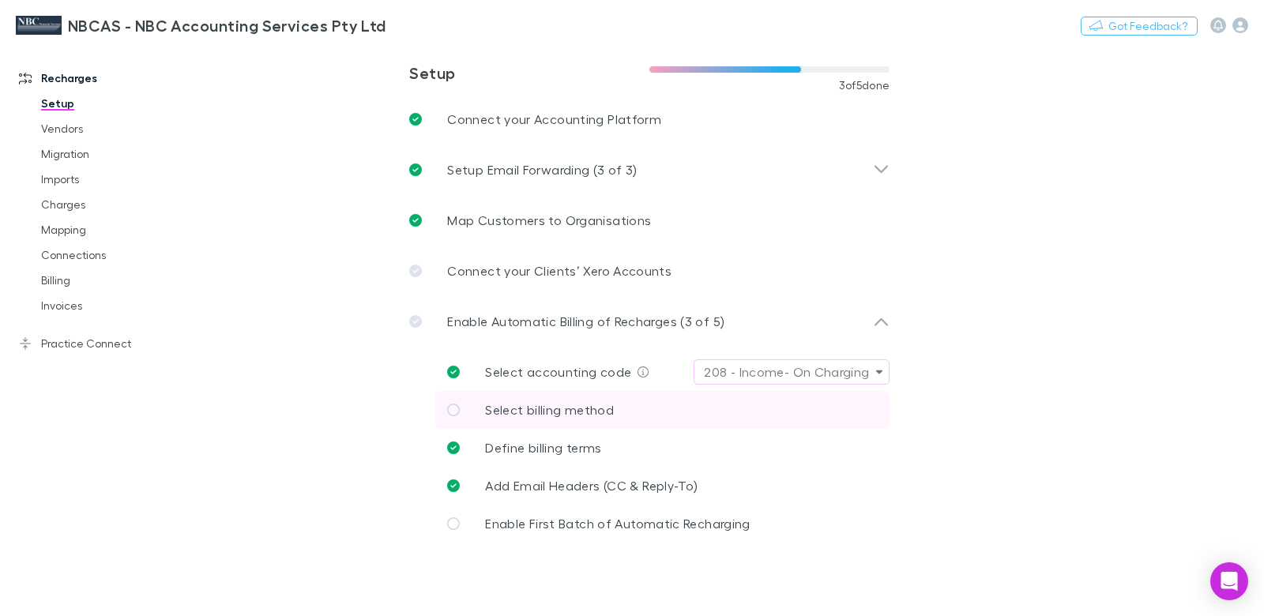
click at [606, 407] on span "Select billing method" at bounding box center [549, 409] width 129 height 15
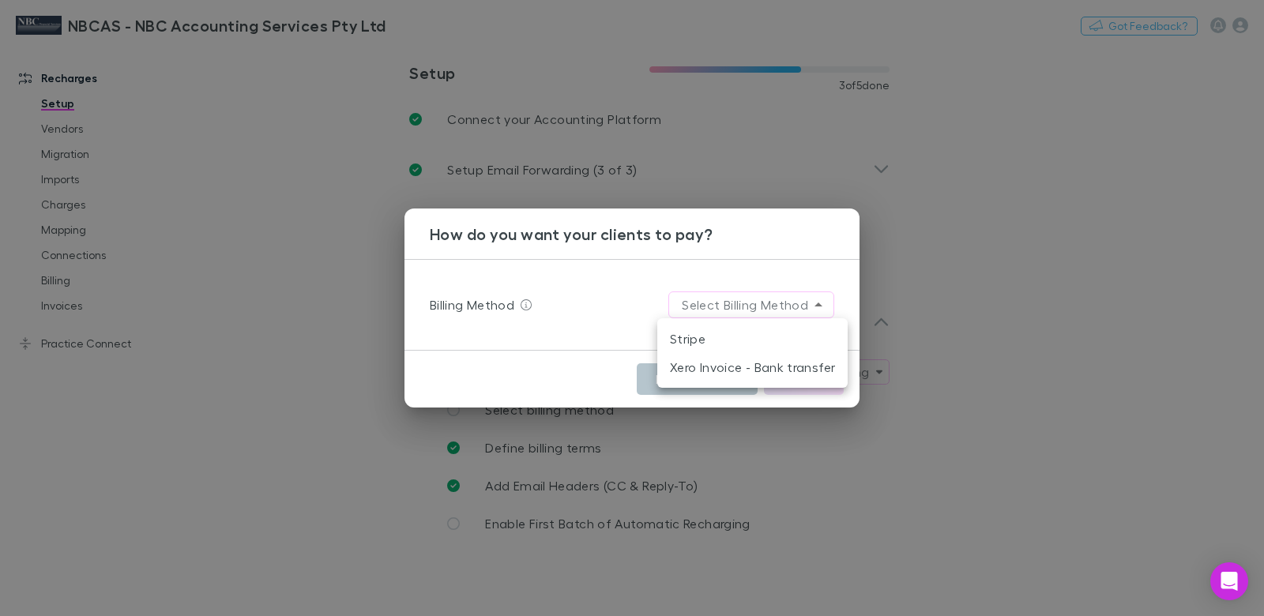
click at [776, 316] on body "**********" at bounding box center [632, 308] width 1264 height 616
click at [739, 367] on li "Xero Invoice - Bank transfer" at bounding box center [752, 367] width 190 height 28
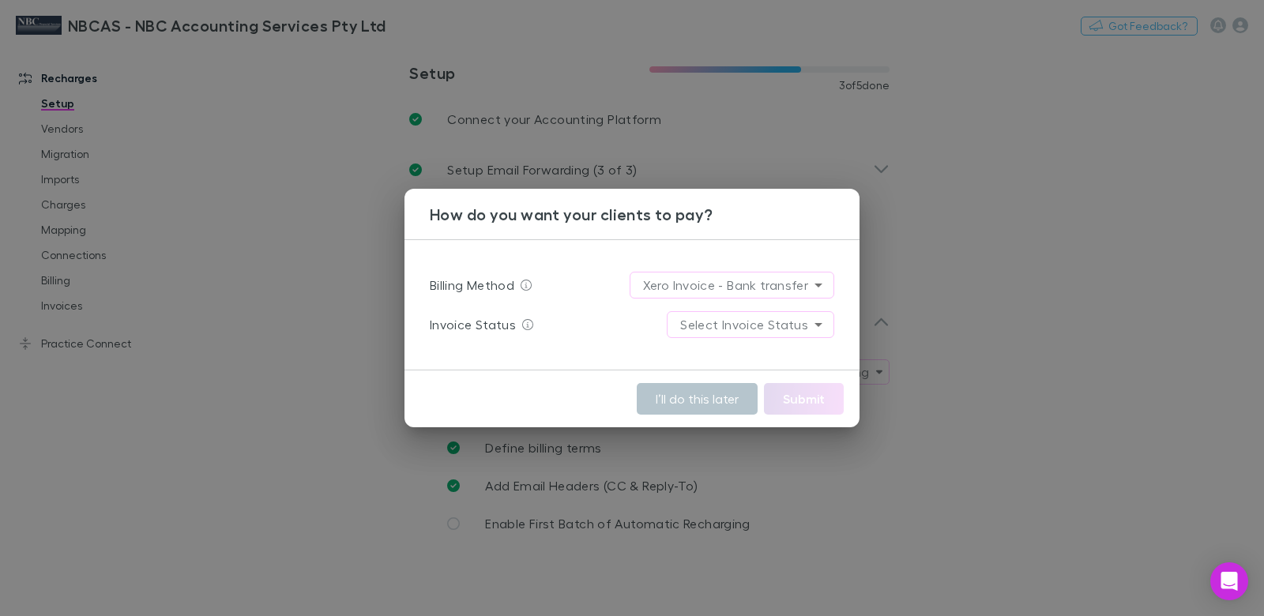
click at [743, 319] on body "**********" at bounding box center [632, 308] width 1264 height 616
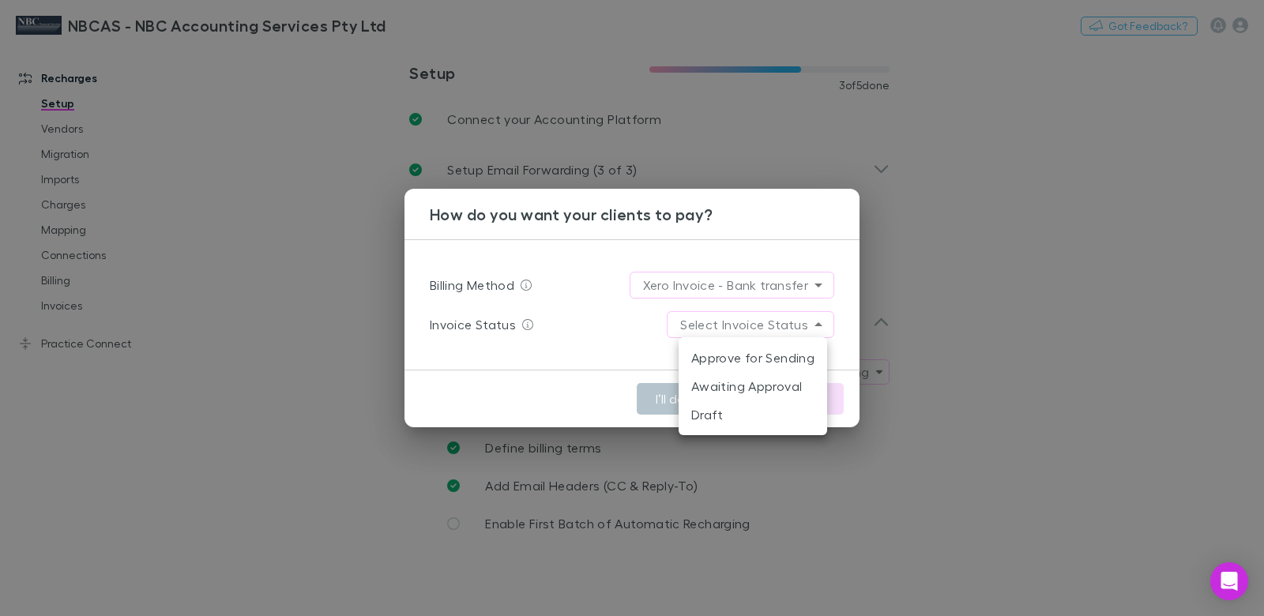
click at [764, 384] on li "Awaiting Approval" at bounding box center [753, 386] width 149 height 28
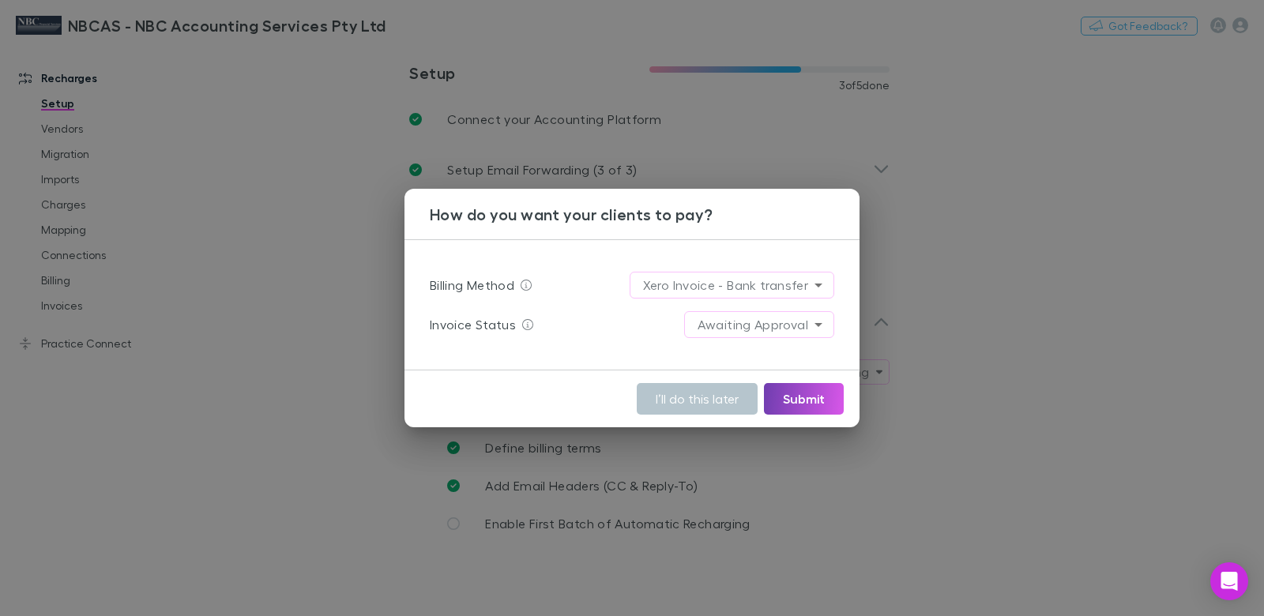
click at [792, 393] on button "Submit" at bounding box center [804, 399] width 80 height 32
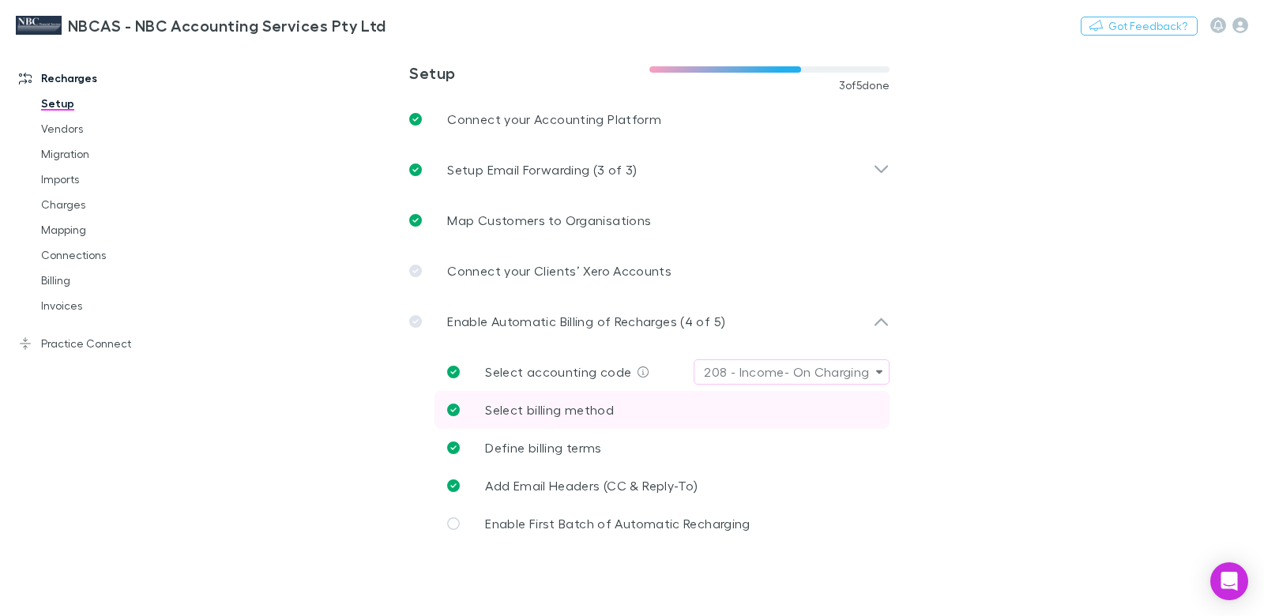
click at [644, 414] on link "Select billing method" at bounding box center [662, 410] width 455 height 38
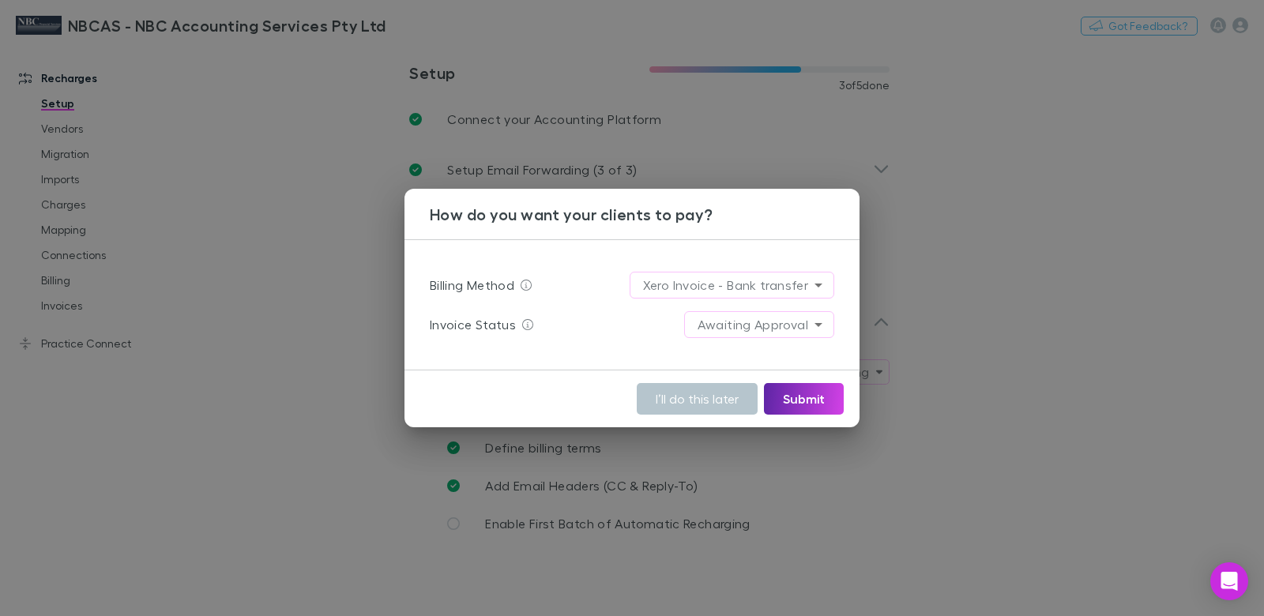
click at [679, 281] on body "**********" at bounding box center [632, 308] width 1264 height 616
click at [691, 320] on li "Stripe" at bounding box center [733, 319] width 190 height 28
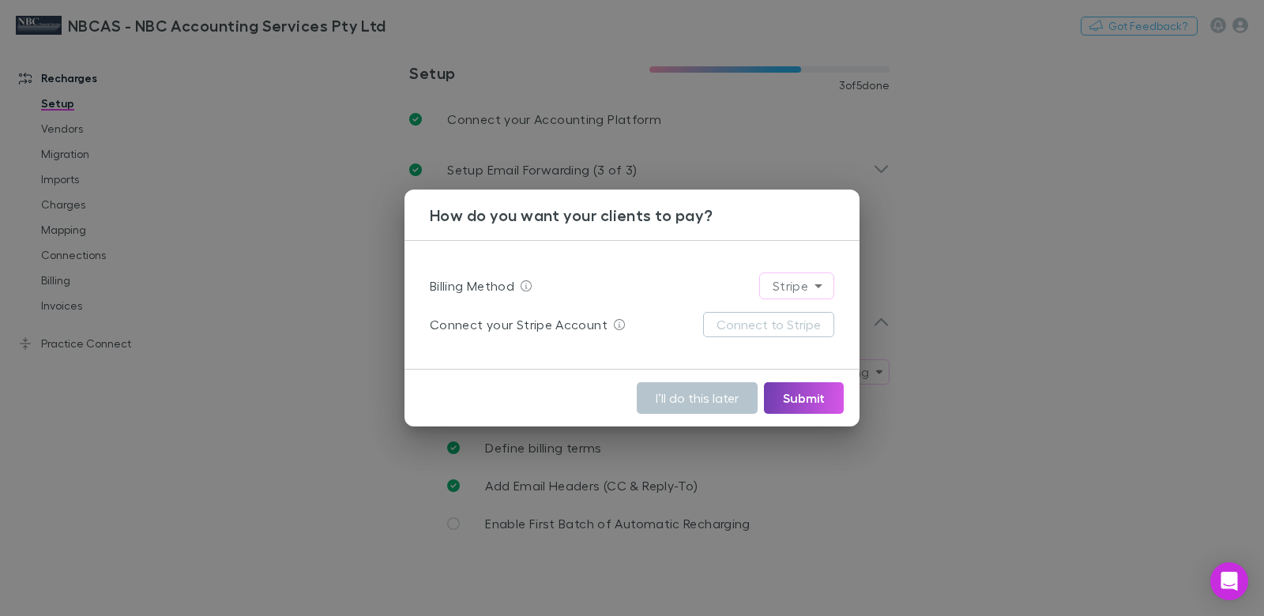
click at [788, 384] on button "Submit" at bounding box center [804, 398] width 80 height 32
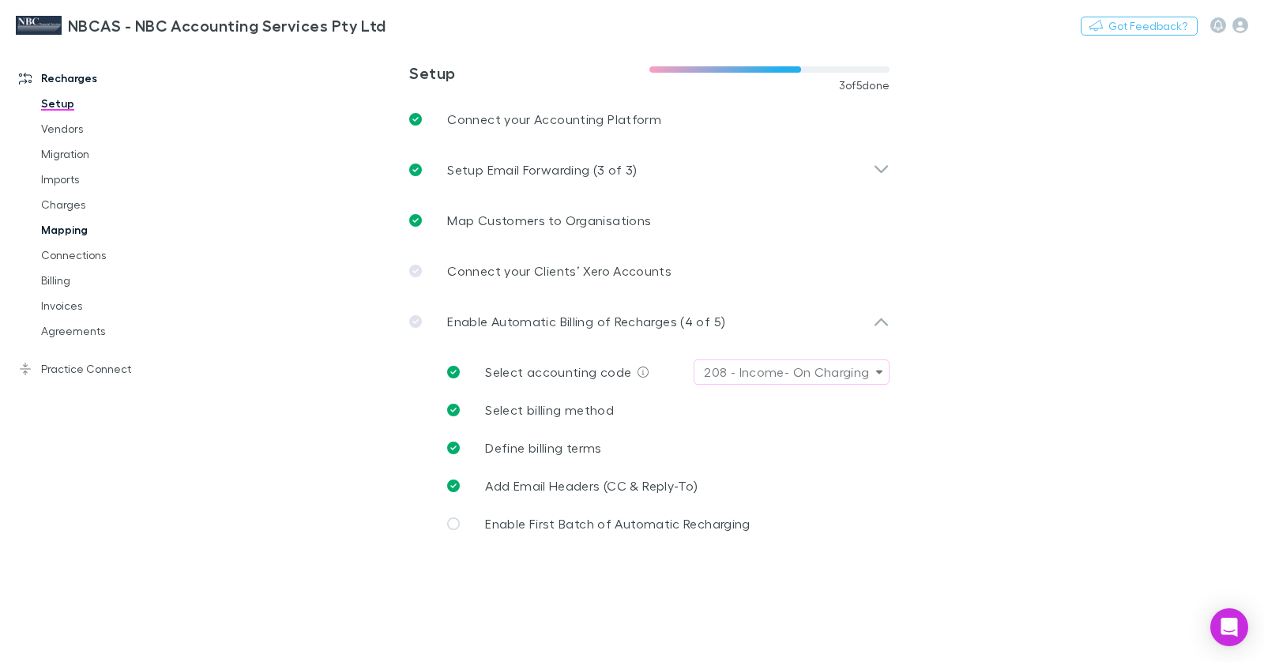
click at [85, 228] on link "Mapping" at bounding box center [110, 229] width 171 height 25
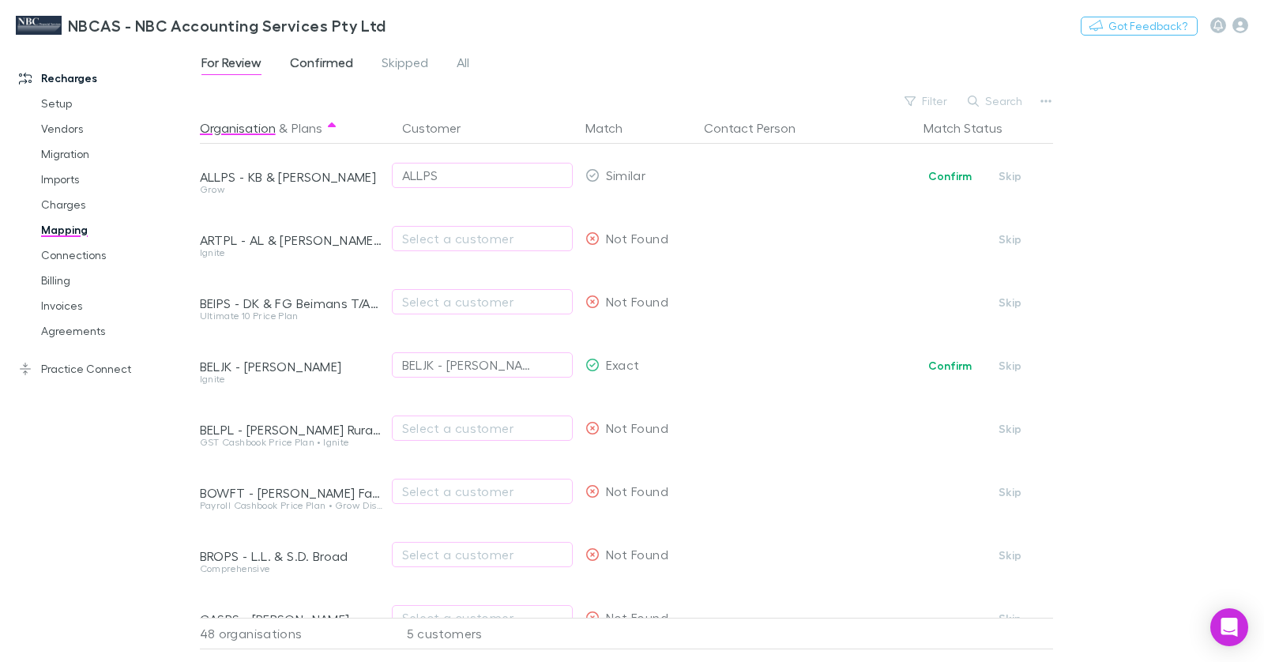
click at [326, 67] on span "Confirmed" at bounding box center [321, 65] width 63 height 21
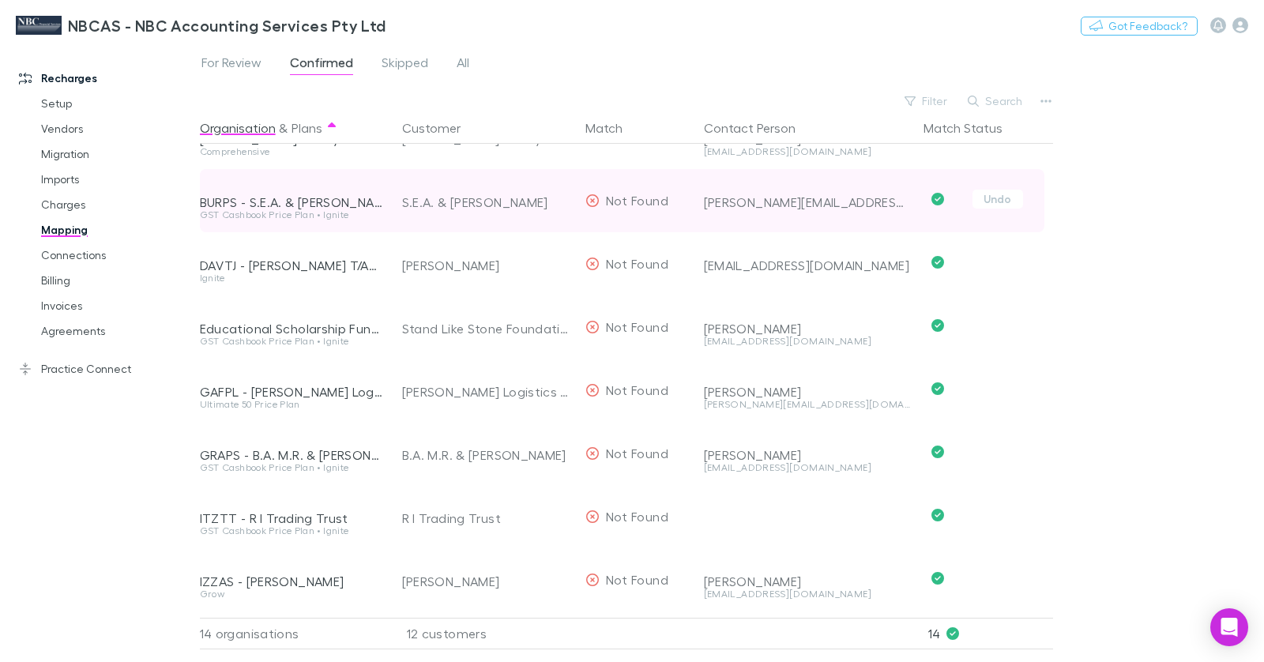
scroll to position [426, 0]
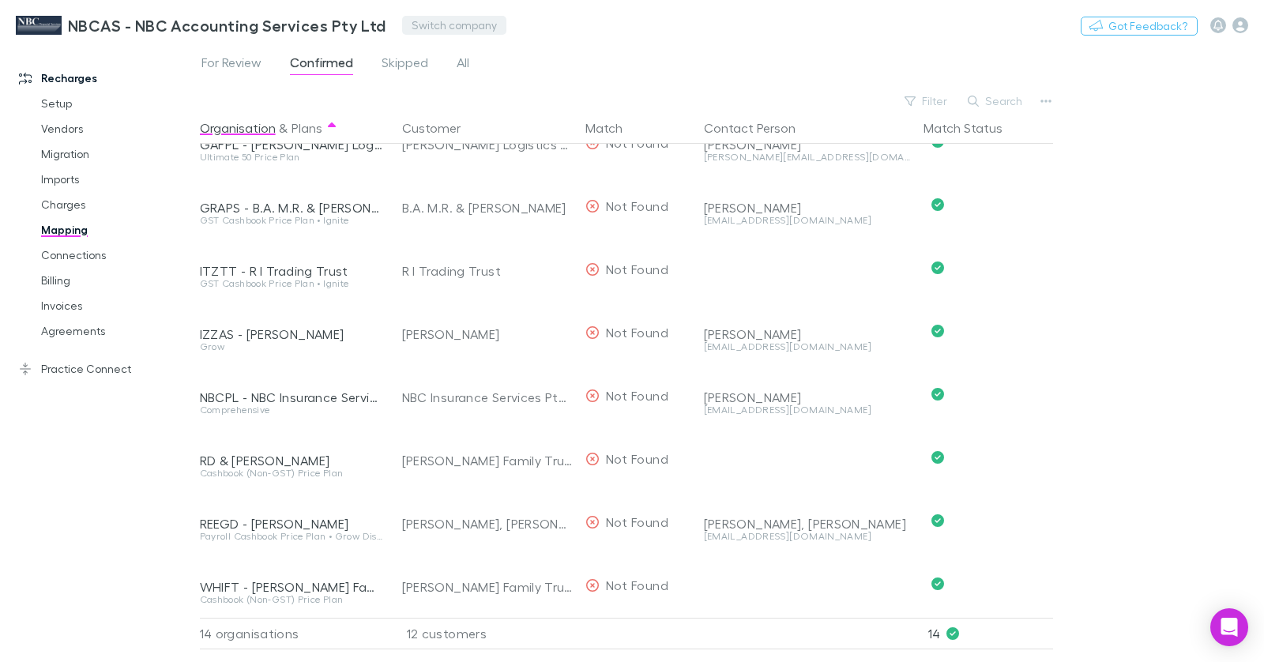
click at [432, 27] on button "Switch company" at bounding box center [454, 25] width 104 height 19
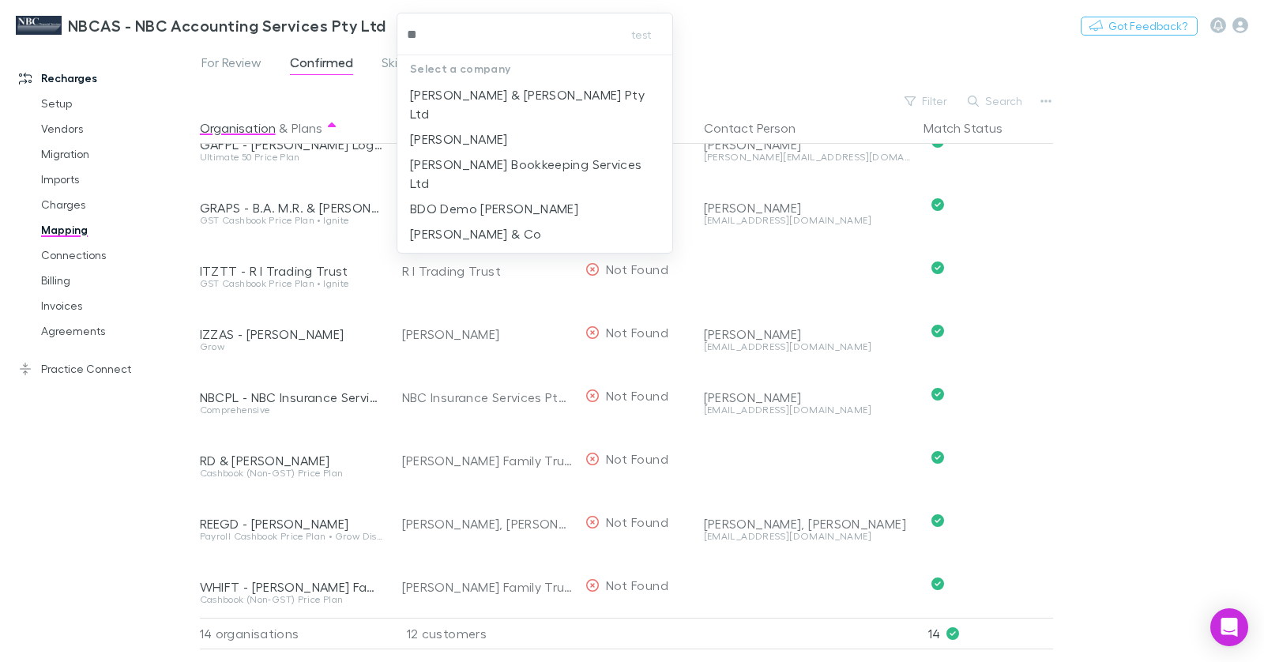
type input "***"
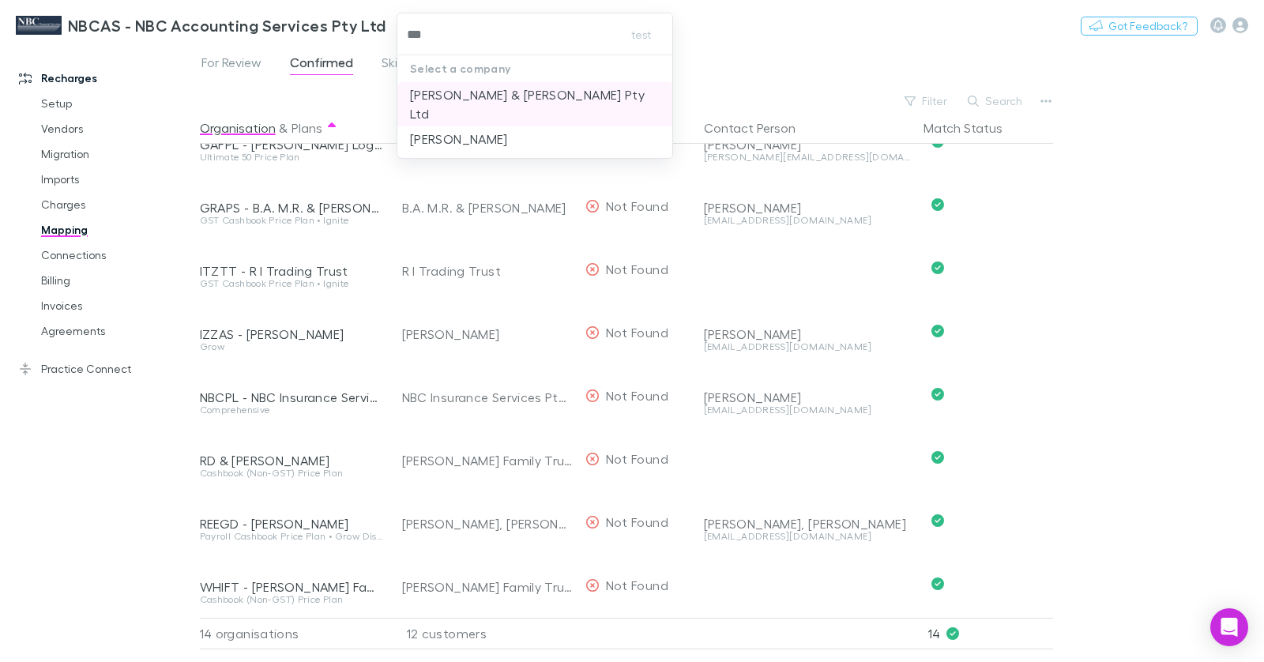
click at [460, 93] on p "[PERSON_NAME] & [PERSON_NAME] Pty Ltd" at bounding box center [535, 104] width 250 height 38
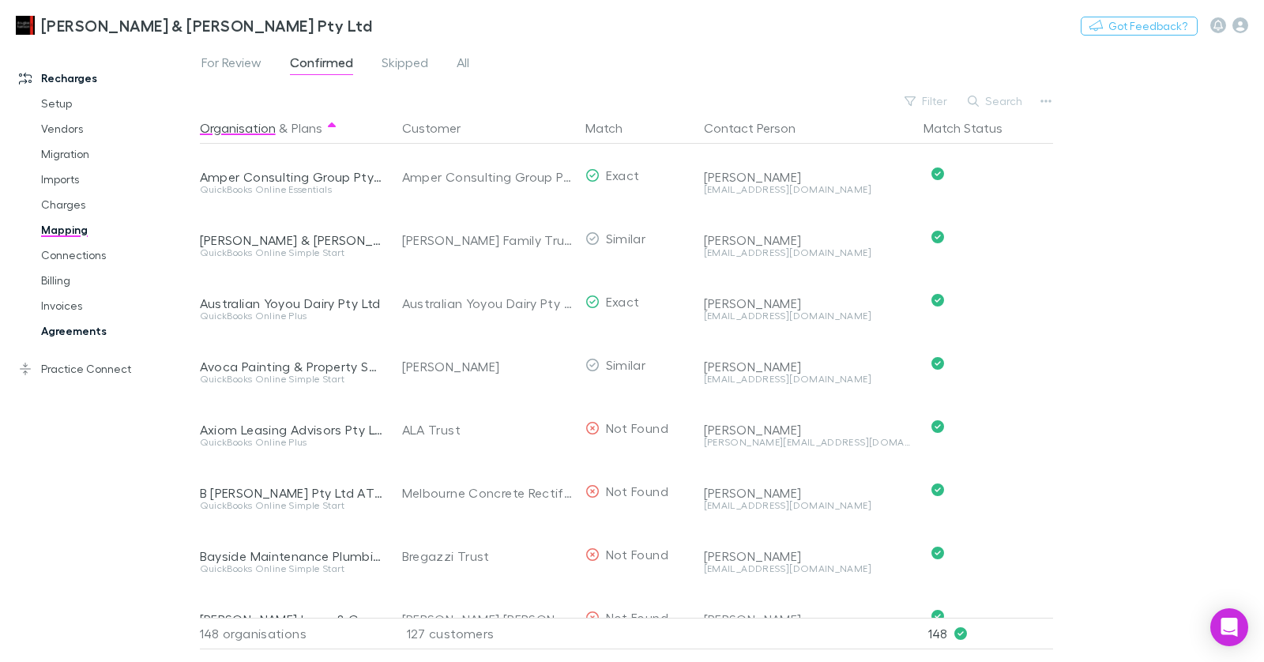
click at [96, 329] on link "Agreements" at bounding box center [110, 330] width 171 height 25
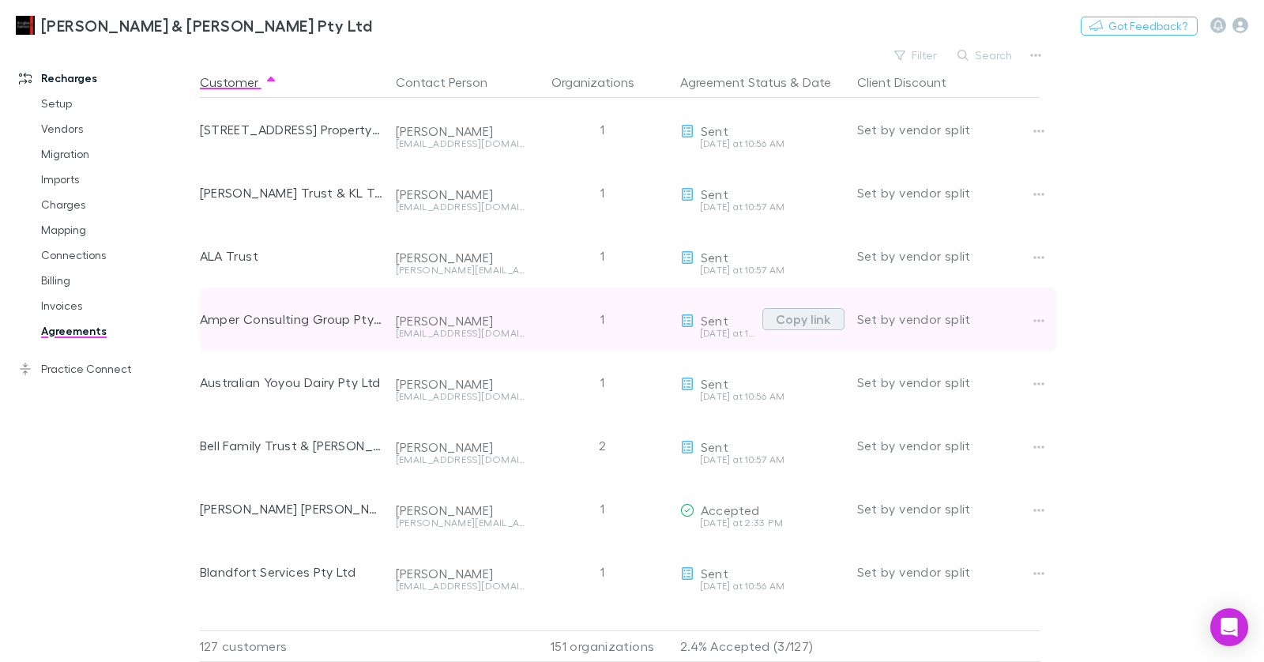
click at [819, 322] on button "Copy link" at bounding box center [803, 319] width 82 height 22
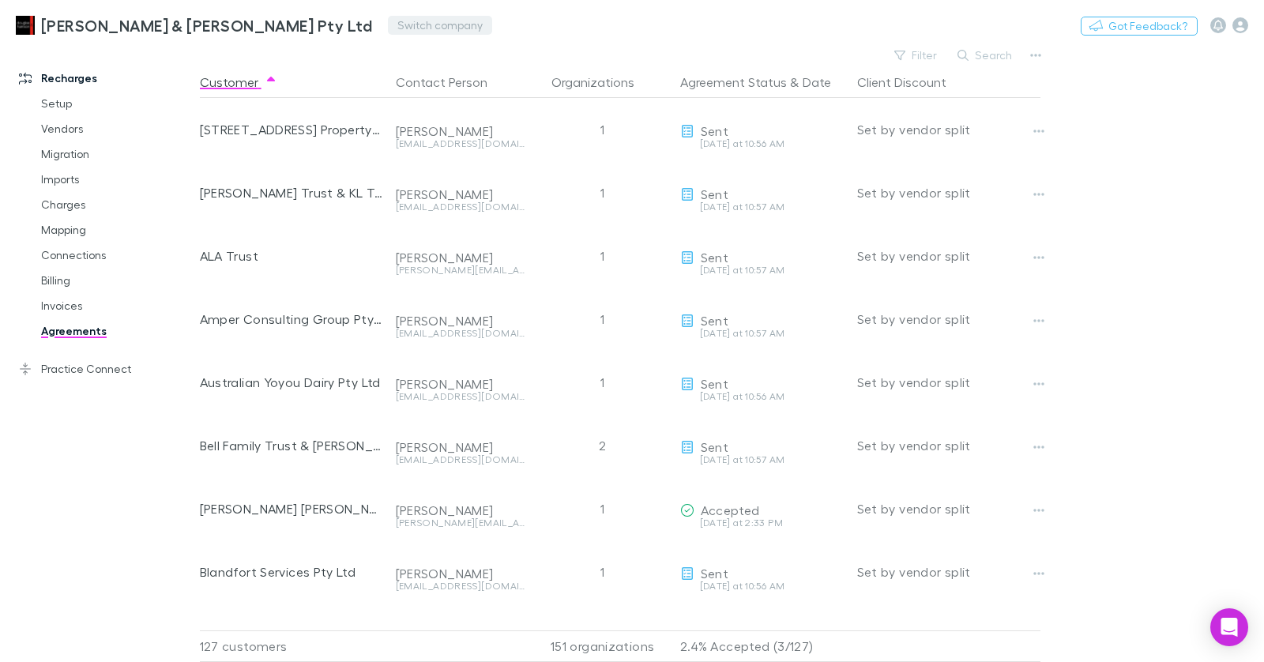
click at [388, 28] on button "Switch company" at bounding box center [440, 25] width 104 height 19
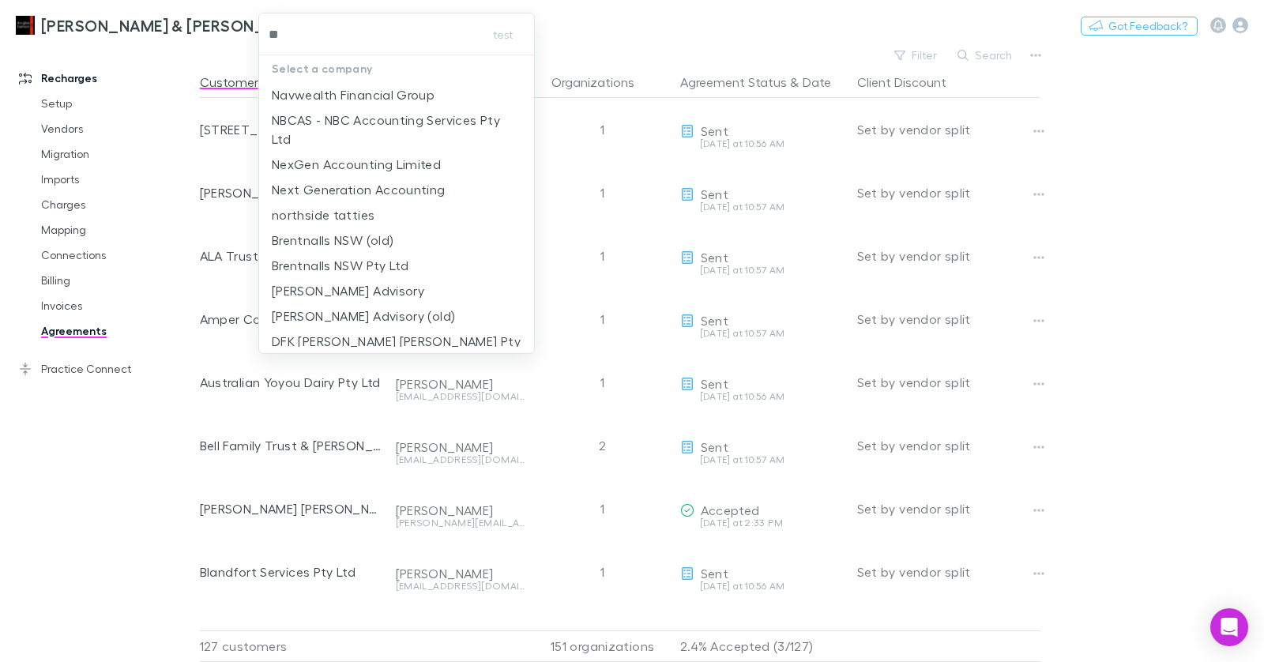
type input "***"
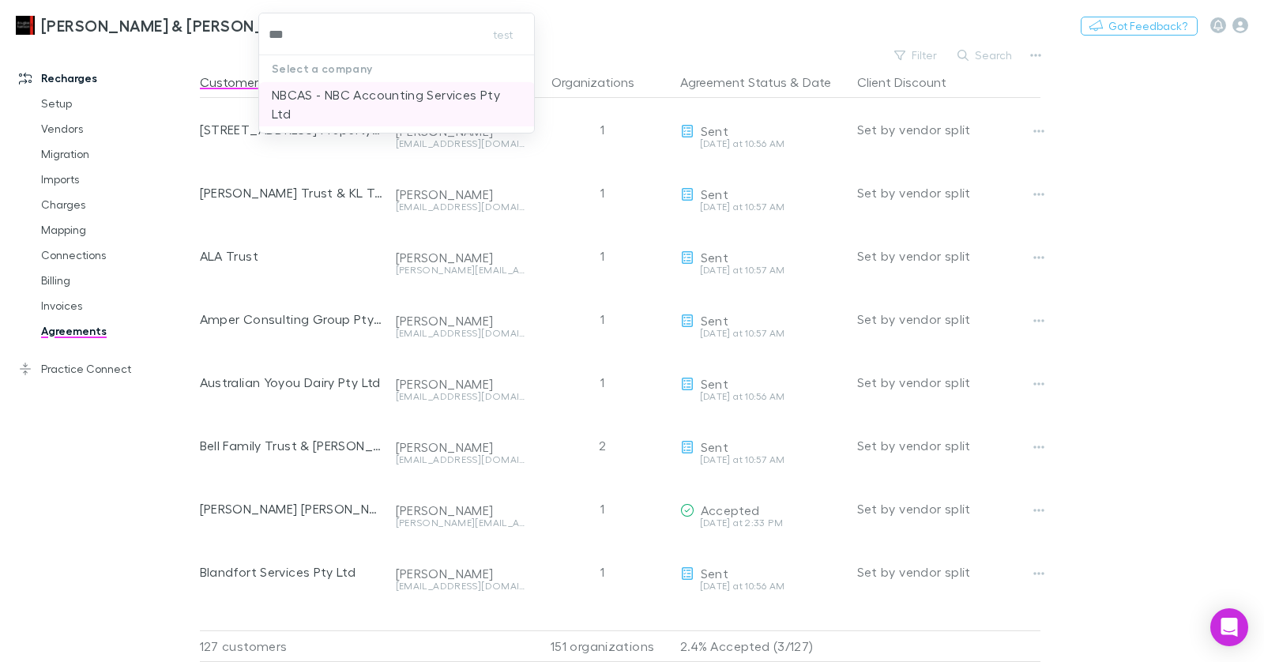
click at [308, 92] on p "NBCAS - NBC Accounting Services Pty Ltd" at bounding box center [397, 104] width 250 height 38
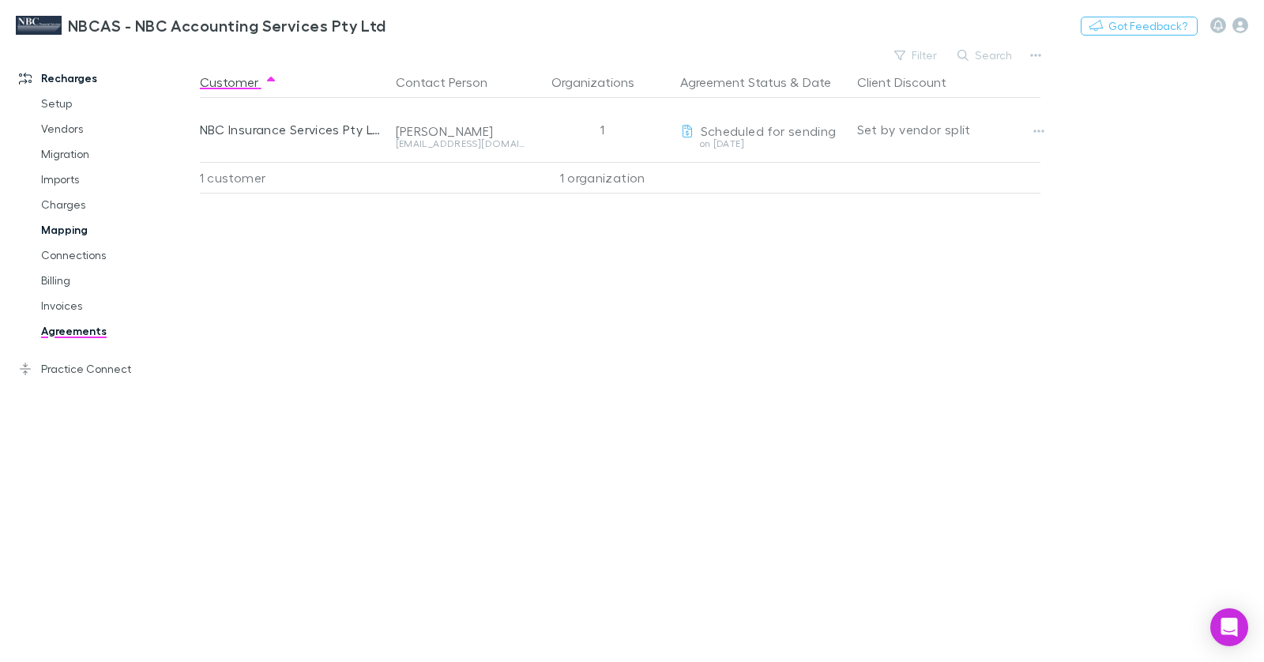
click at [70, 231] on link "Mapping" at bounding box center [110, 229] width 171 height 25
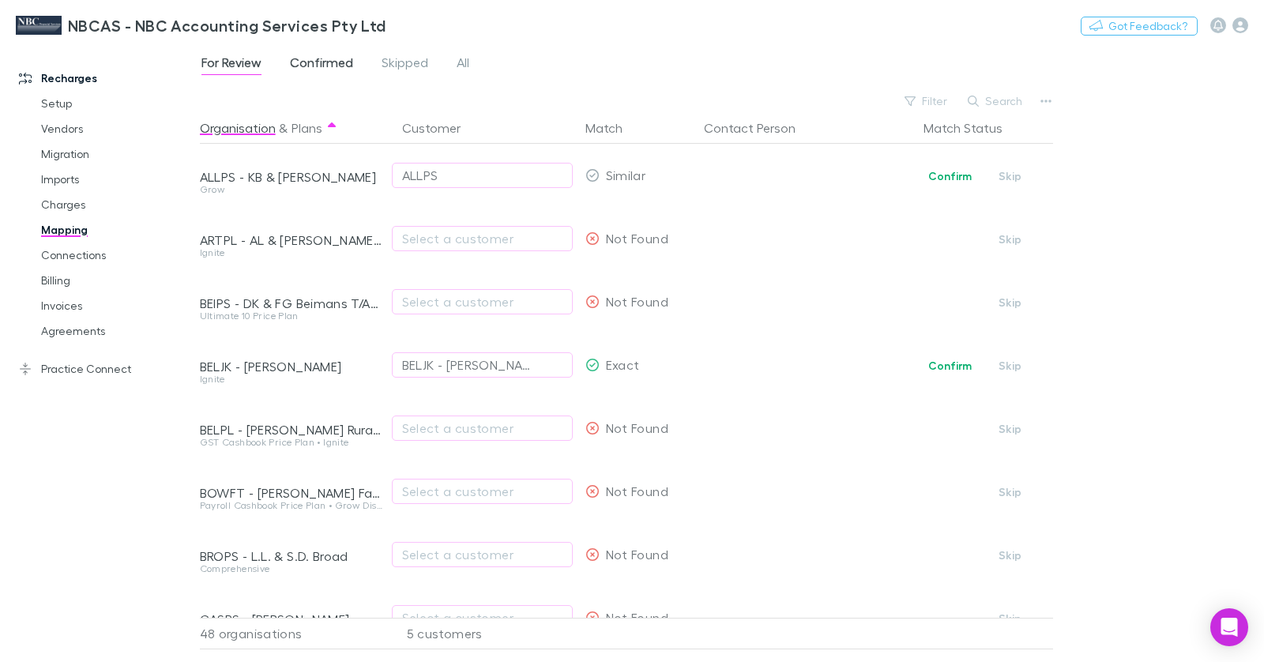
click at [329, 66] on span "Confirmed" at bounding box center [321, 65] width 63 height 21
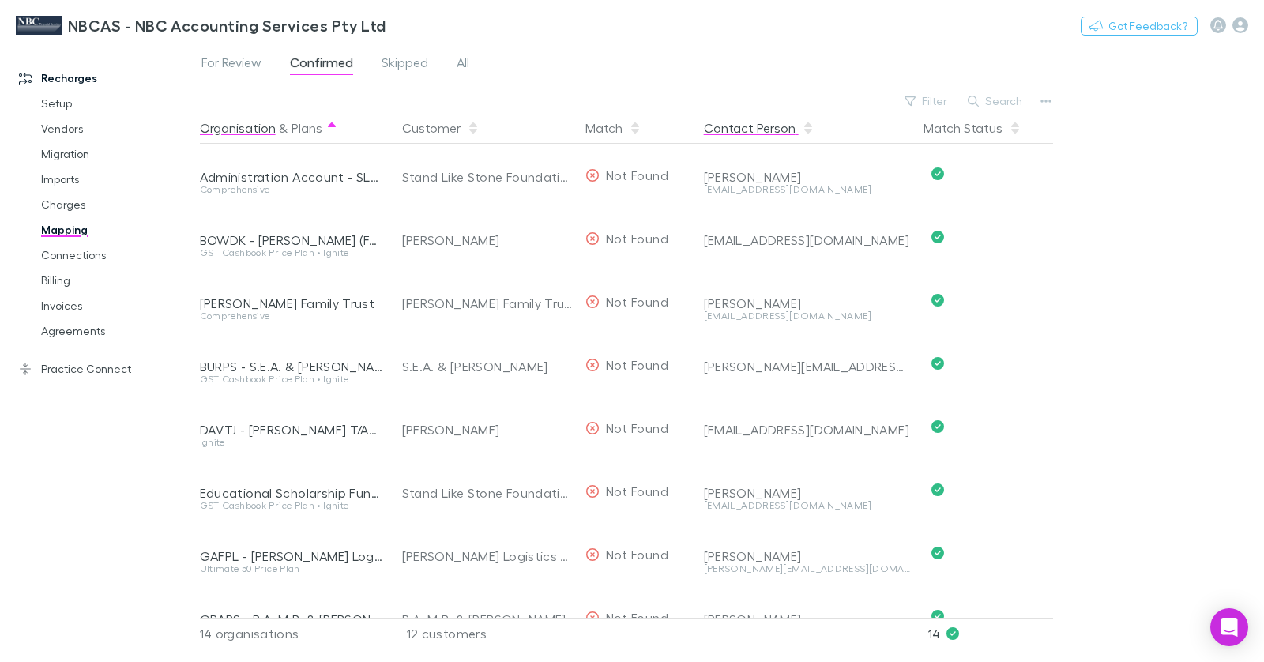
click at [768, 126] on button "Contact Person" at bounding box center [759, 128] width 111 height 32
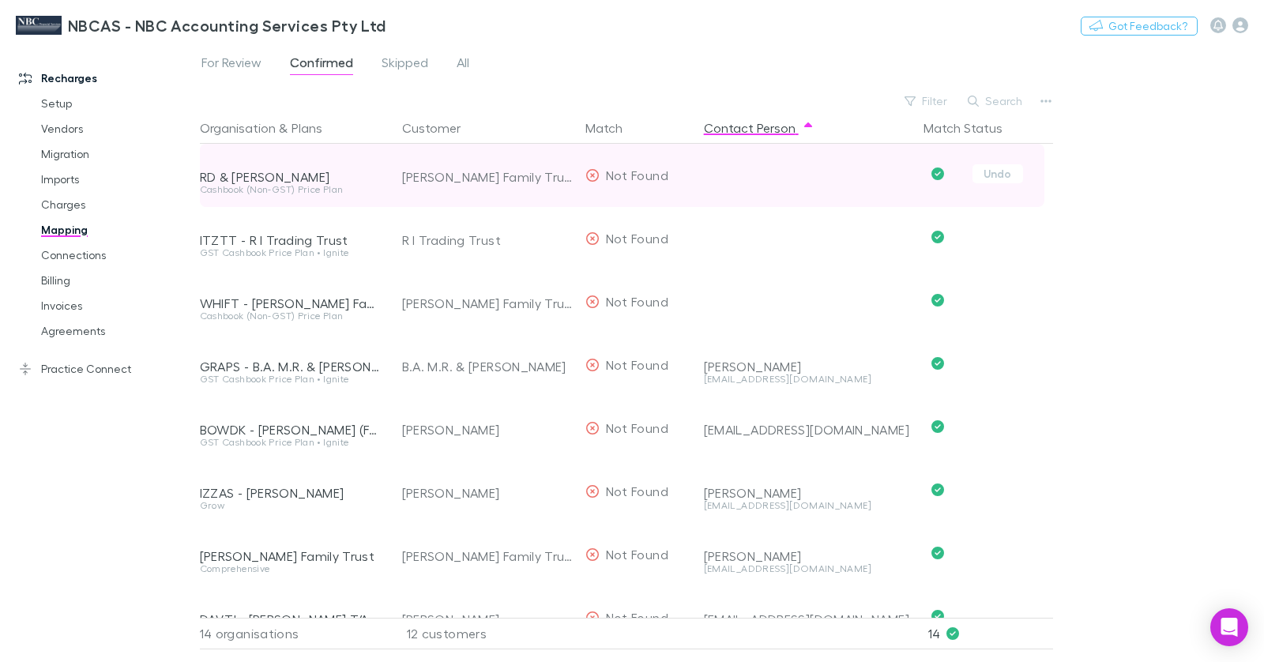
scroll to position [1, 0]
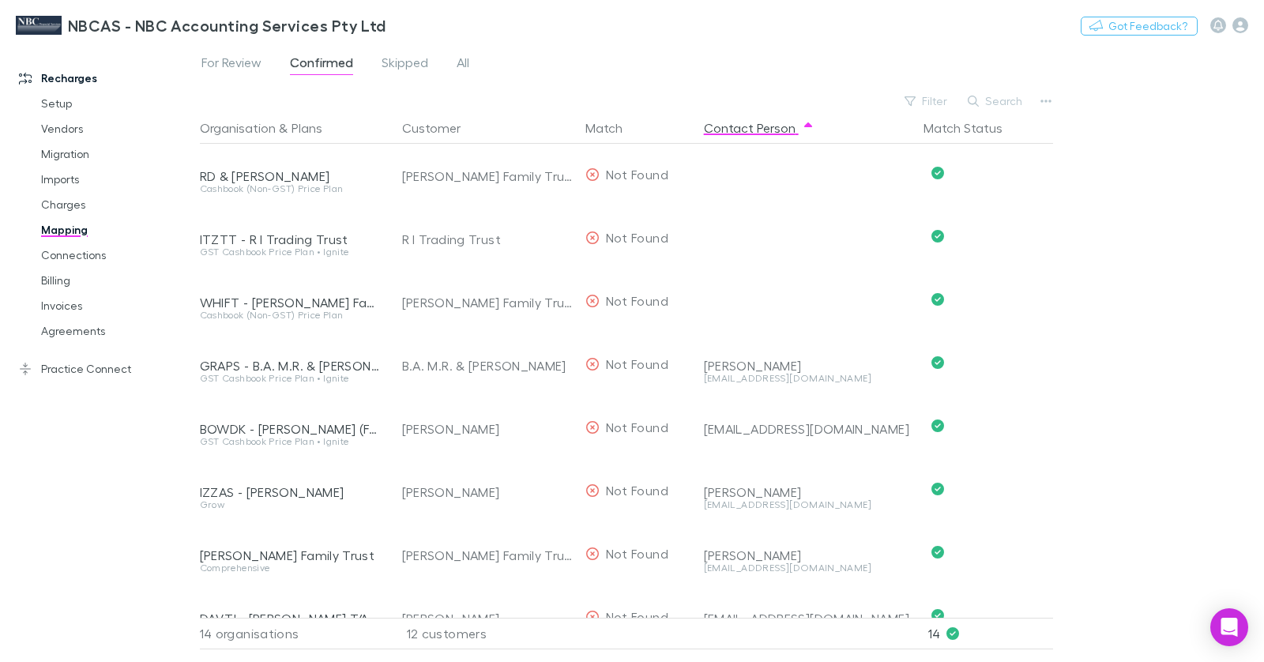
click at [476, 102] on div "Filter Search" at bounding box center [628, 101] width 857 height 22
drag, startPoint x: 899, startPoint y: 39, endPoint x: 1056, endPoint y: 31, distance: 156.6
click at [899, 39] on div "NBCAS - NBC Accounting Services Pty Ltd Switch company Nothing Got Feedback?" at bounding box center [632, 25] width 1264 height 51
click at [1033, 24] on icon "button" at bounding box center [1241, 25] width 16 height 16
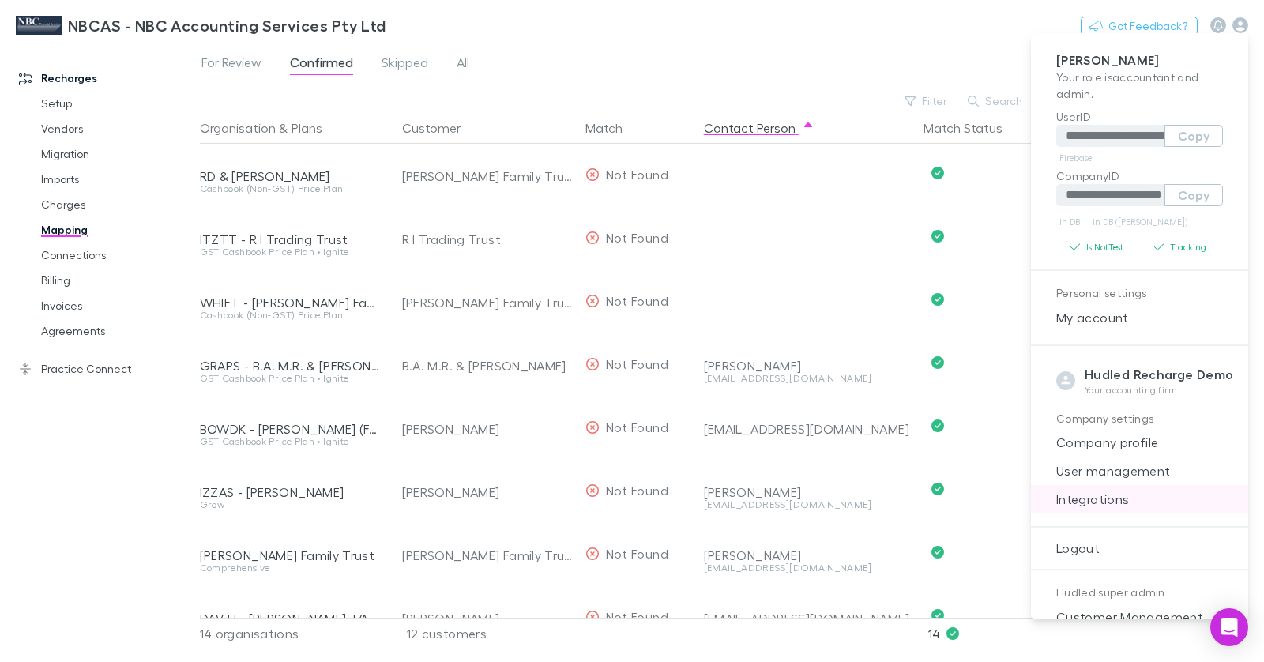
click at [1033, 491] on span "Integrations" at bounding box center [1140, 499] width 192 height 19
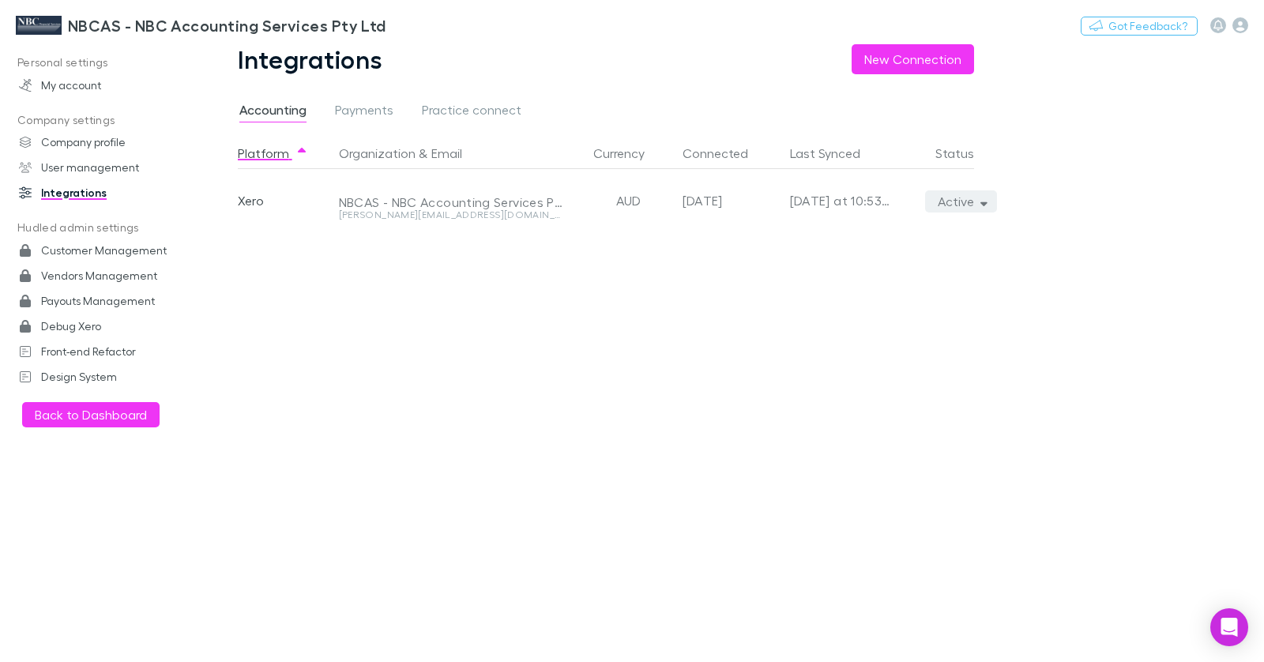
click at [988, 199] on button "Active" at bounding box center [961, 201] width 72 height 22
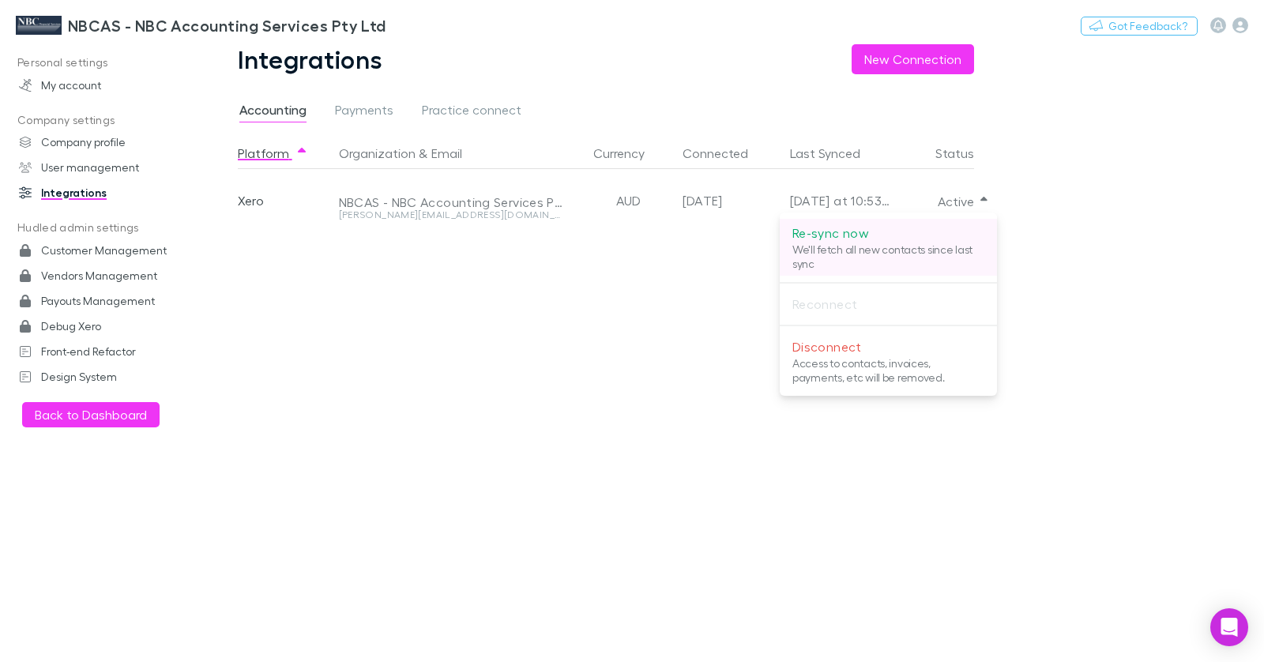
click at [938, 232] on p "Re-sync now" at bounding box center [888, 233] width 192 height 19
click at [1033, 59] on div at bounding box center [632, 331] width 1264 height 662
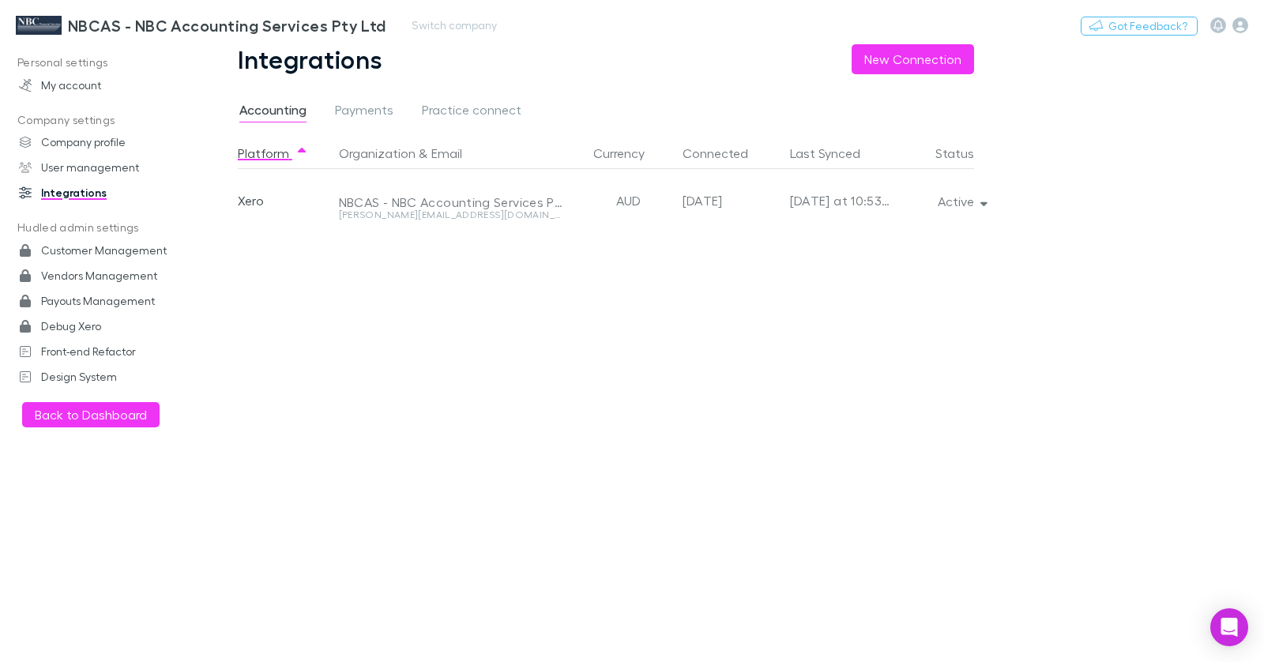
click at [132, 28] on h3 "NBCAS - NBC Accounting Services Pty Ltd" at bounding box center [227, 25] width 318 height 19
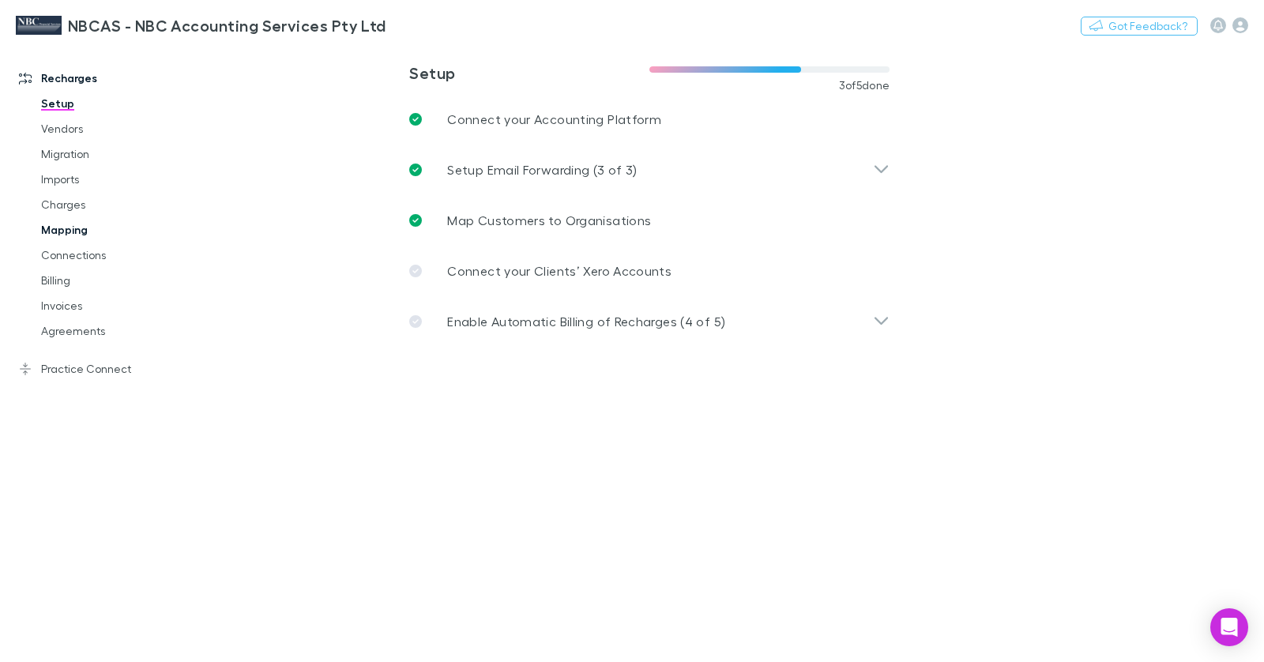
click at [88, 229] on link "Mapping" at bounding box center [110, 229] width 171 height 25
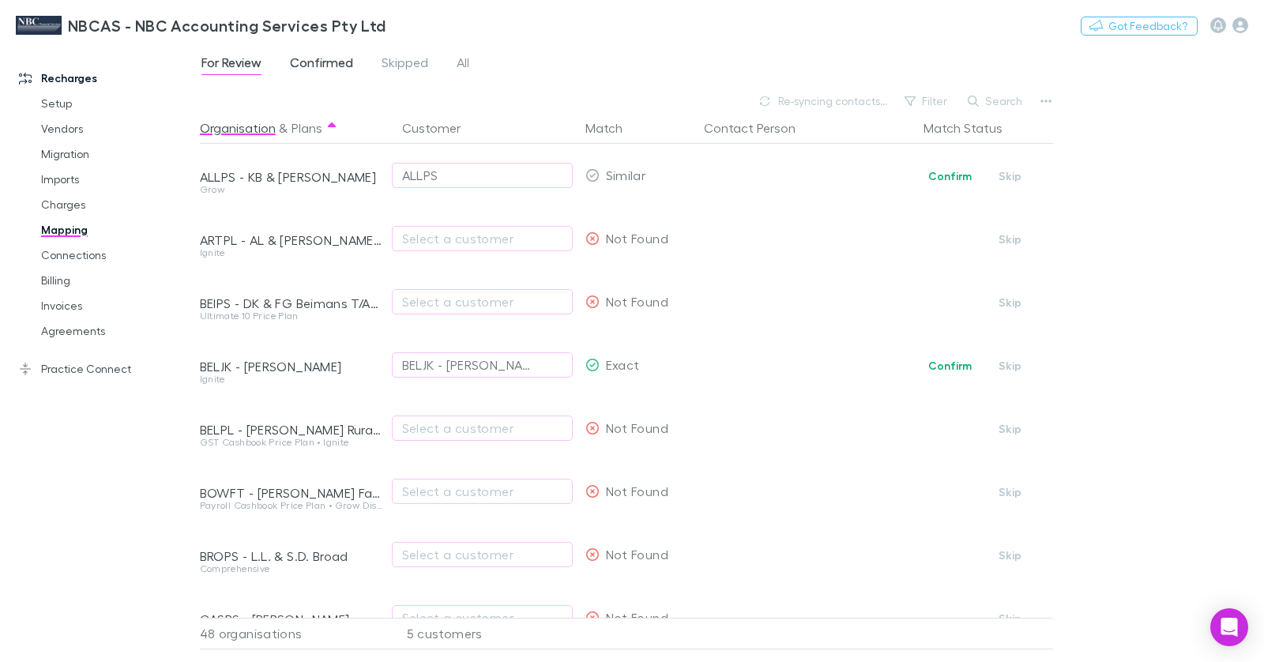
click at [339, 67] on span "Confirmed" at bounding box center [321, 65] width 63 height 21
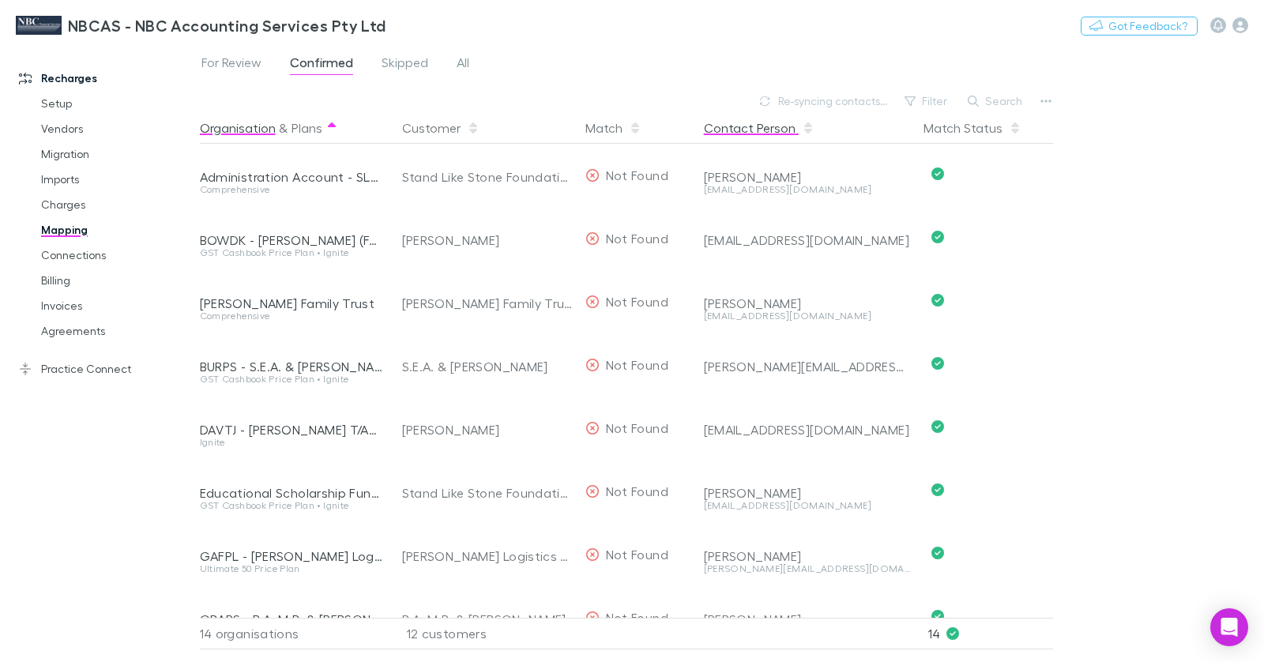
click at [802, 130] on span "button" at bounding box center [808, 128] width 13 height 13
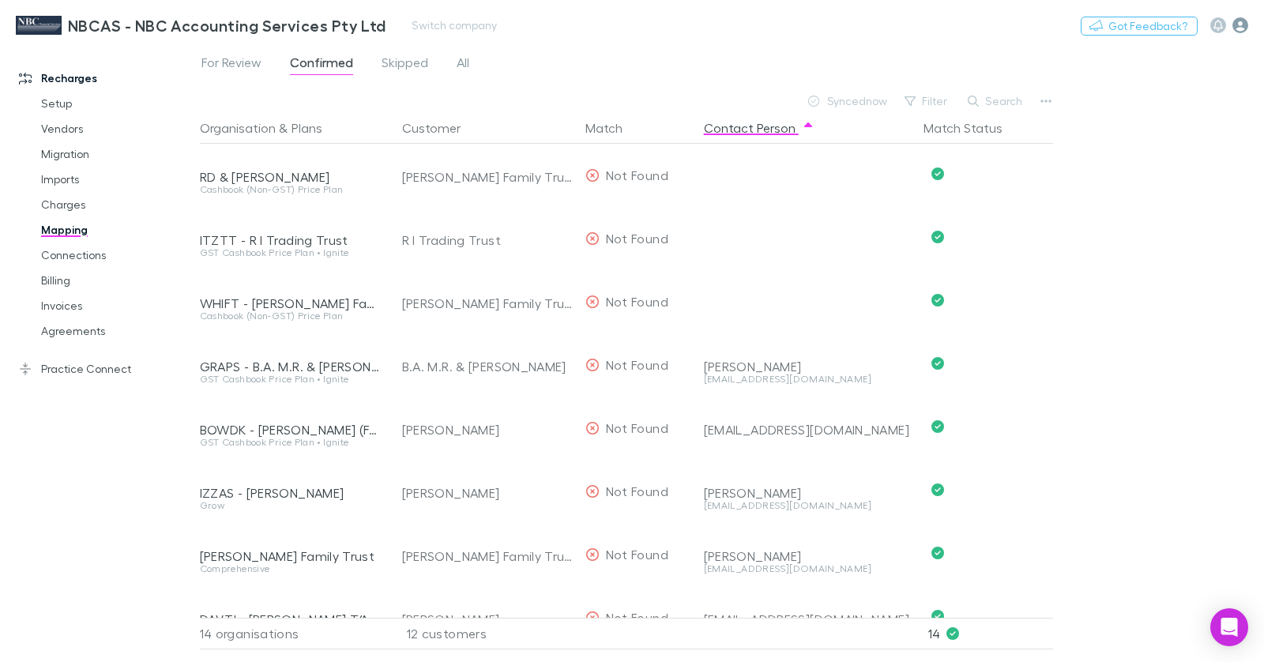
click at [1033, 25] on icon "button" at bounding box center [1241, 25] width 16 height 16
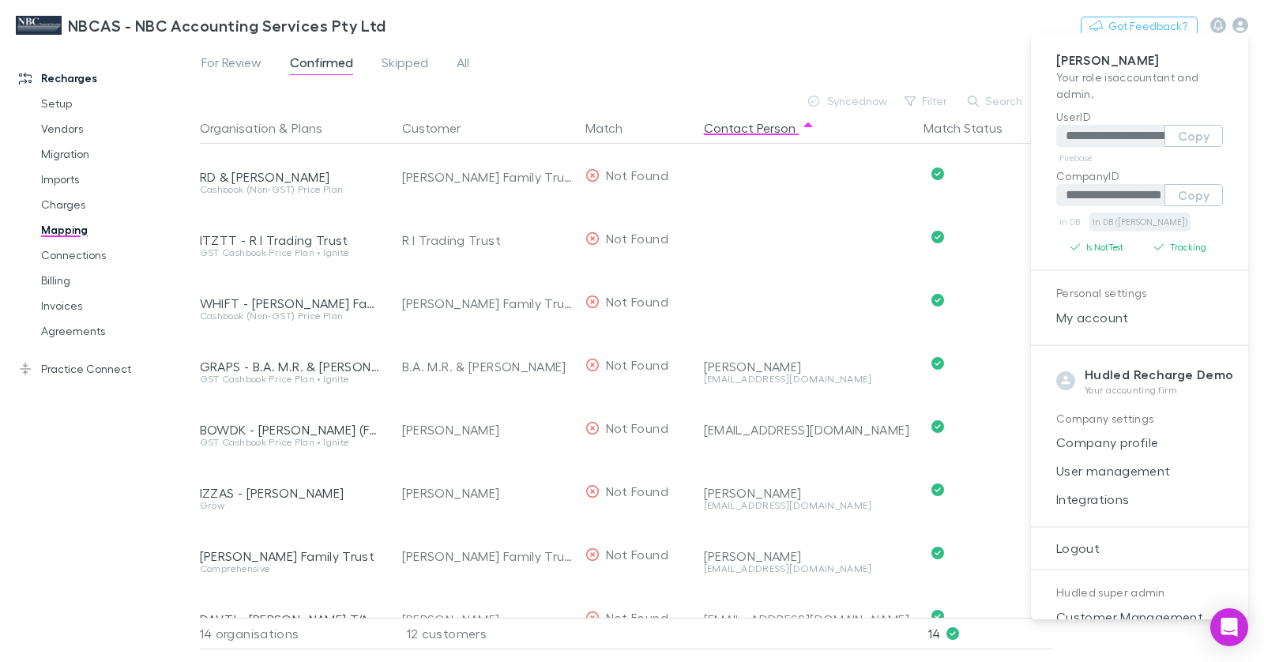
drag, startPoint x: 1120, startPoint y: 220, endPoint x: 1127, endPoint y: 219, distance: 8.1
click at [1033, 220] on link "In DB ([PERSON_NAME])" at bounding box center [1140, 222] width 101 height 19
click at [1033, 26] on div at bounding box center [632, 331] width 1264 height 662
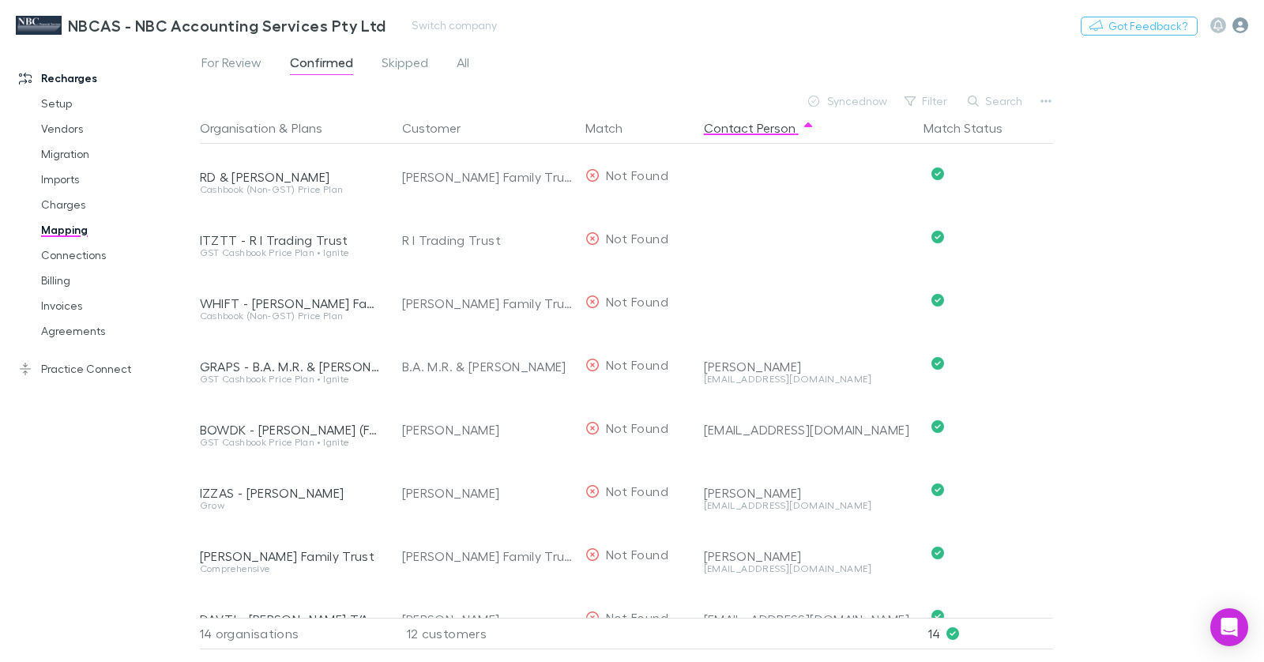
click at [1033, 29] on icon "button" at bounding box center [1241, 25] width 16 height 16
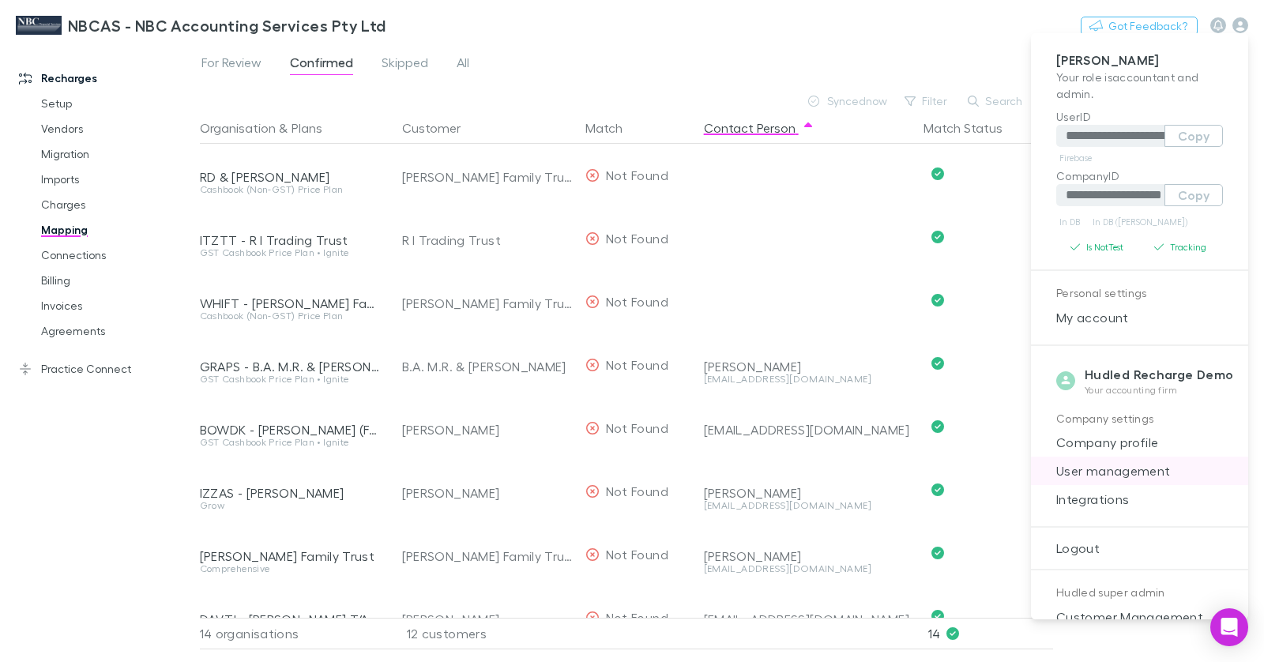
drag, startPoint x: 1111, startPoint y: 495, endPoint x: 1096, endPoint y: 469, distance: 30.8
click at [1033, 495] on span "Integrations" at bounding box center [1140, 499] width 192 height 19
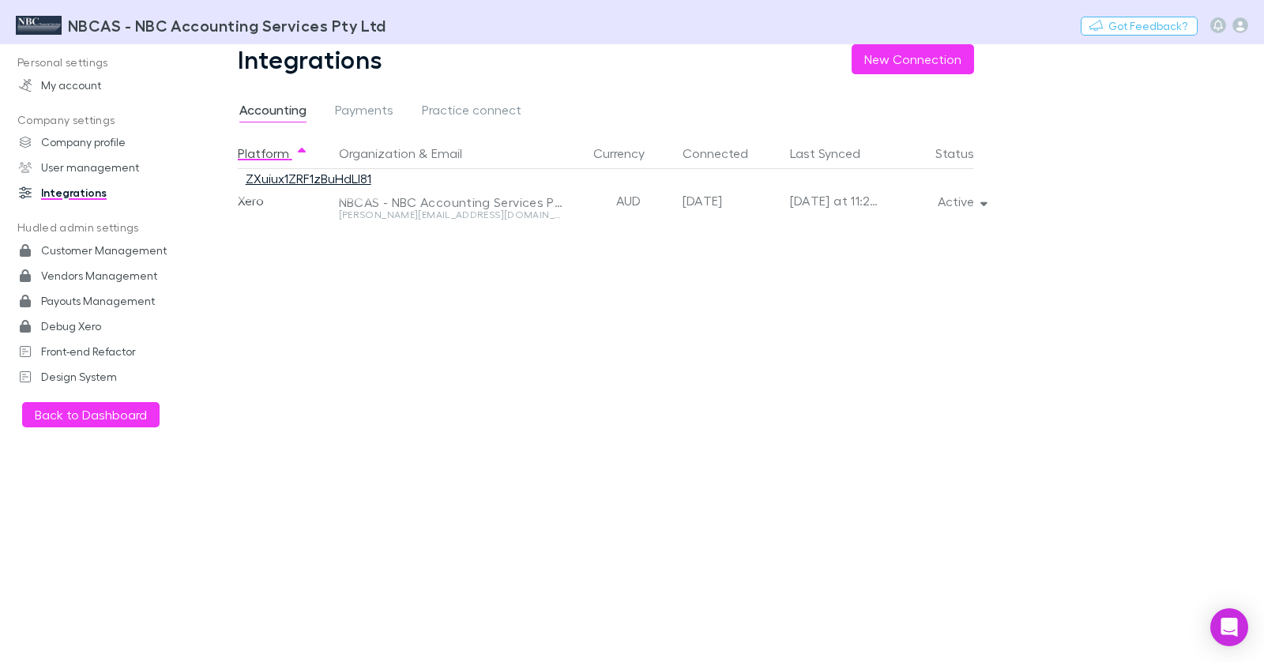
click at [344, 178] on link "ZXuiux1ZRF1zBuHdLl81" at bounding box center [309, 178] width 126 height 15
drag, startPoint x: 975, startPoint y: 214, endPoint x: 977, endPoint y: 203, distance: 11.2
click at [975, 214] on div "Platform Organization & Email Currency Connected Last Synced Status Xero NBCAS …" at bounding box center [619, 399] width 762 height 525
click at [977, 203] on button "Active" at bounding box center [961, 201] width 72 height 22
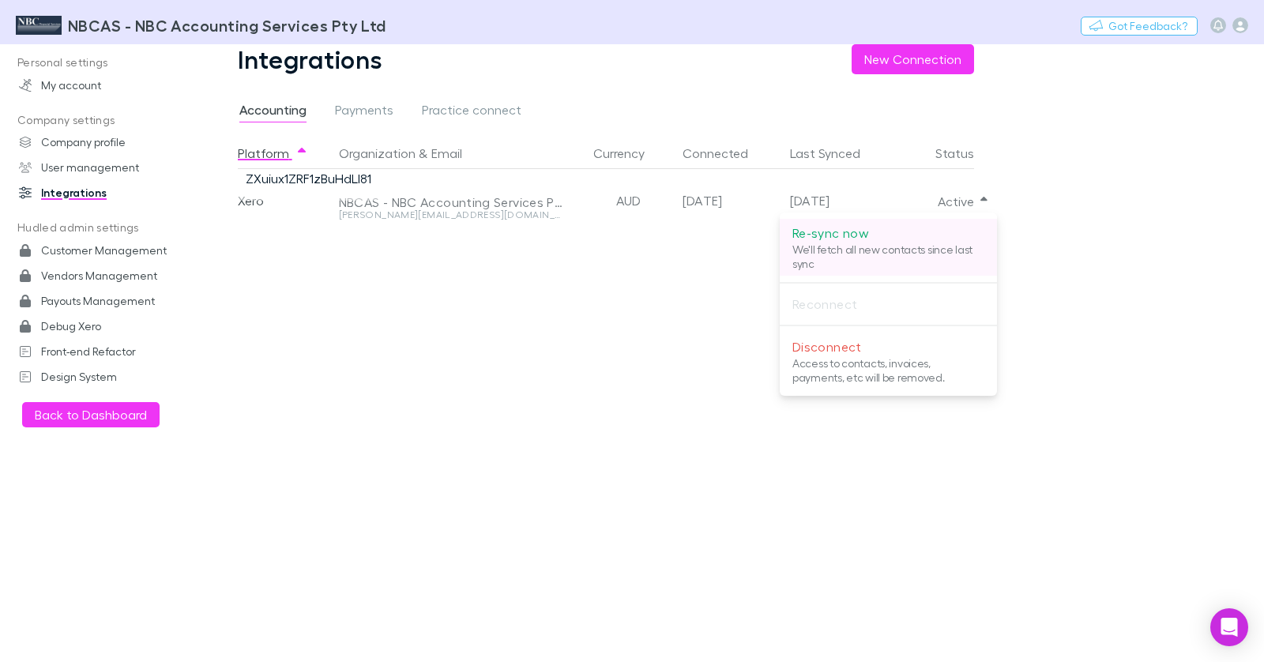
click at [904, 234] on p "Re-sync now" at bounding box center [888, 233] width 192 height 19
click at [601, 304] on div at bounding box center [632, 331] width 1264 height 662
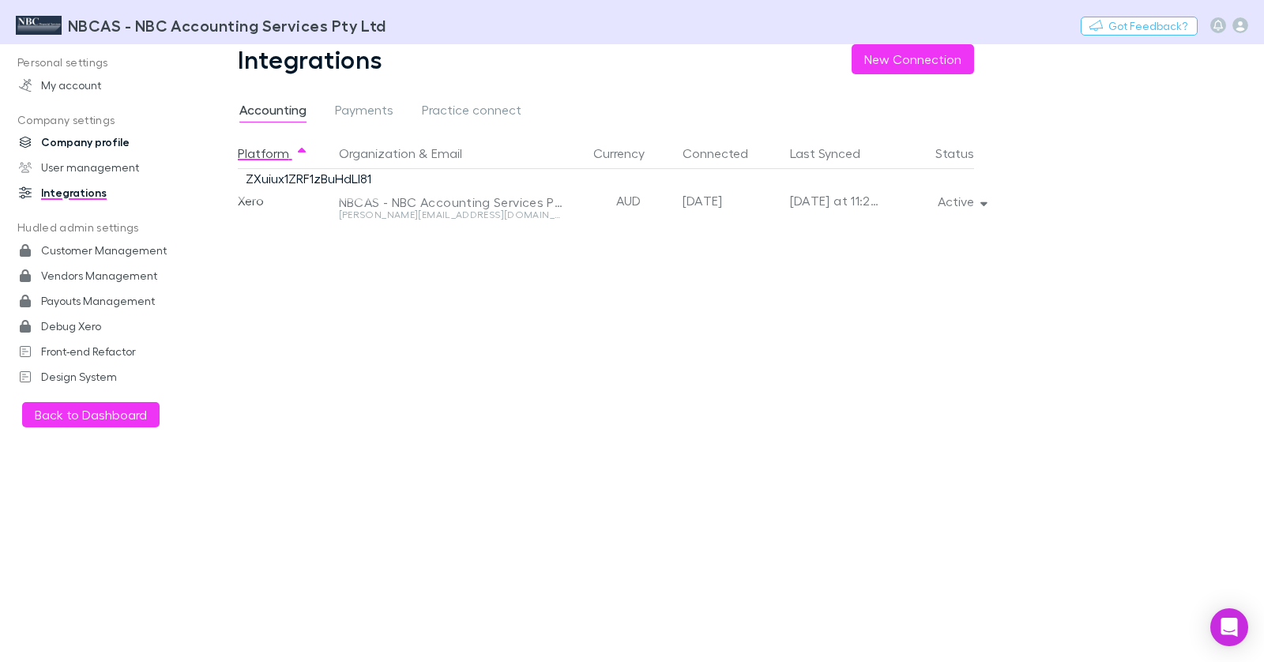
drag, startPoint x: 91, startPoint y: 79, endPoint x: 138, endPoint y: 136, distance: 74.0
click at [92, 79] on link "My account" at bounding box center [100, 85] width 194 height 25
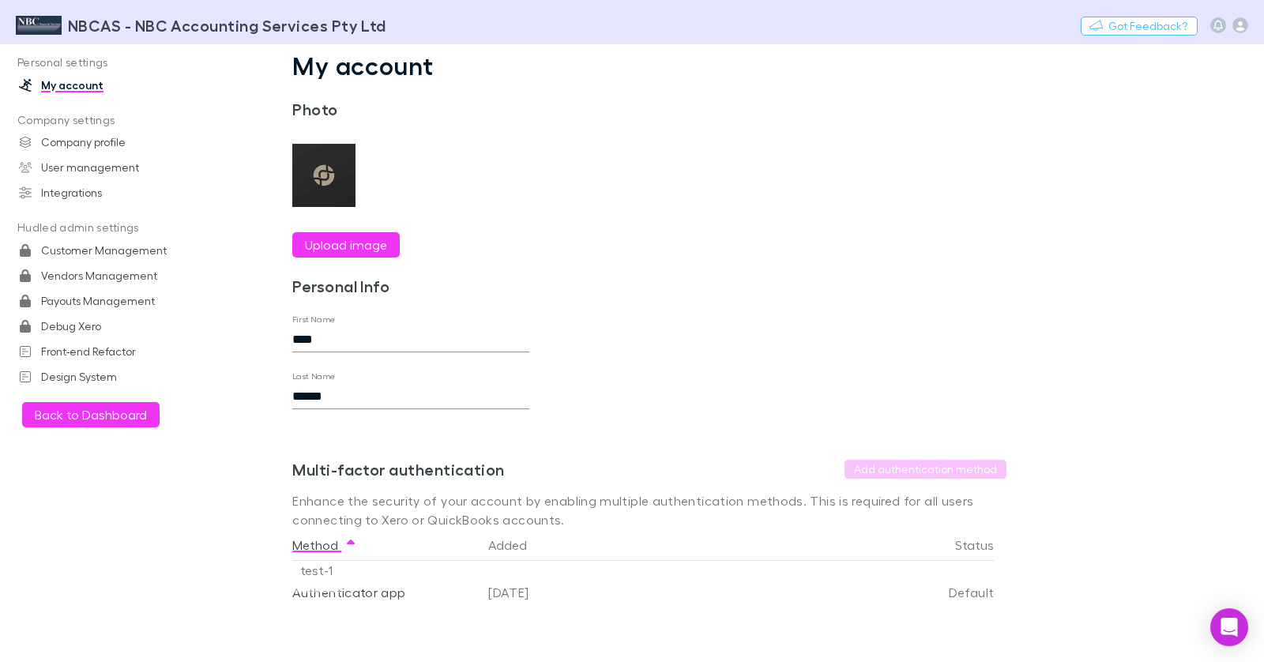
click at [74, 62] on p "Personal settings" at bounding box center [100, 63] width 194 height 20
click at [89, 28] on h3 "NBCAS - NBC Accounting Services Pty Ltd" at bounding box center [227, 25] width 318 height 19
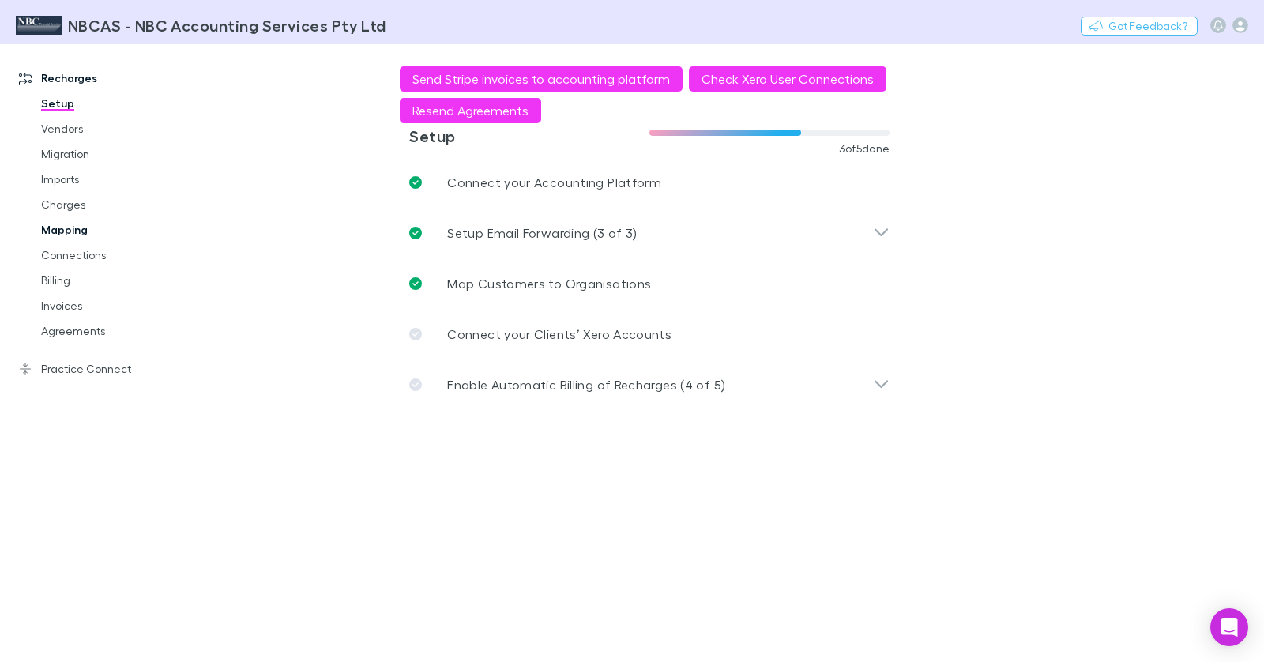
click at [87, 237] on link "Mapping" at bounding box center [110, 229] width 171 height 25
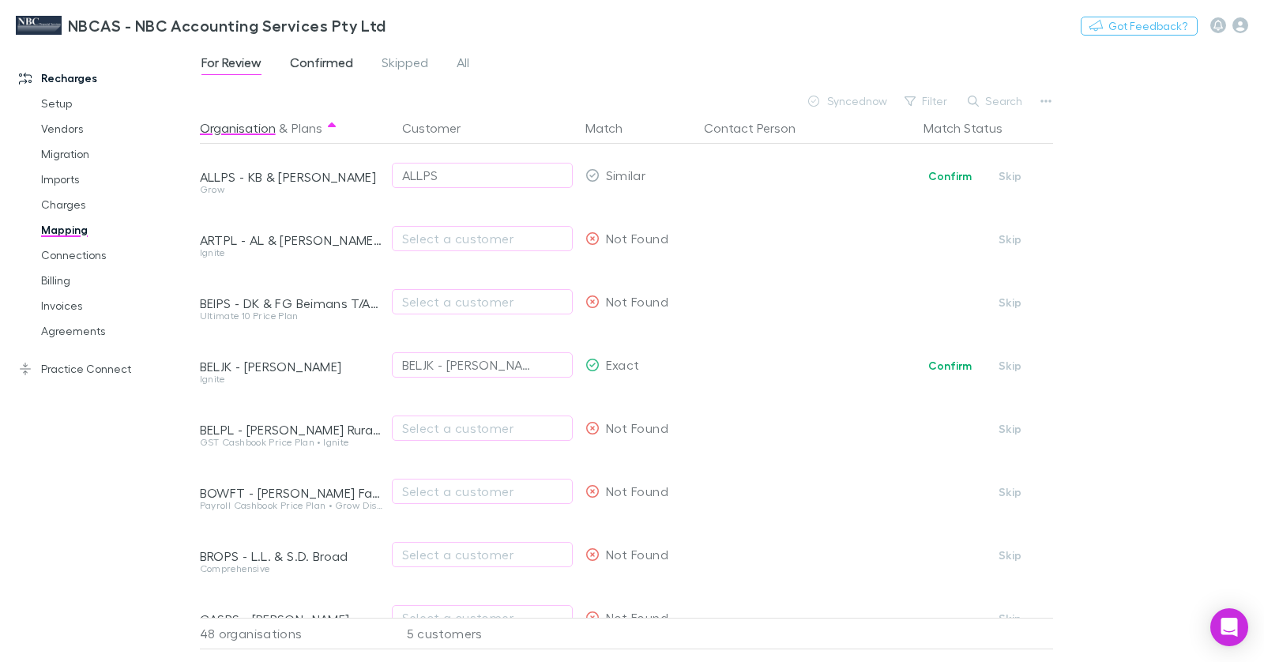
click at [339, 70] on span "Confirmed" at bounding box center [321, 65] width 63 height 21
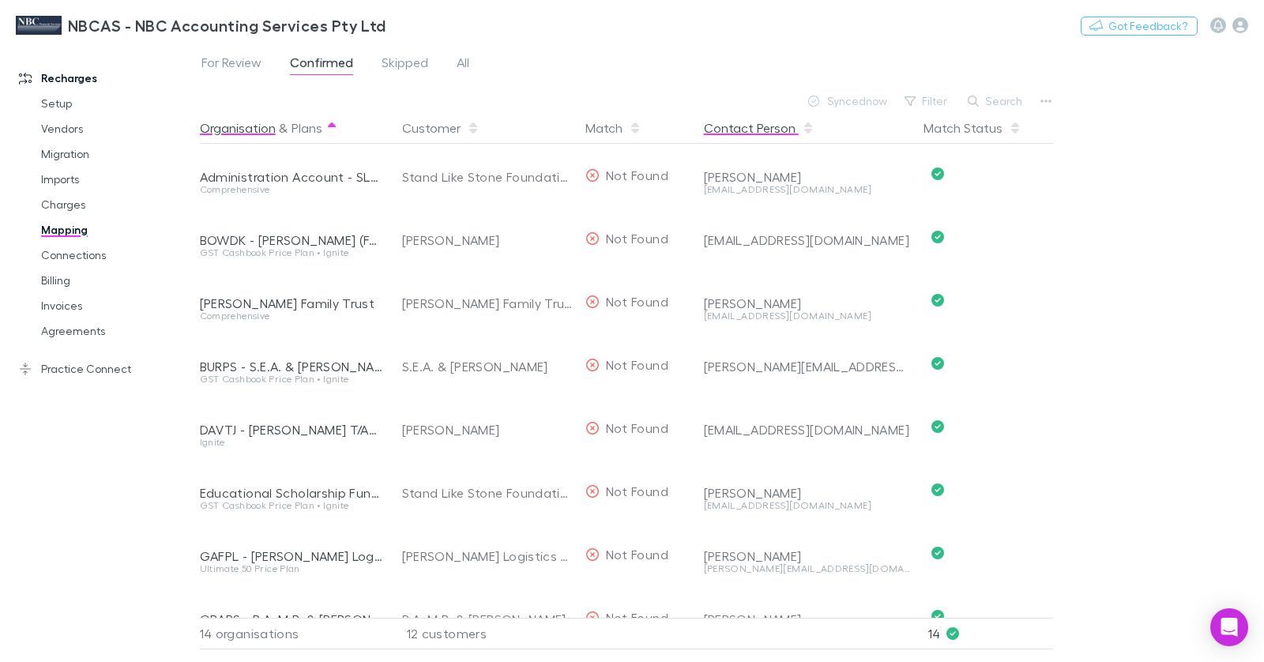
click at [758, 130] on button "Contact Person" at bounding box center [759, 128] width 111 height 32
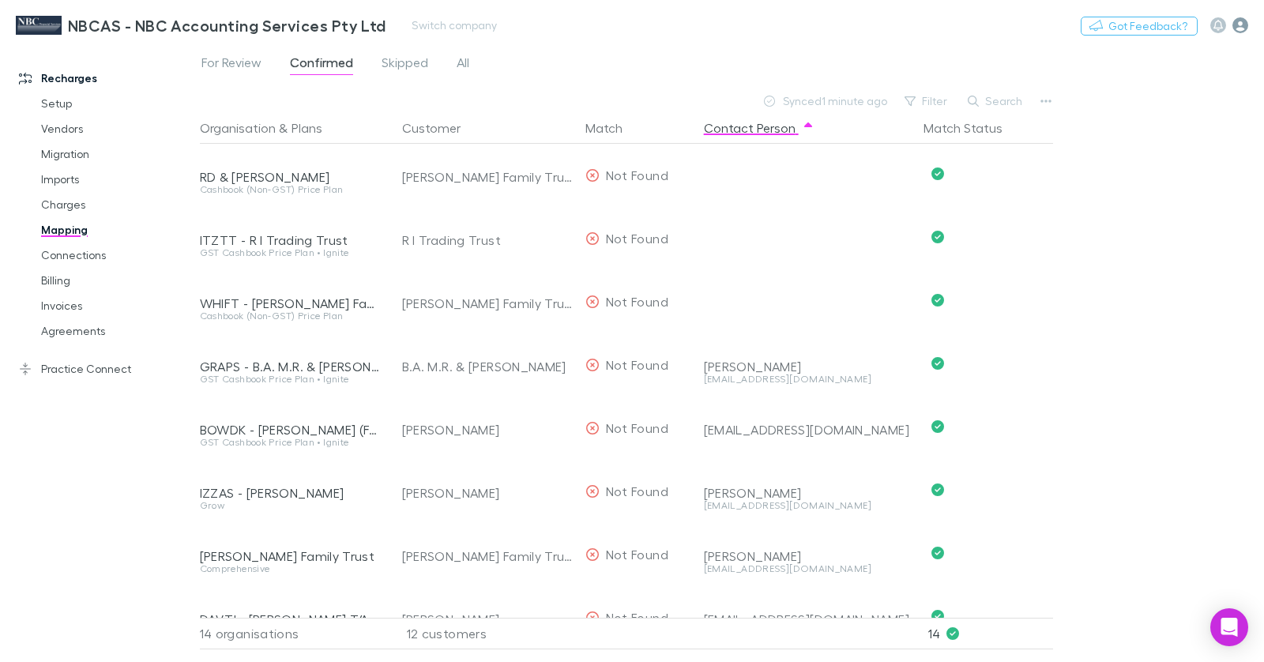
click at [1033, 32] on icon "button" at bounding box center [1241, 25] width 16 height 16
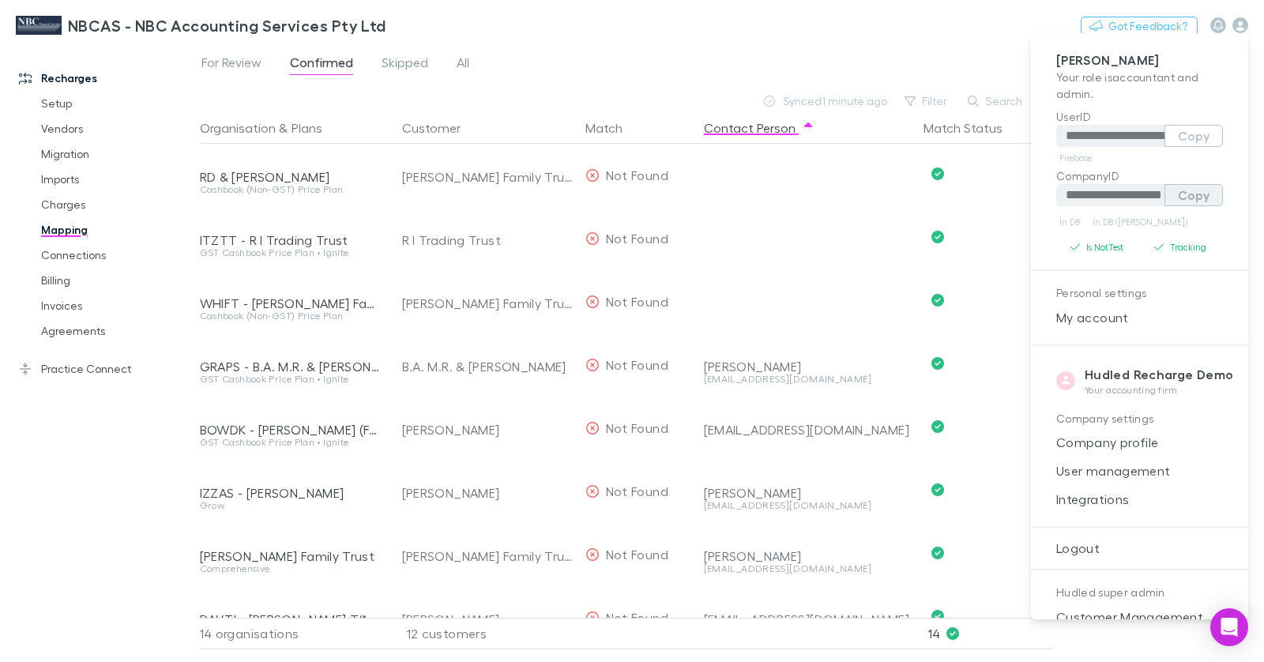
click at [1033, 197] on button "Copy" at bounding box center [1194, 195] width 58 height 22
drag, startPoint x: 427, startPoint y: 28, endPoint x: 435, endPoint y: 19, distance: 12.9
click at [430, 28] on div at bounding box center [632, 331] width 1264 height 662
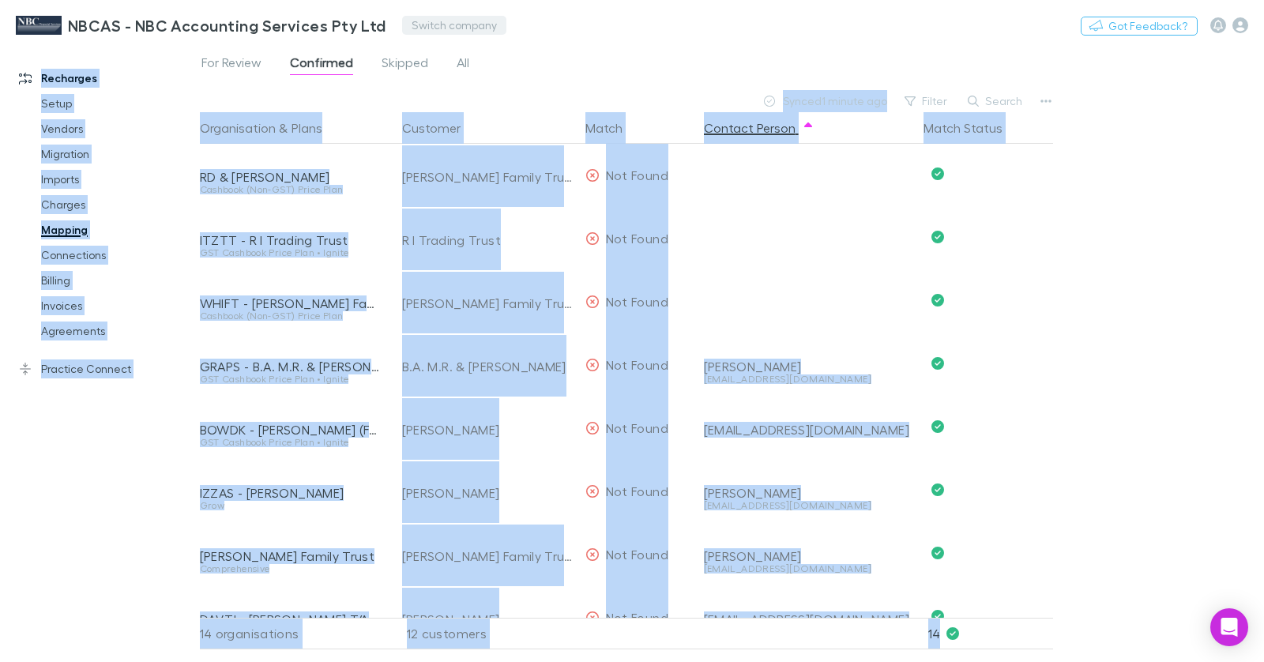
click at [428, 24] on button "Switch company" at bounding box center [454, 25] width 104 height 19
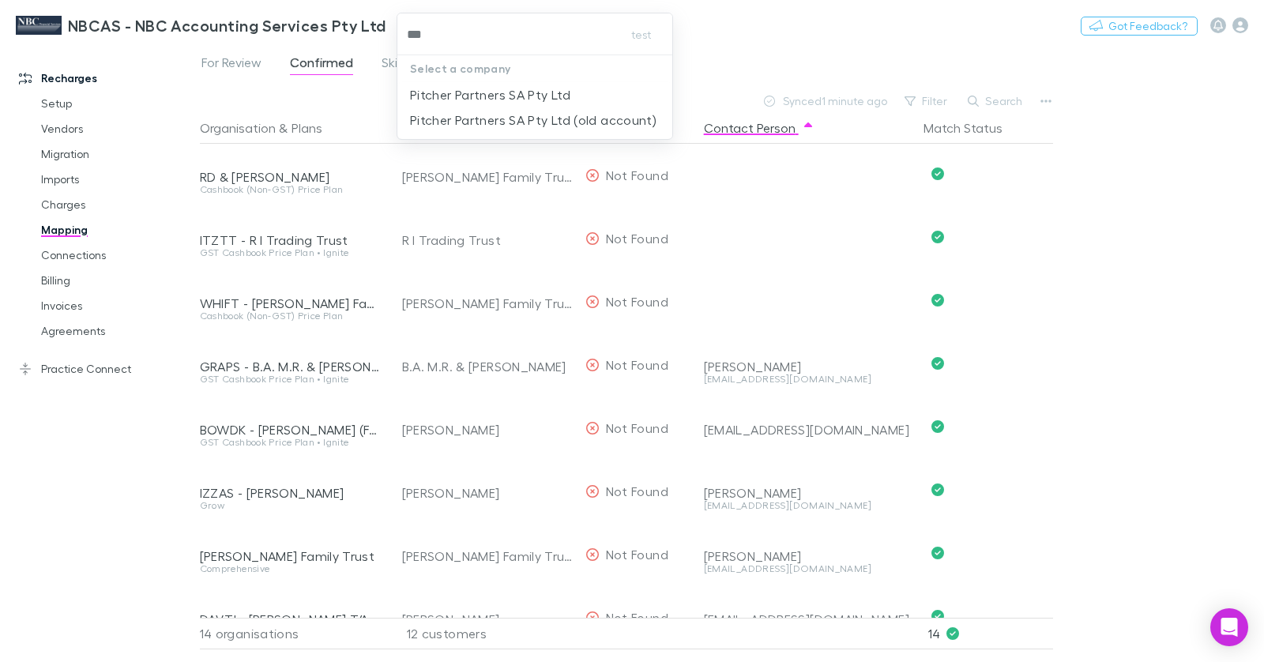
type input "****"
click at [500, 88] on p "Pitcher Partners SA Pty Ltd" at bounding box center [490, 94] width 160 height 19
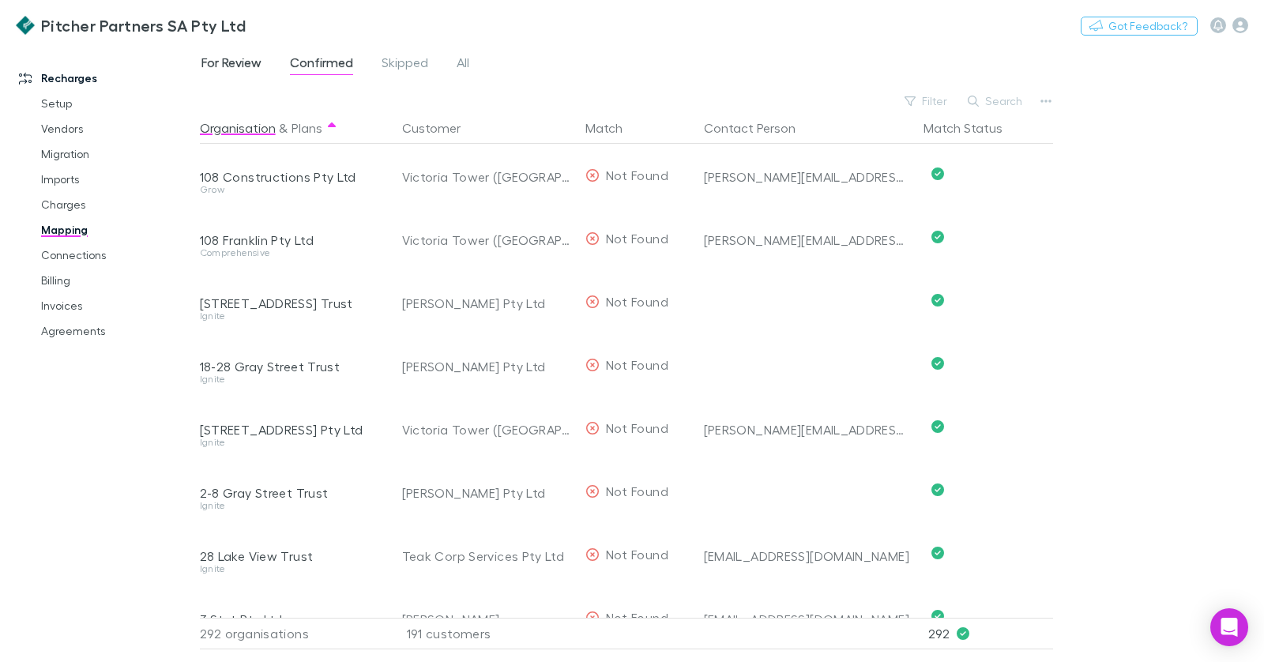
click at [243, 66] on span "For Review" at bounding box center [231, 65] width 60 height 21
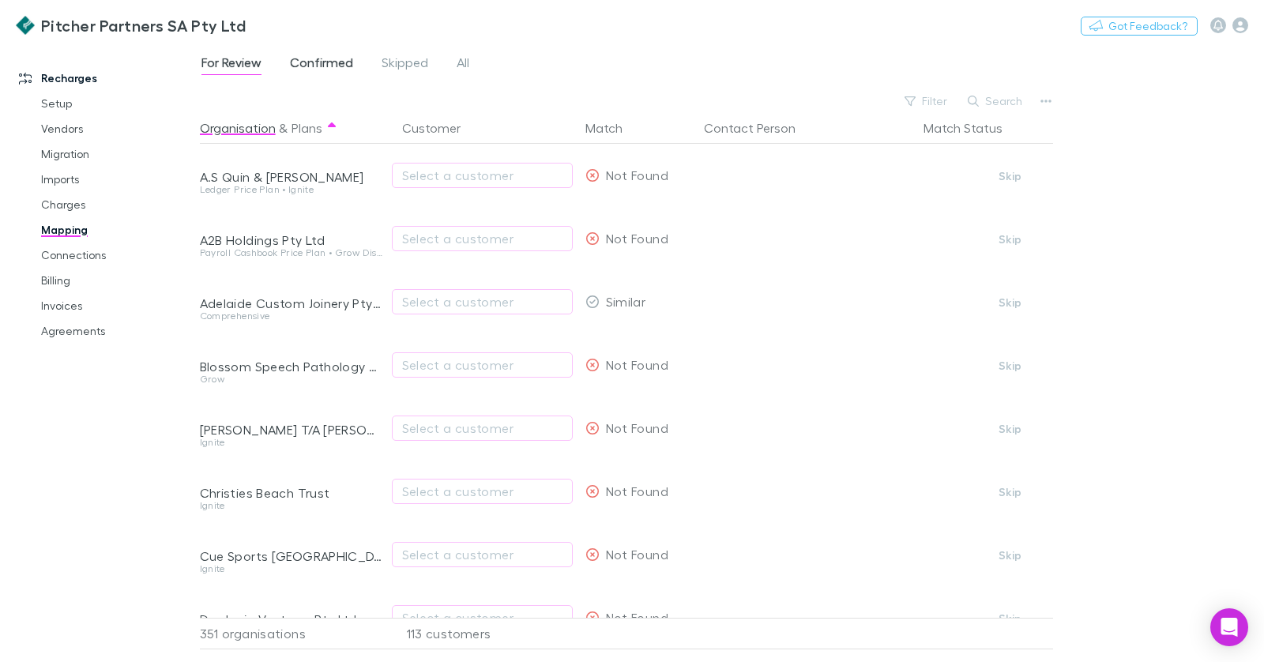
click at [311, 66] on span "Confirmed" at bounding box center [321, 65] width 63 height 21
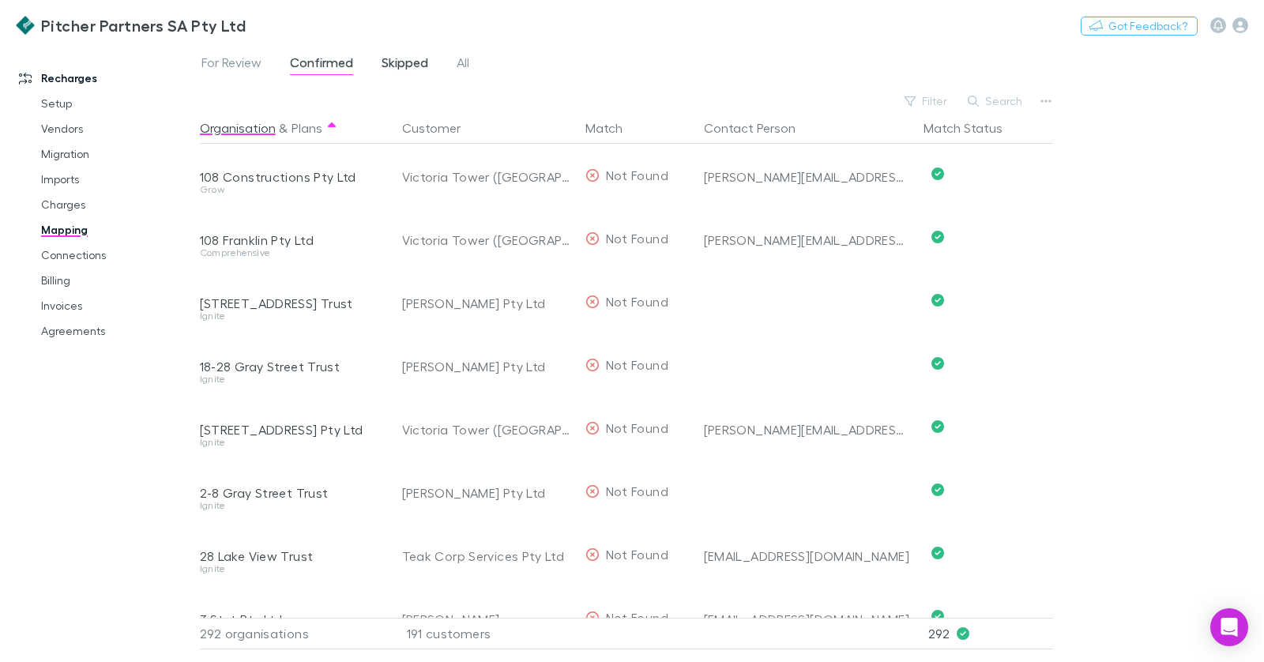
click at [404, 61] on span "Skipped" at bounding box center [405, 65] width 47 height 21
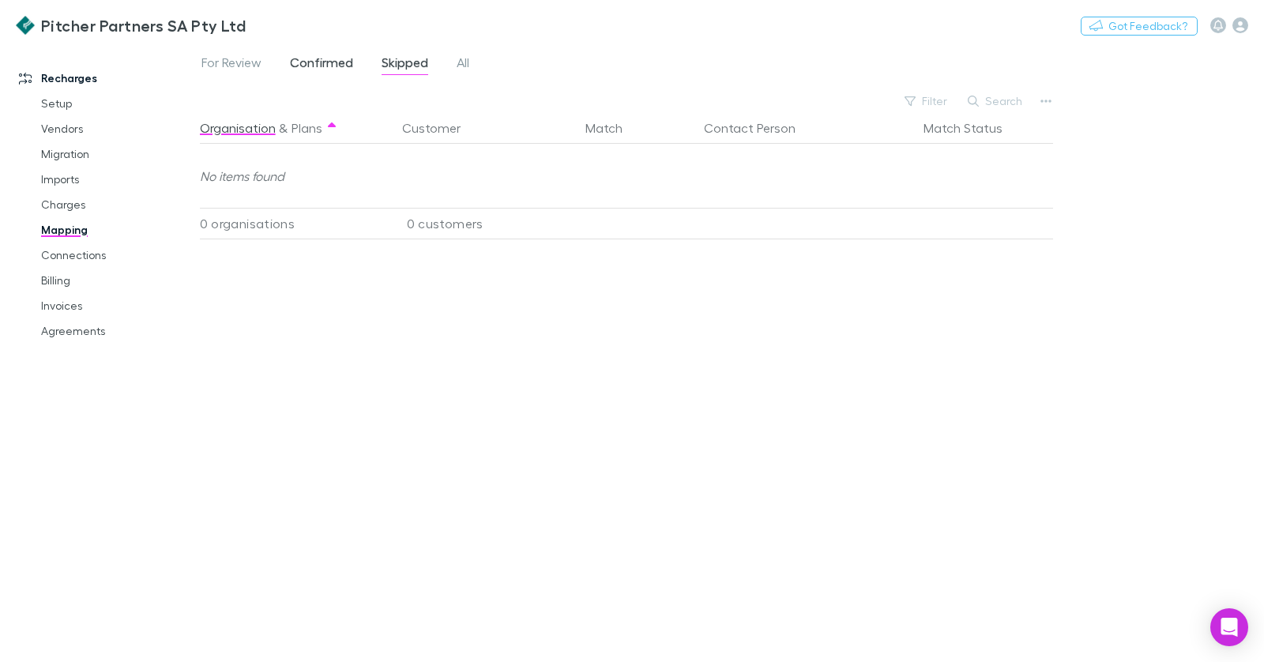
click at [334, 64] on span "Confirmed" at bounding box center [321, 65] width 63 height 21
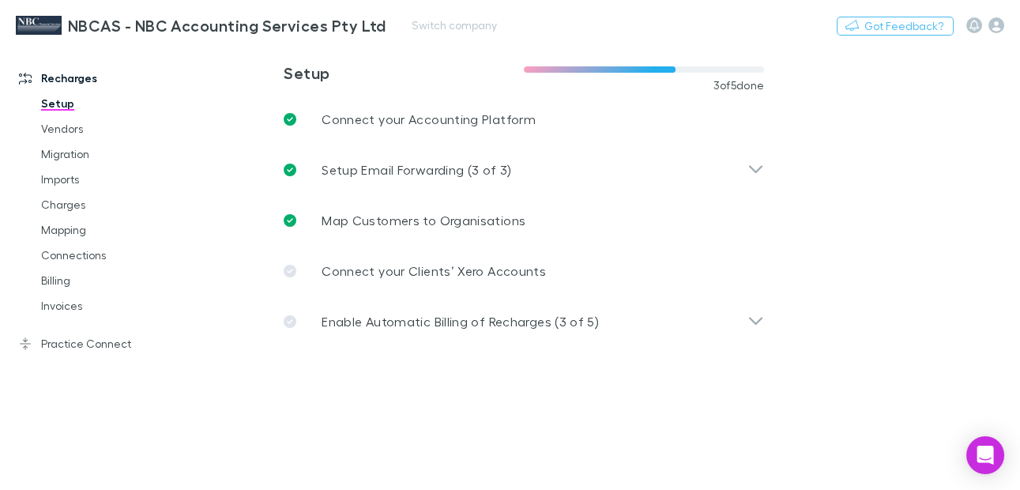
click at [701, 24] on div "NBCAS - NBC Accounting Services Pty Ltd Switch company Nothing Got Feedback?" at bounding box center [510, 25] width 1020 height 51
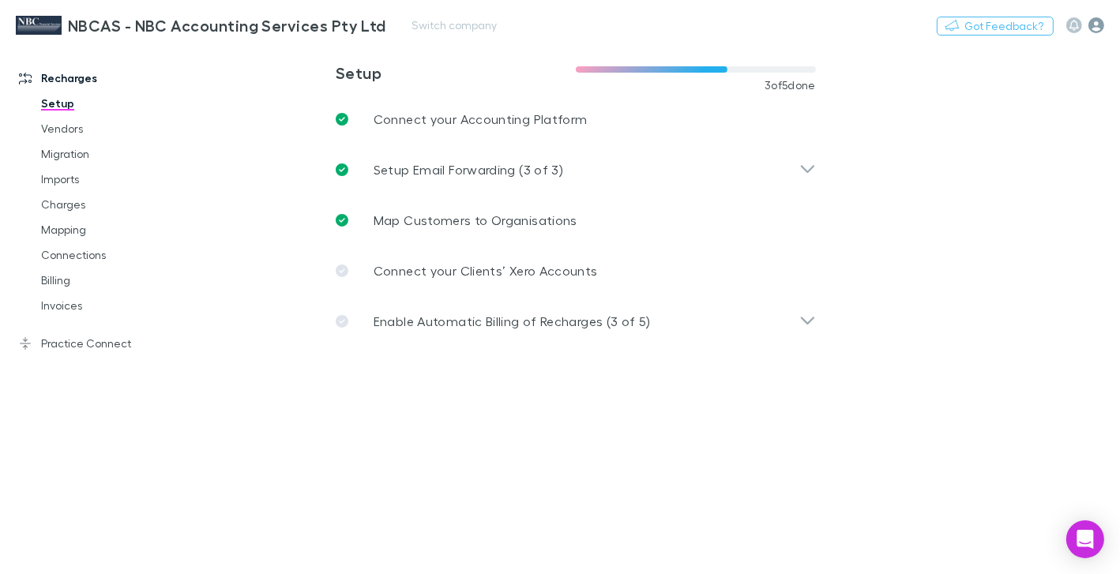
click at [1019, 26] on icon "button" at bounding box center [1097, 25] width 16 height 16
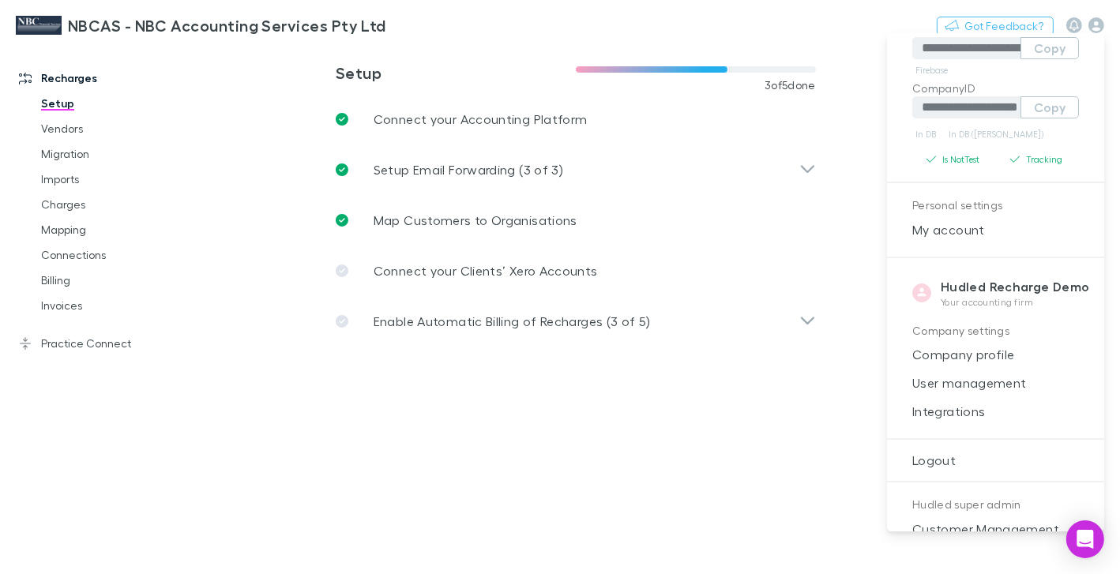
scroll to position [122, 0]
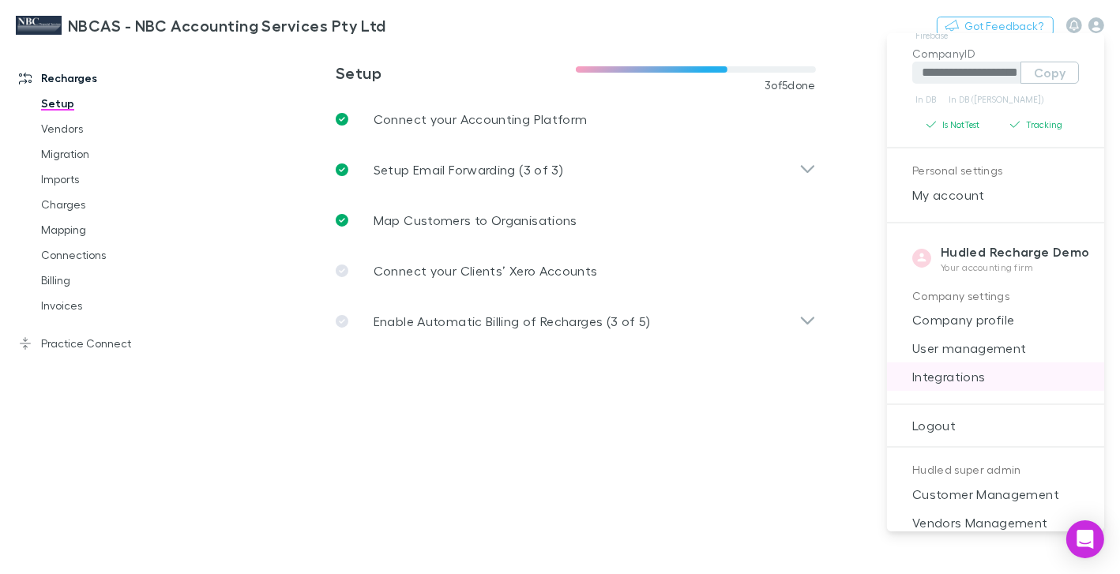
click at [973, 379] on span "Integrations" at bounding box center [996, 376] width 192 height 19
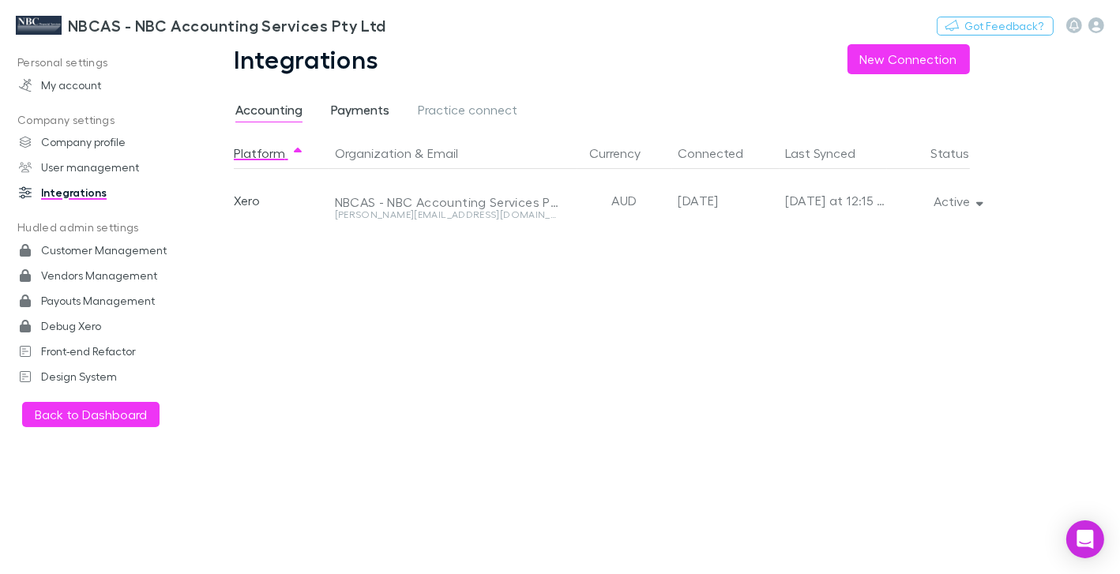
click at [371, 110] on span "Payments" at bounding box center [360, 112] width 58 height 21
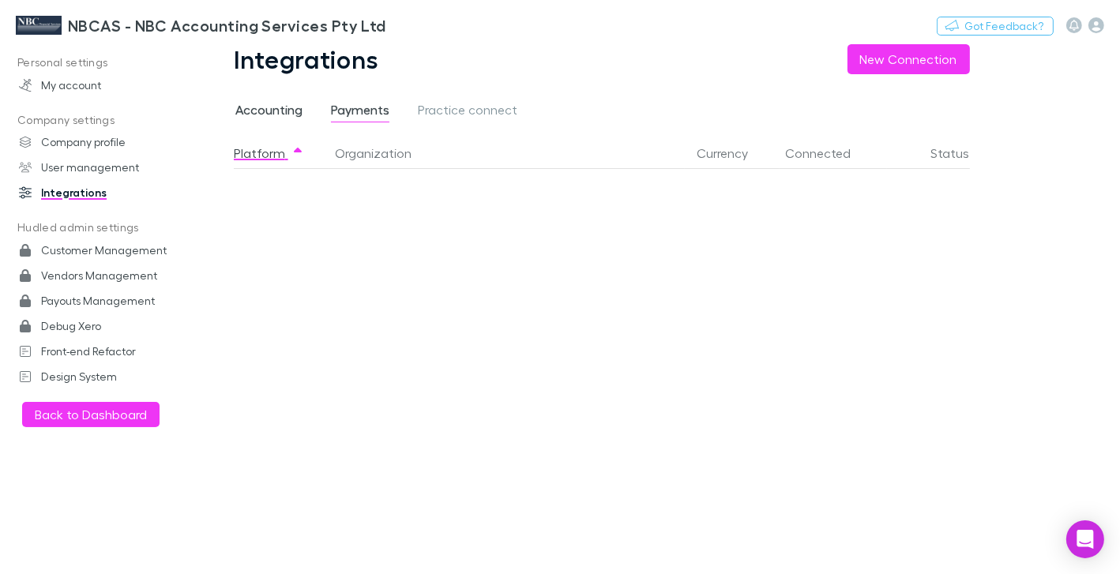
click at [285, 110] on span "Accounting" at bounding box center [268, 112] width 67 height 21
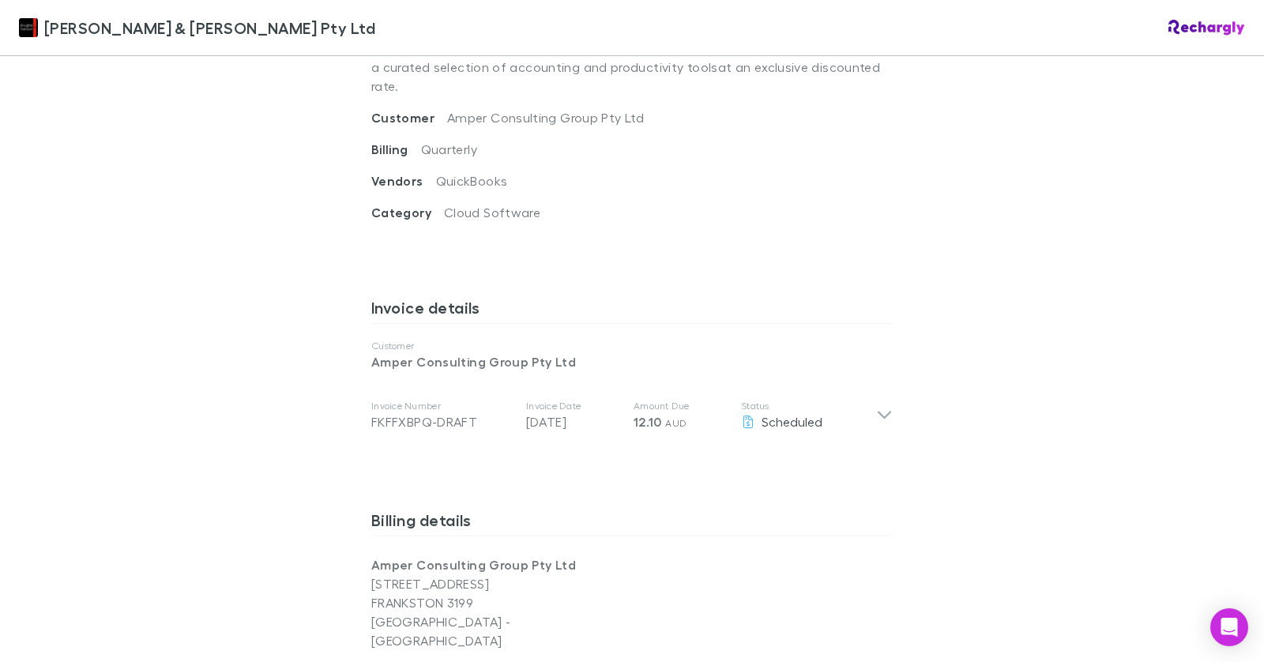
scroll to position [1376, 0]
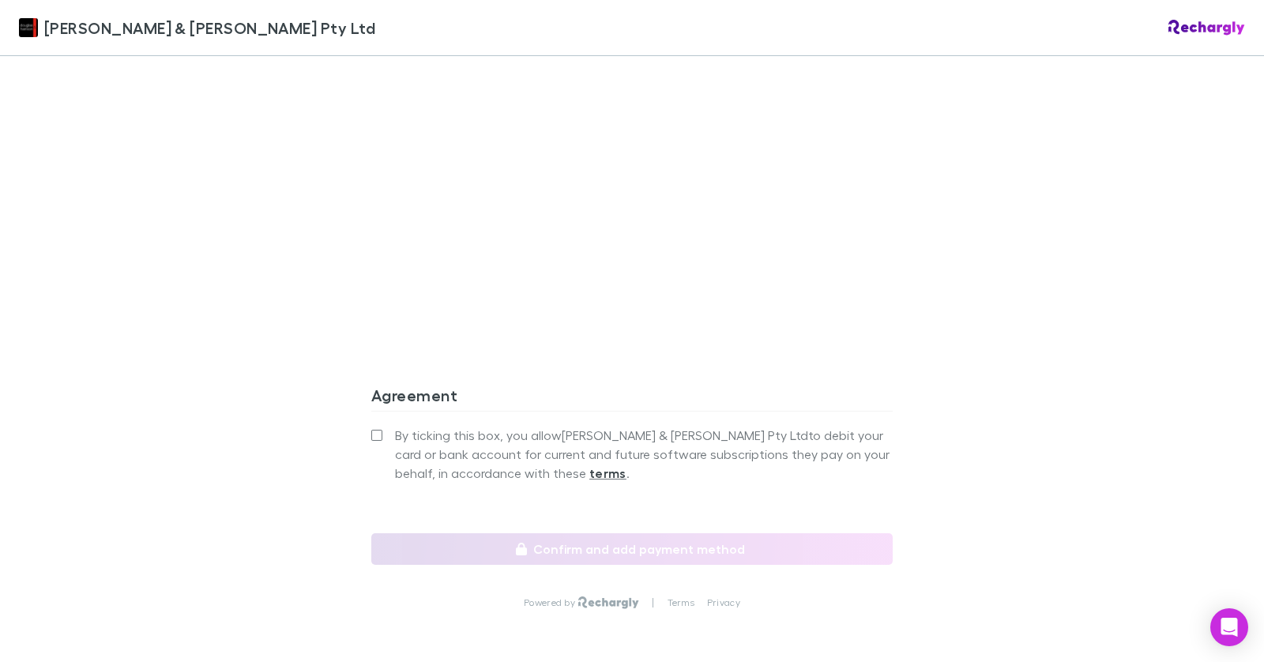
click at [384, 426] on label "By ticking this box, you allow Douglas & Harrison Pty Ltd to debit your card or…" at bounding box center [631, 454] width 521 height 57
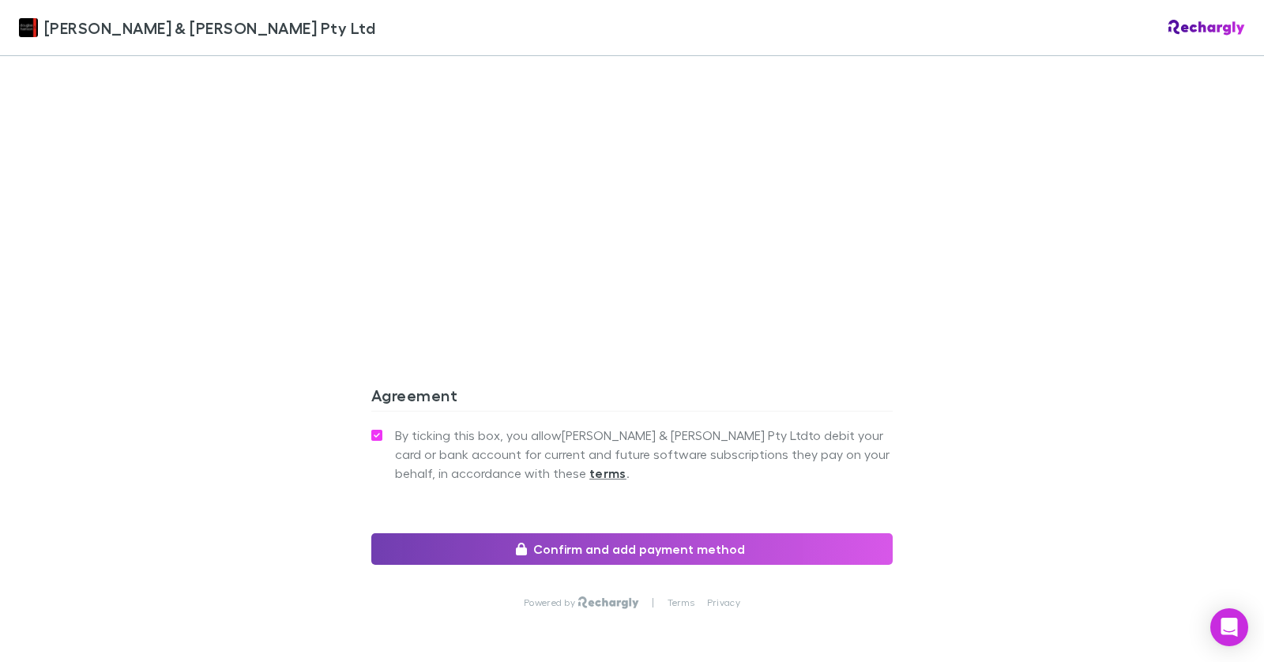
drag, startPoint x: 514, startPoint y: 469, endPoint x: 512, endPoint y: 442, distance: 26.9
click at [514, 533] on button "Confirm and add payment method" at bounding box center [631, 549] width 521 height 32
